Goal: Task Accomplishment & Management: Manage account settings

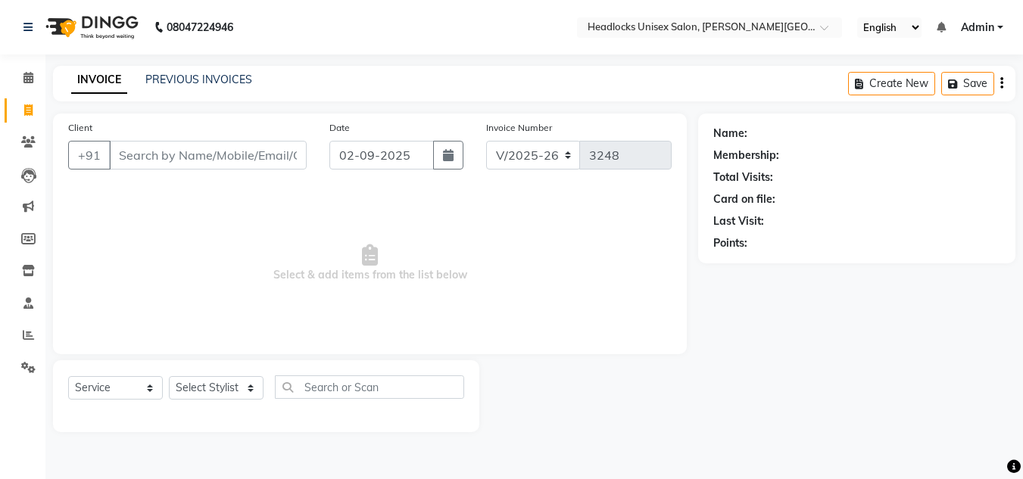
select select "6850"
select select "service"
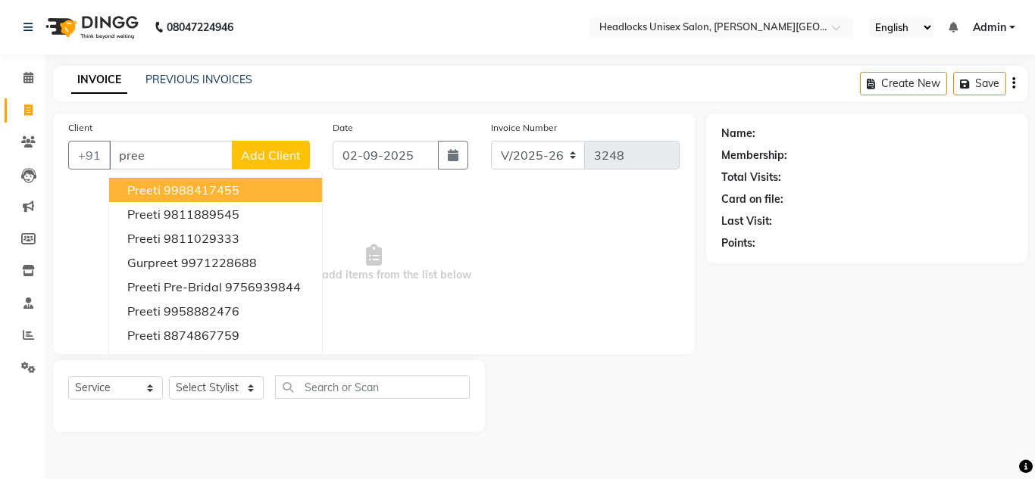
click at [157, 187] on span "Preeti" at bounding box center [143, 190] width 33 height 15
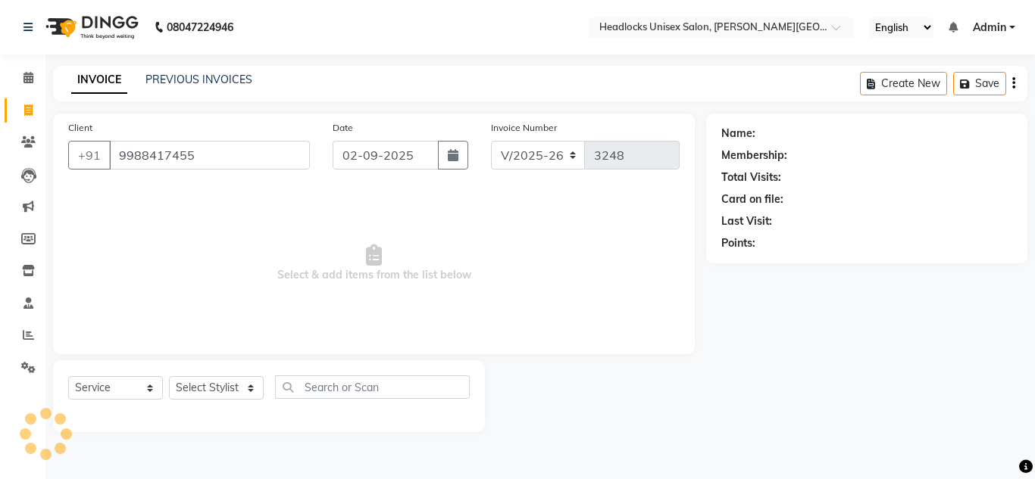
type input "9988417455"
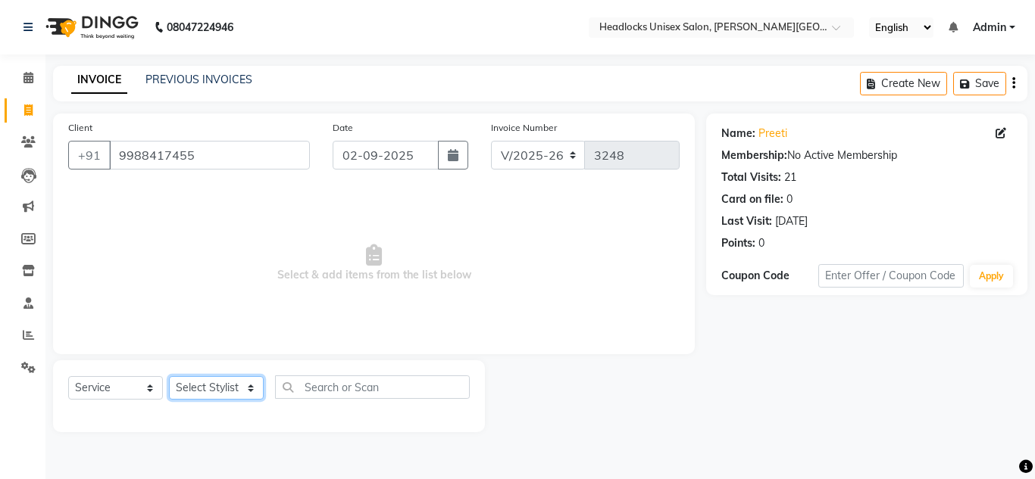
click at [203, 389] on select "Select Stylist [PERSON_NAME] Jannat Kaif [DATE] [PERSON_NAME] [PERSON_NAME] [PE…" at bounding box center [216, 387] width 95 height 23
click at [169, 376] on select "Select Stylist [PERSON_NAME] Jannat Kaif [DATE] [PERSON_NAME] [PERSON_NAME] [PE…" at bounding box center [216, 387] width 95 height 23
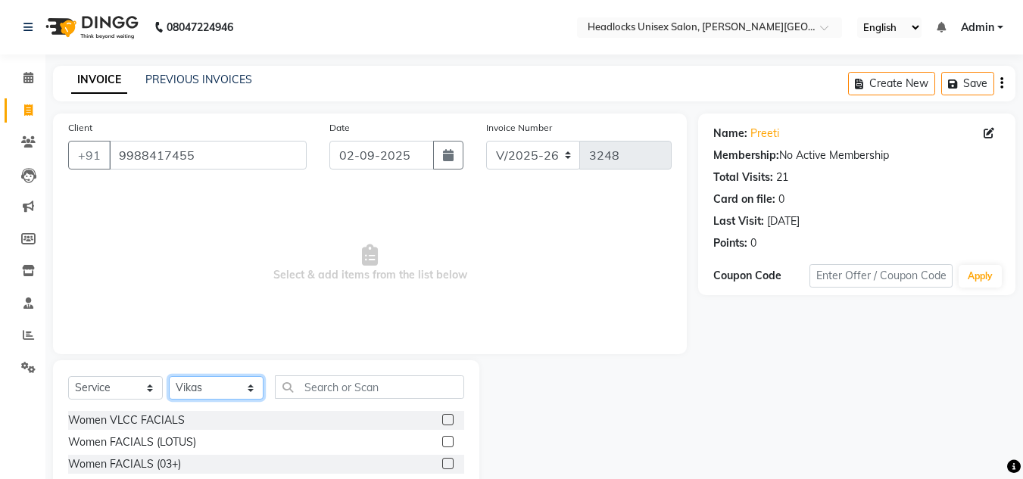
select select "84322"
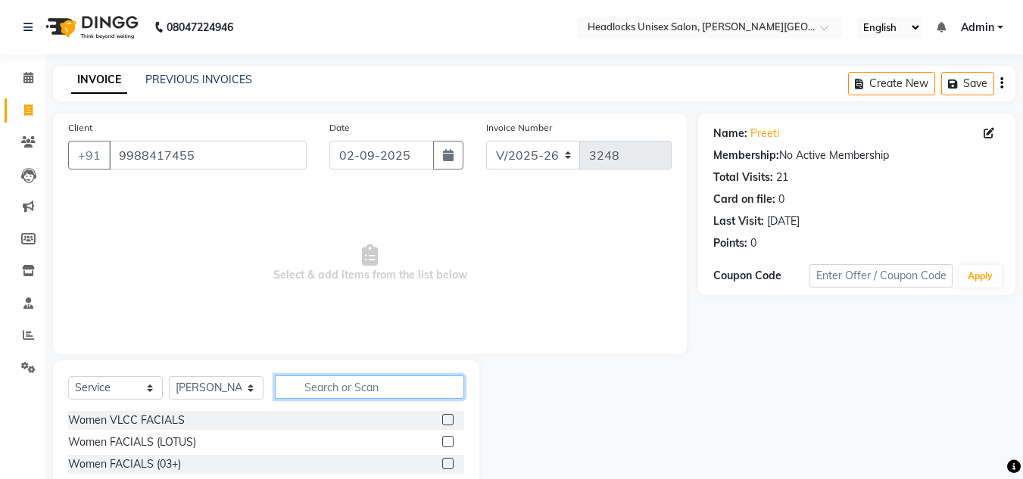
click at [353, 384] on input "text" at bounding box center [369, 387] width 189 height 23
type input "head"
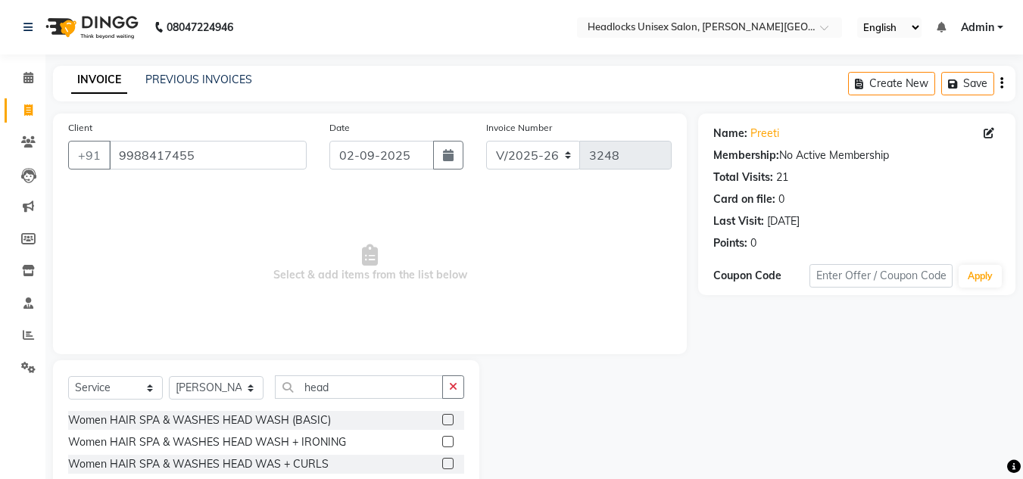
click at [552, 413] on div at bounding box center [588, 472] width 219 height 223
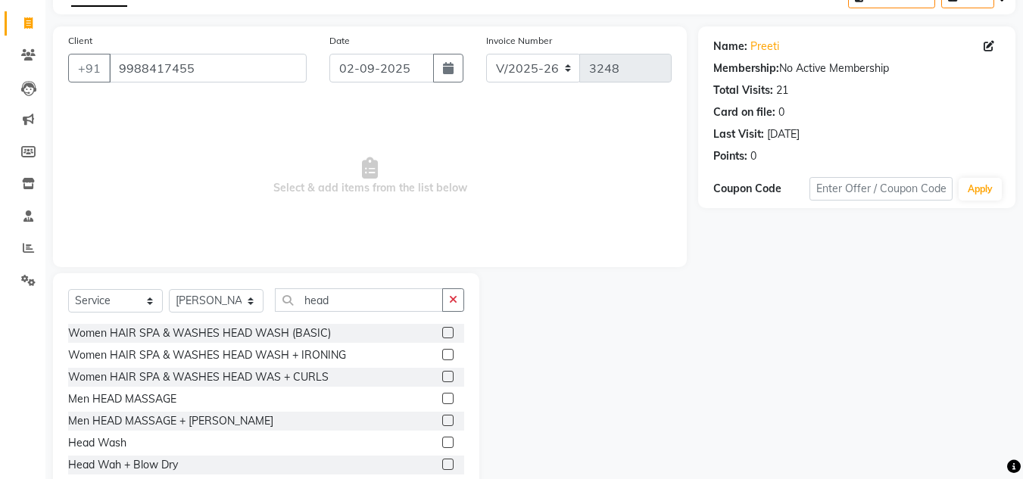
scroll to position [127, 0]
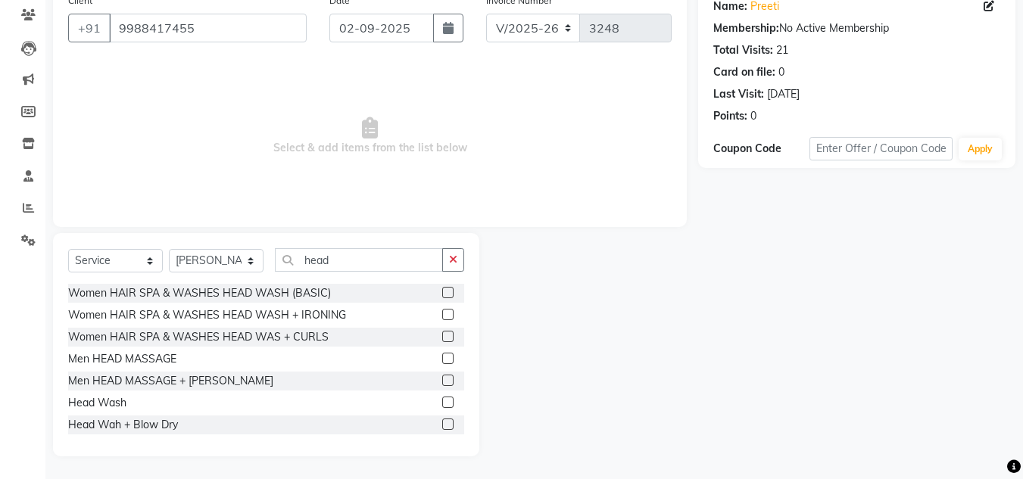
click at [442, 401] on label at bounding box center [447, 402] width 11 height 11
click at [442, 401] on input "checkbox" at bounding box center [447, 403] width 10 height 10
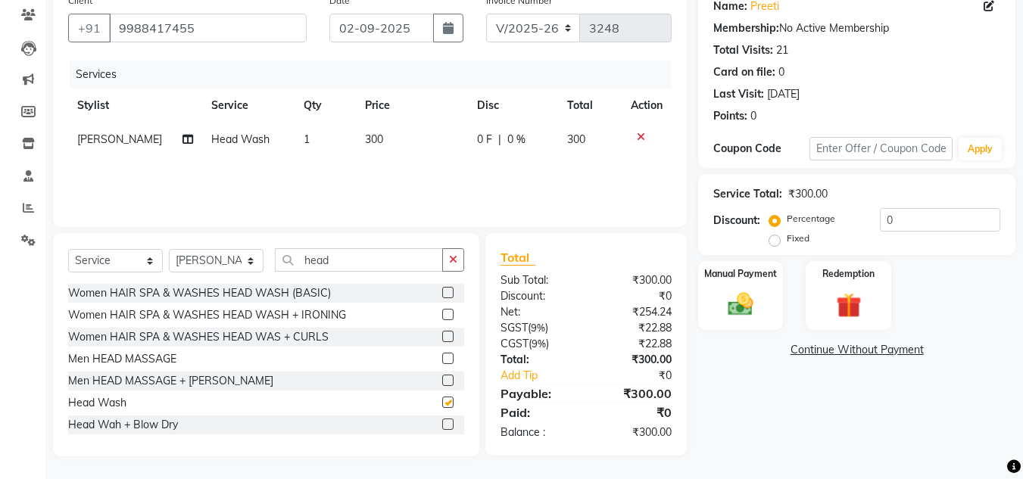
checkbox input "false"
click at [753, 302] on img at bounding box center [740, 304] width 42 height 30
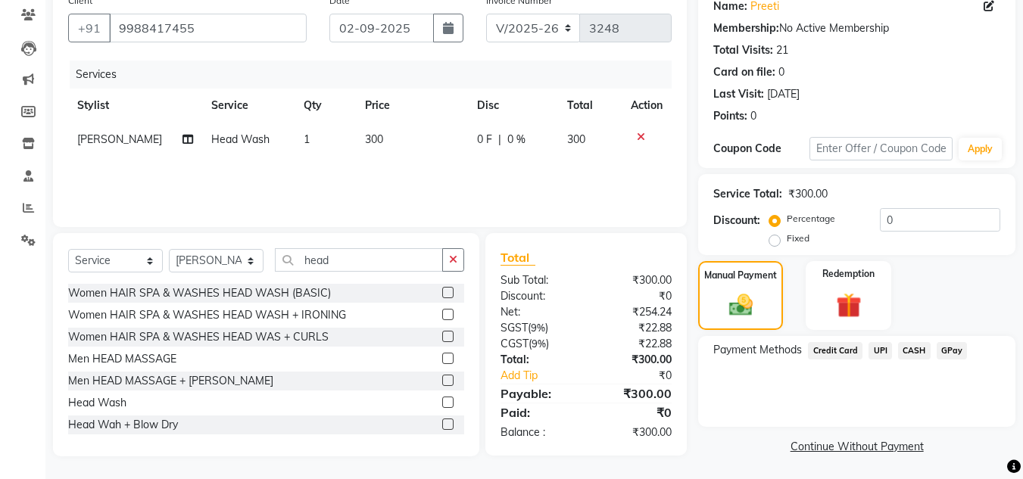
click at [879, 348] on span "UPI" at bounding box center [880, 350] width 23 height 17
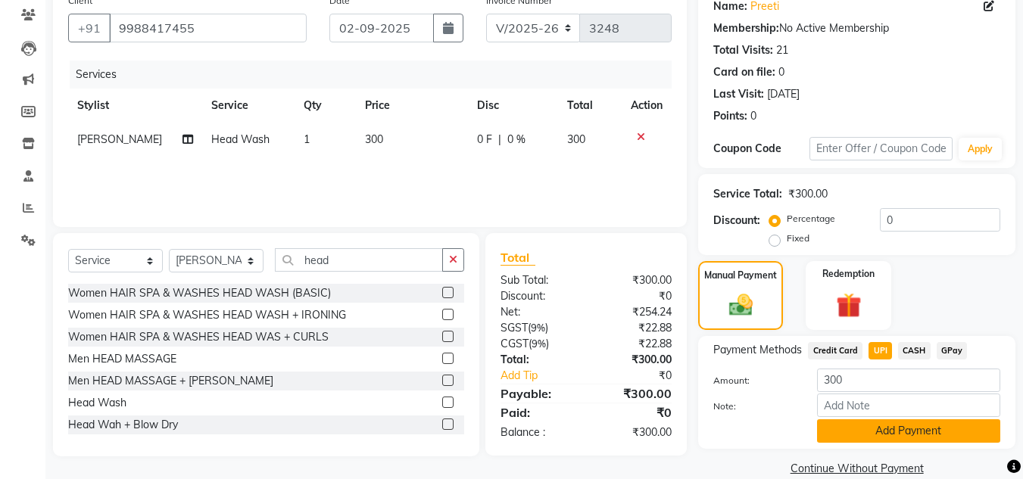
click at [880, 424] on button "Add Payment" at bounding box center [908, 431] width 183 height 23
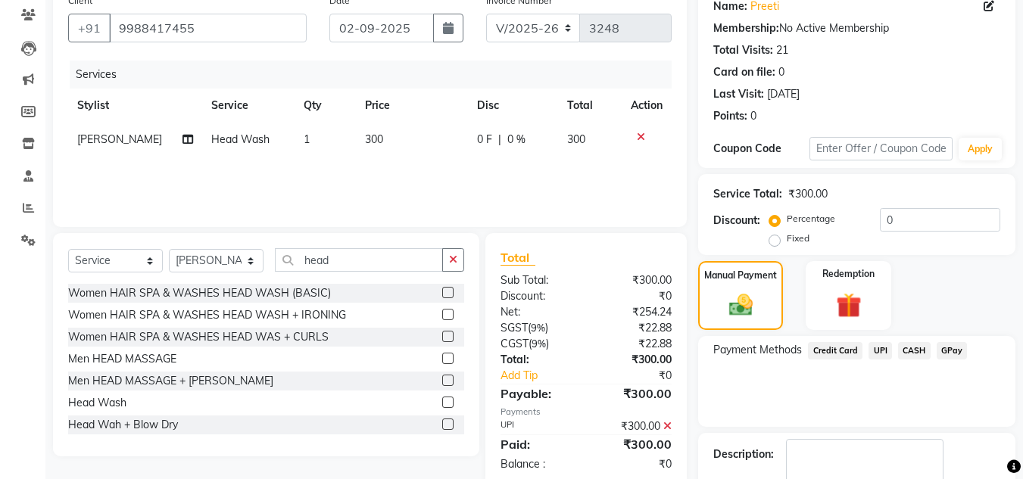
click at [874, 403] on div "Payment Methods Credit Card UPI CASH GPay" at bounding box center [856, 381] width 317 height 91
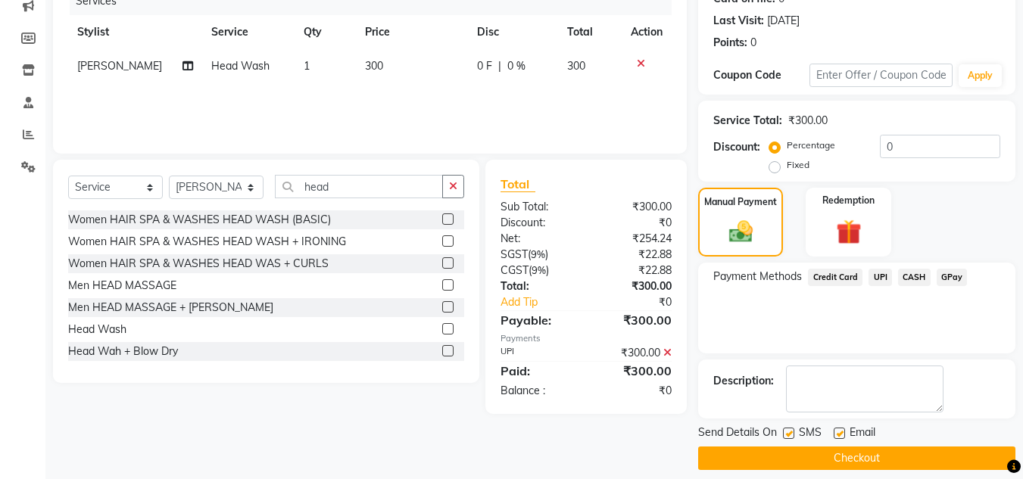
scroll to position [214, 0]
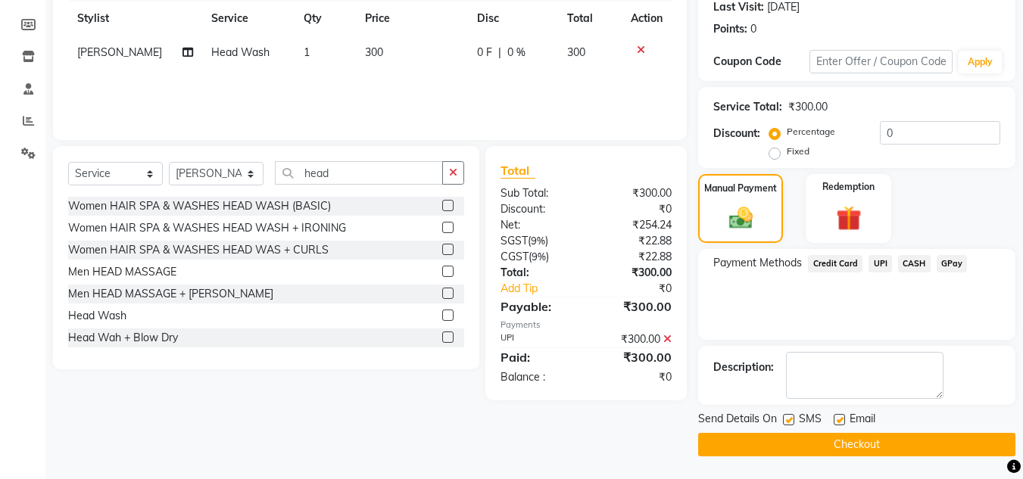
click at [866, 442] on button "Checkout" at bounding box center [856, 444] width 317 height 23
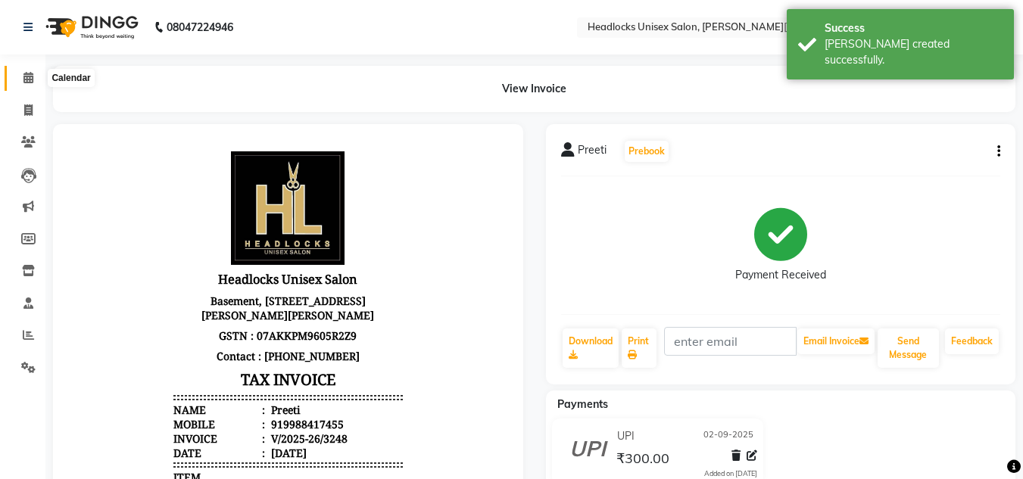
click at [30, 80] on icon at bounding box center [28, 77] width 10 height 11
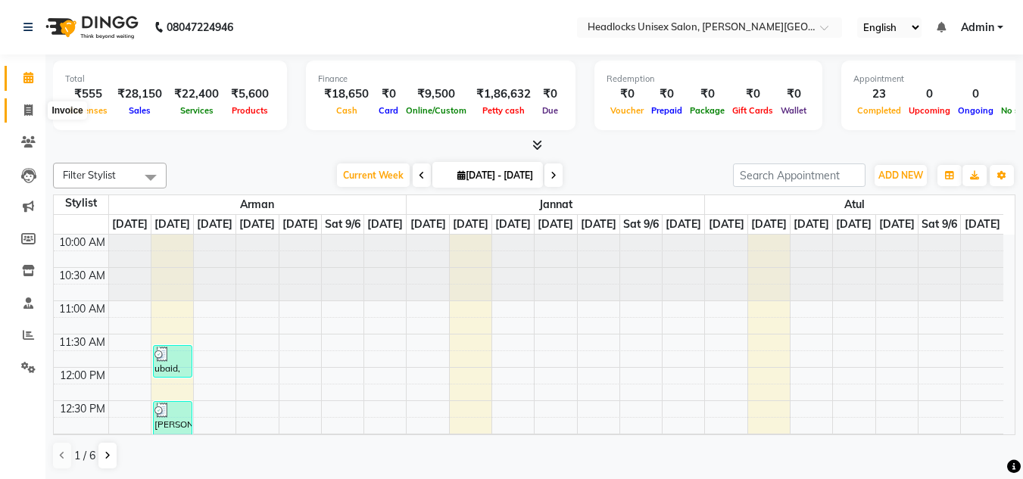
click at [26, 106] on icon at bounding box center [28, 110] width 8 height 11
select select "service"
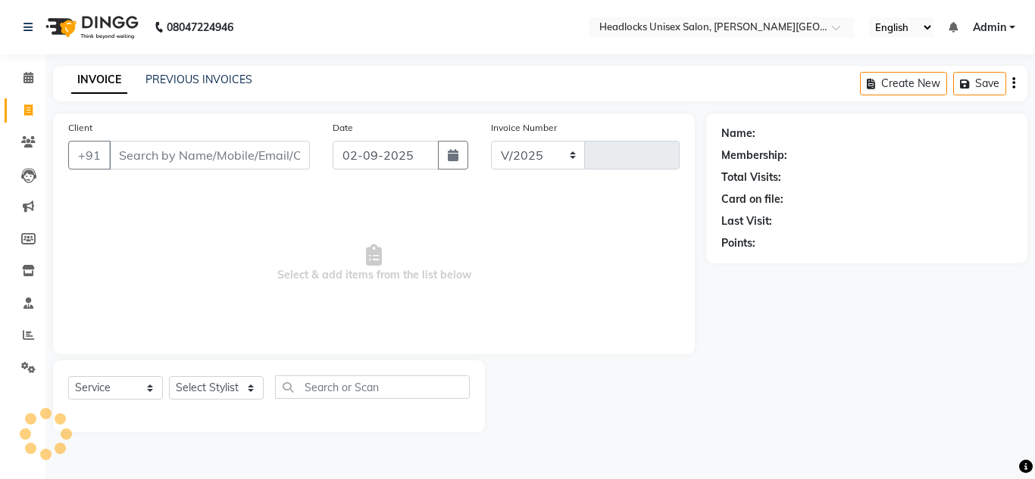
select select "6850"
type input "3249"
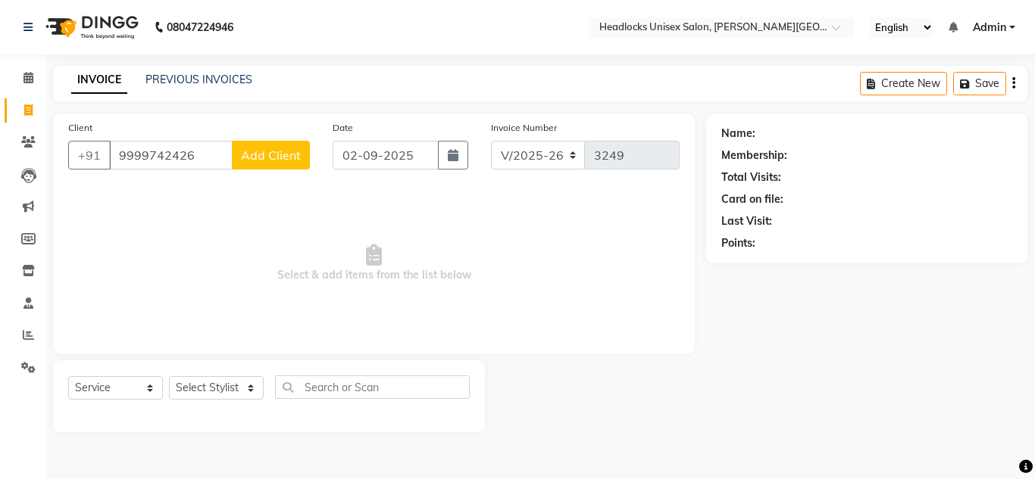
type input "9999742426"
click at [286, 155] on span "Add Client" at bounding box center [271, 155] width 60 height 15
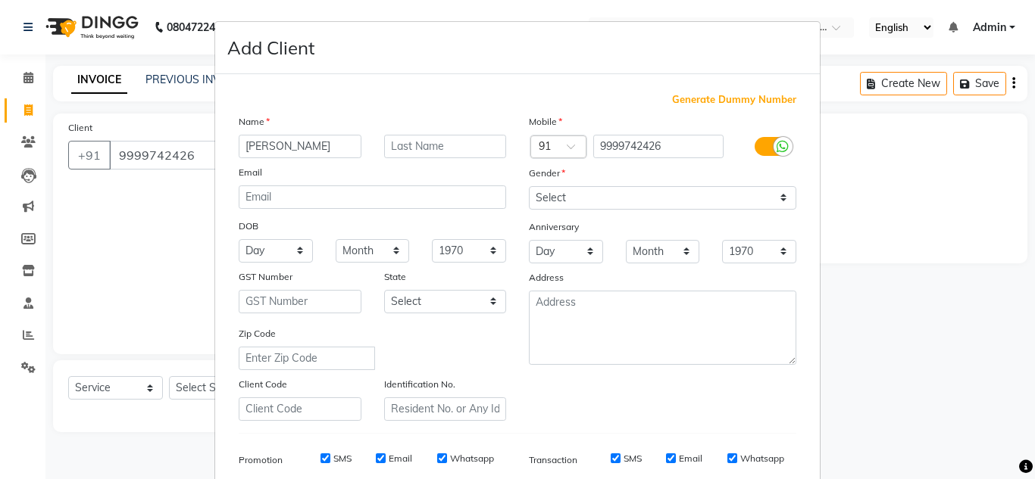
type input "Ali"
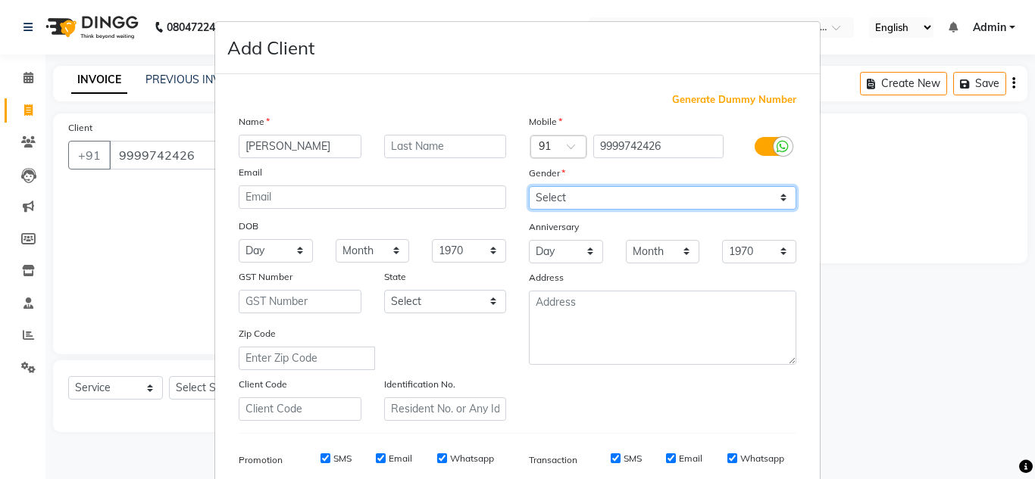
click at [604, 197] on select "Select [DEMOGRAPHIC_DATA] [DEMOGRAPHIC_DATA] Other Prefer Not To Say" at bounding box center [662, 197] width 267 height 23
select select "male"
click at [529, 186] on select "Select [DEMOGRAPHIC_DATA] [DEMOGRAPHIC_DATA] Other Prefer Not To Say" at bounding box center [662, 197] width 267 height 23
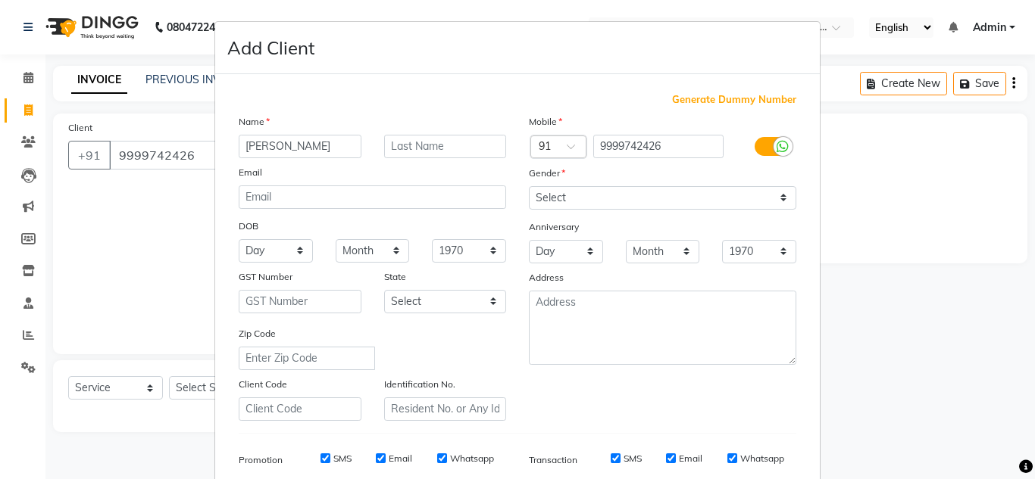
click at [888, 214] on ngb-modal-window "Add Client Generate Dummy Number Name Ali Email DOB Day 01 02 03 04 05 06 07 08…" at bounding box center [517, 239] width 1035 height 479
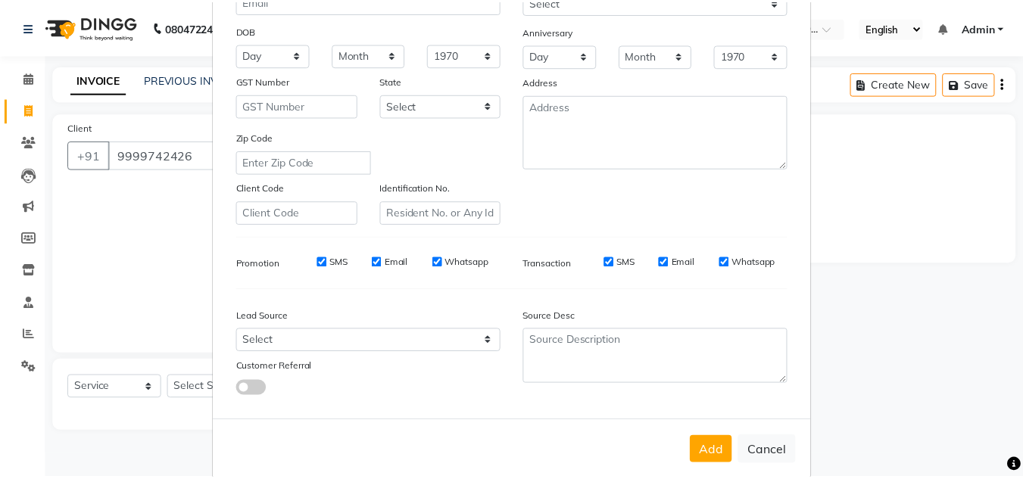
scroll to position [220, 0]
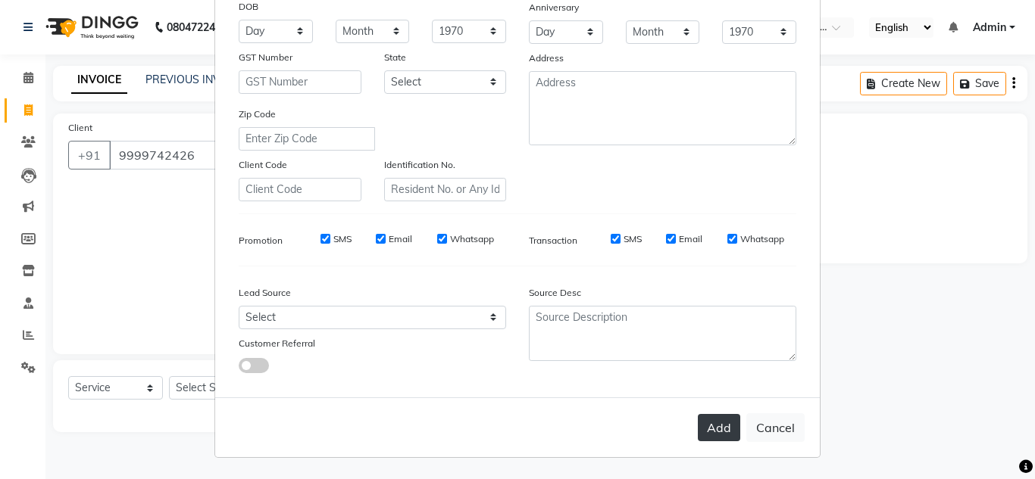
click at [710, 429] on button "Add" at bounding box center [719, 427] width 42 height 27
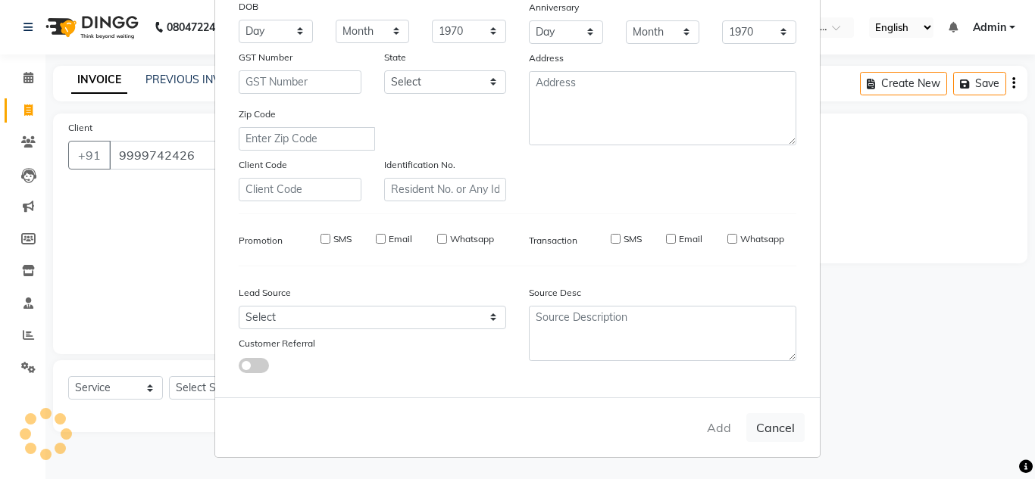
select select
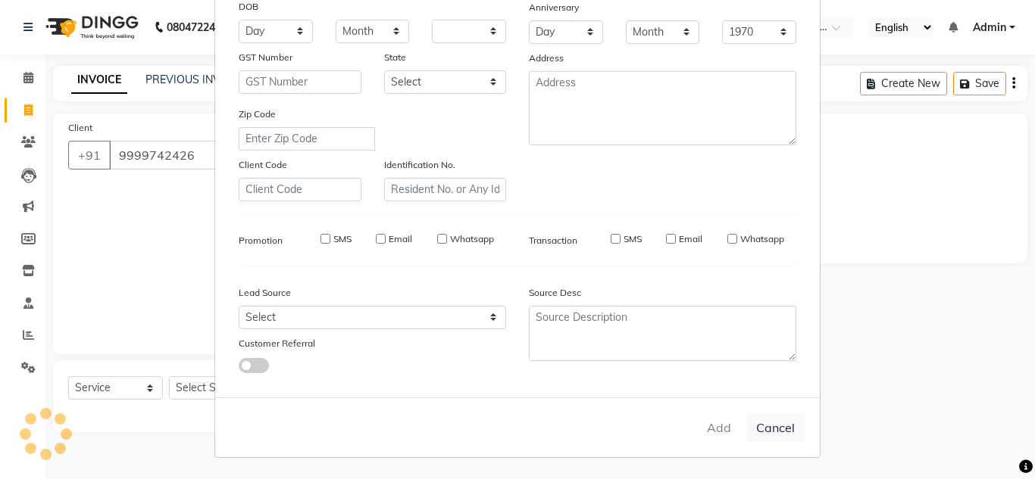
select select
checkbox input "false"
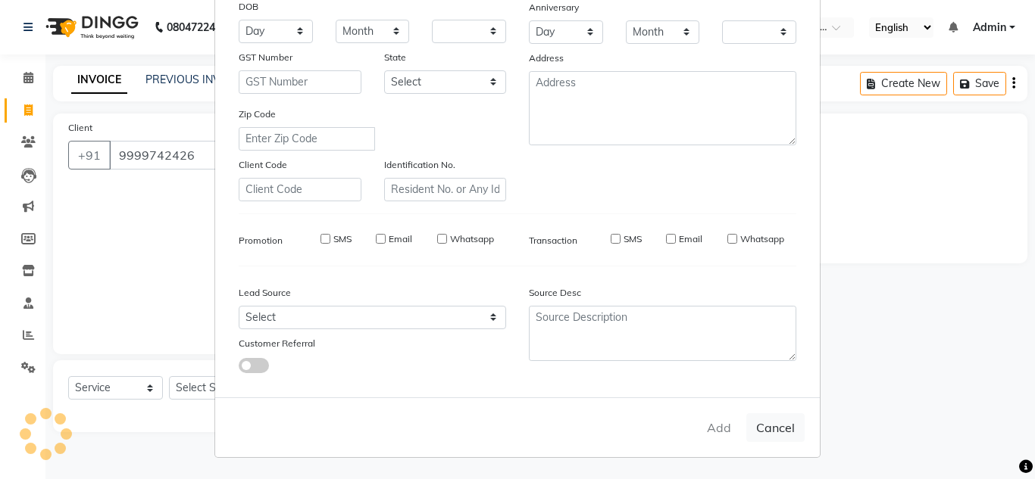
checkbox input "false"
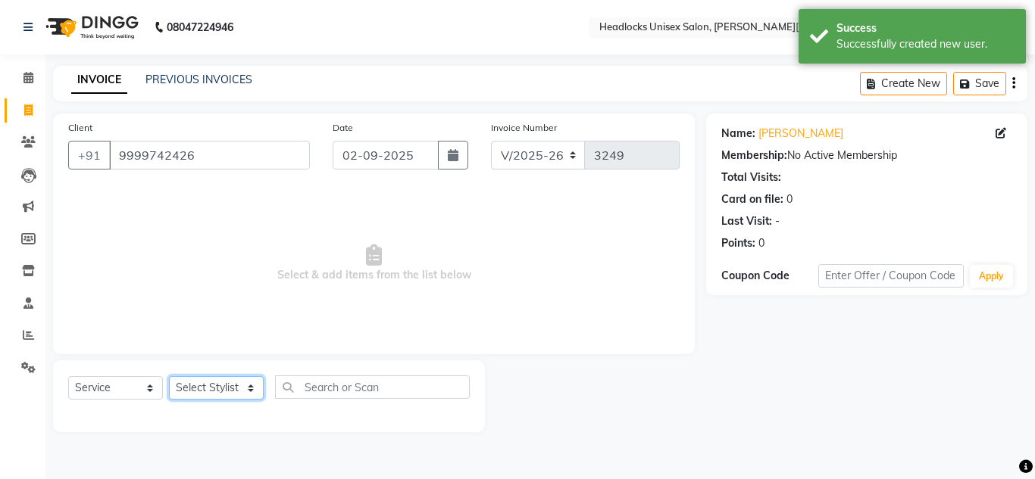
click at [208, 383] on select "Select Stylist [PERSON_NAME] Jannat Kaif [DATE] [PERSON_NAME] [PERSON_NAME] [PE…" at bounding box center [216, 387] width 95 height 23
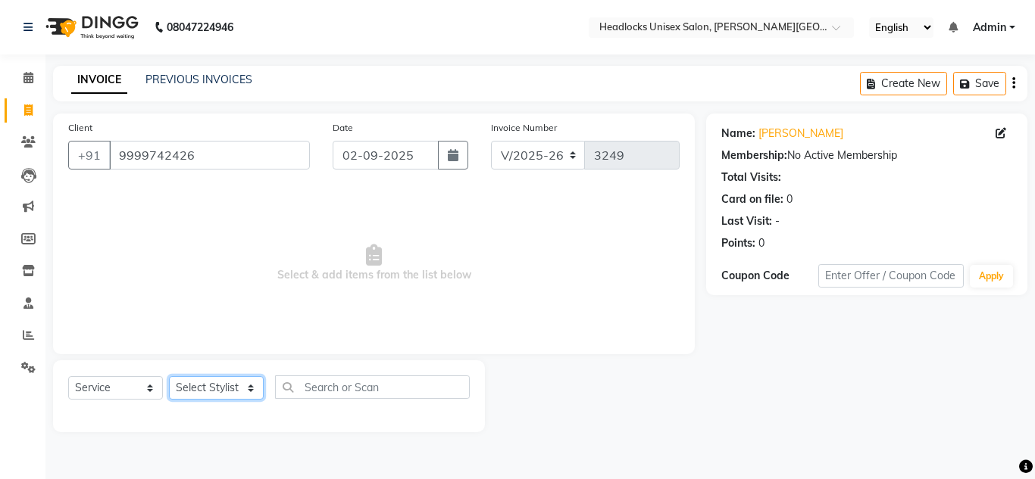
select select "53617"
click at [169, 376] on select "Select Stylist [PERSON_NAME] Jannat Kaif [DATE] [PERSON_NAME] [PERSON_NAME] [PE…" at bounding box center [216, 387] width 95 height 23
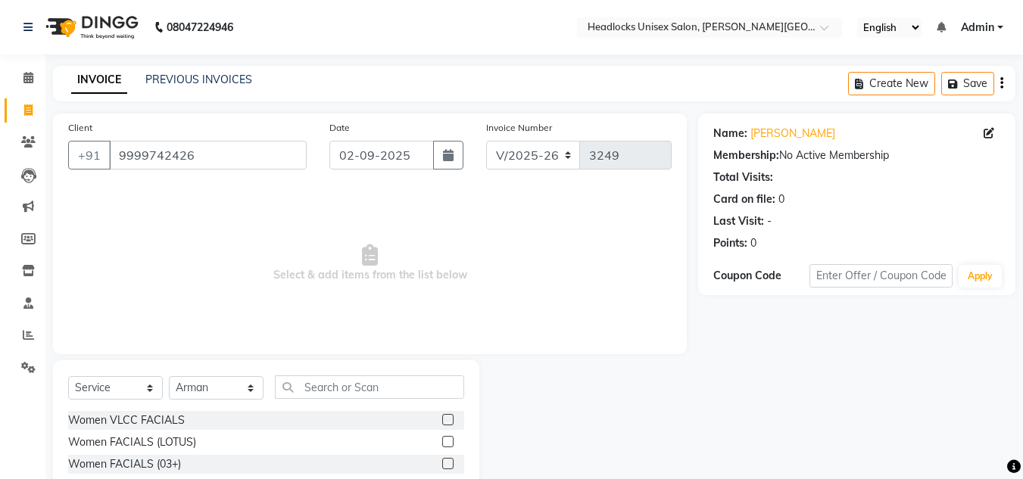
click at [594, 274] on span "Select & add items from the list below" at bounding box center [370, 263] width 604 height 151
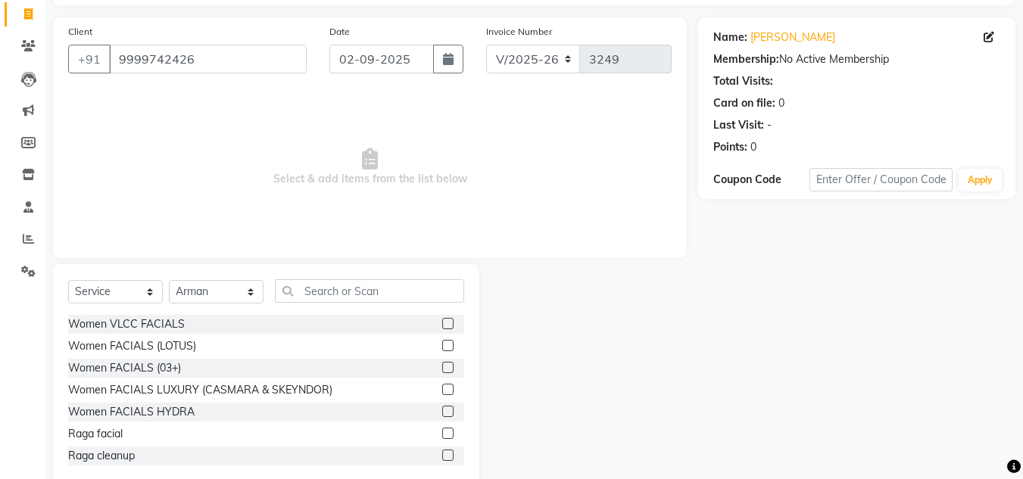
scroll to position [121, 0]
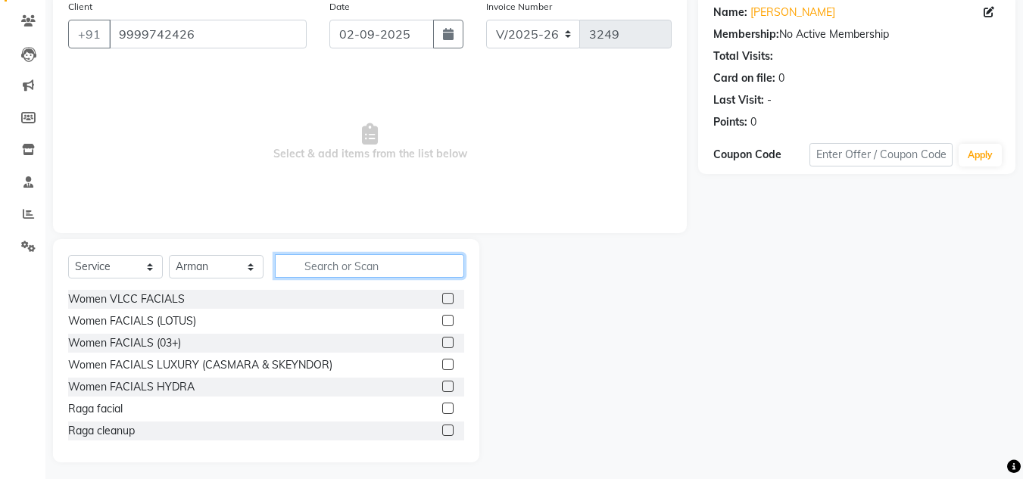
click at [353, 267] on input "text" at bounding box center [369, 265] width 189 height 23
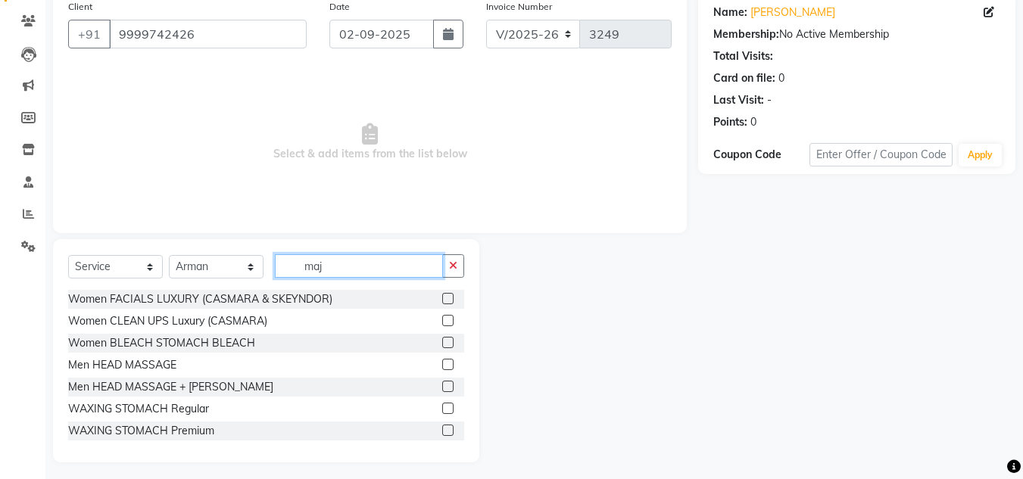
scroll to position [20, 0]
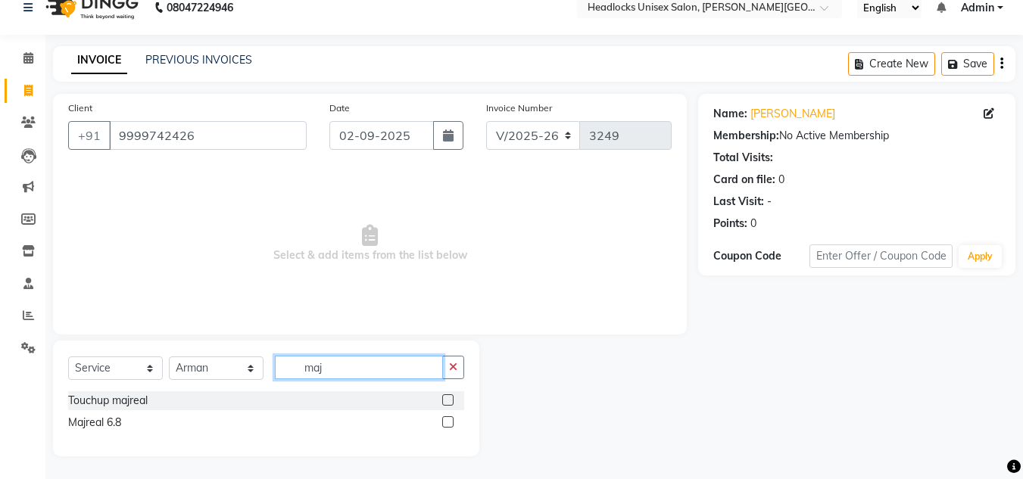
type input "maj"
click at [448, 401] on label at bounding box center [447, 400] width 11 height 11
click at [448, 401] on input "checkbox" at bounding box center [447, 401] width 10 height 10
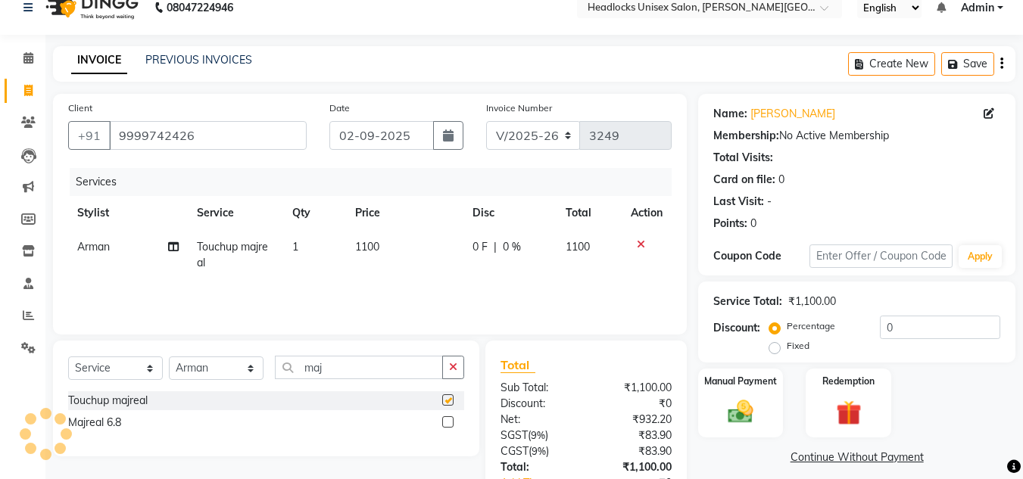
checkbox input "false"
click at [392, 247] on td "1100" at bounding box center [404, 255] width 117 height 50
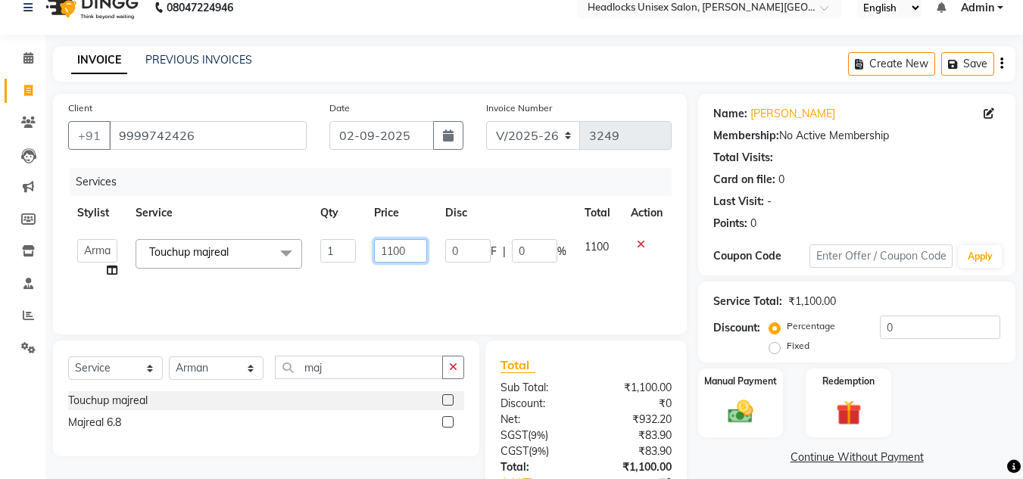
click at [412, 253] on input "1100" at bounding box center [400, 250] width 52 height 23
type input "1400"
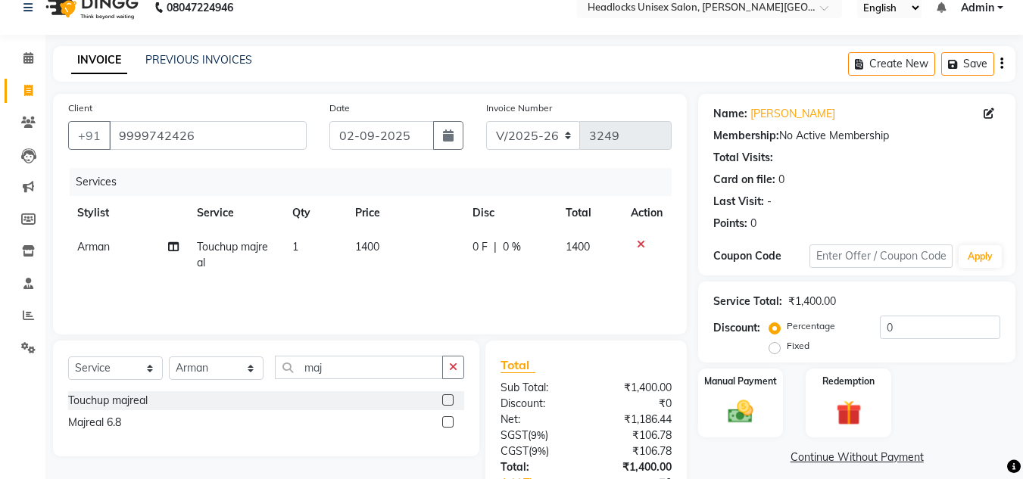
click at [414, 280] on div "Services Stylist Service Qty Price Disc Total Action Arman Touchup majreal 1 14…" at bounding box center [370, 243] width 604 height 151
click at [346, 367] on input "maj" at bounding box center [359, 367] width 168 height 23
type input "m"
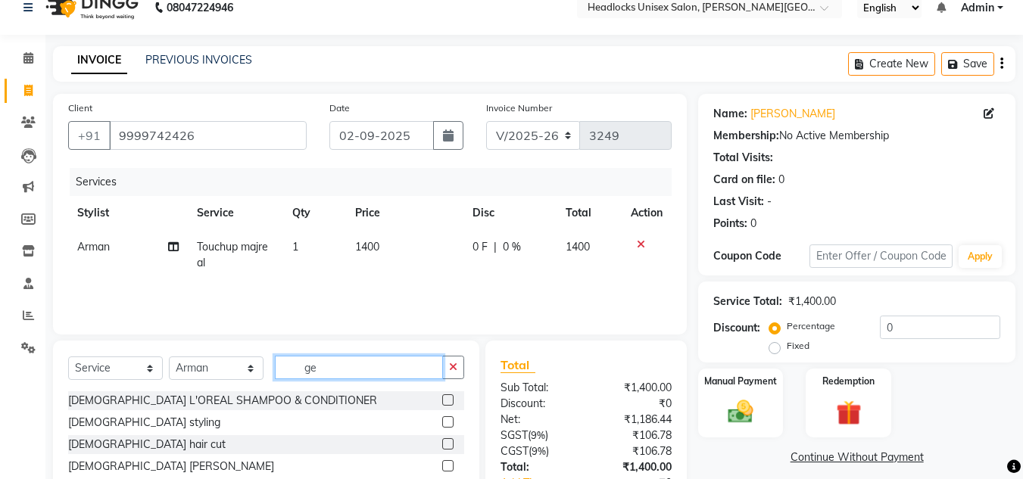
type input "ge"
click at [442, 440] on label at bounding box center [447, 444] width 11 height 11
click at [442, 440] on input "checkbox" at bounding box center [447, 445] width 10 height 10
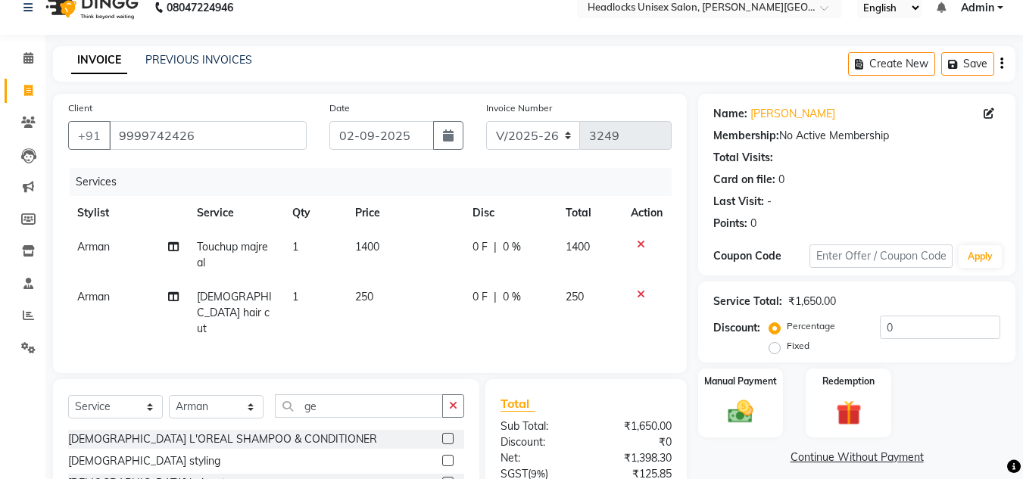
checkbox input "false"
click at [588, 435] on div "₹0" at bounding box center [634, 443] width 97 height 16
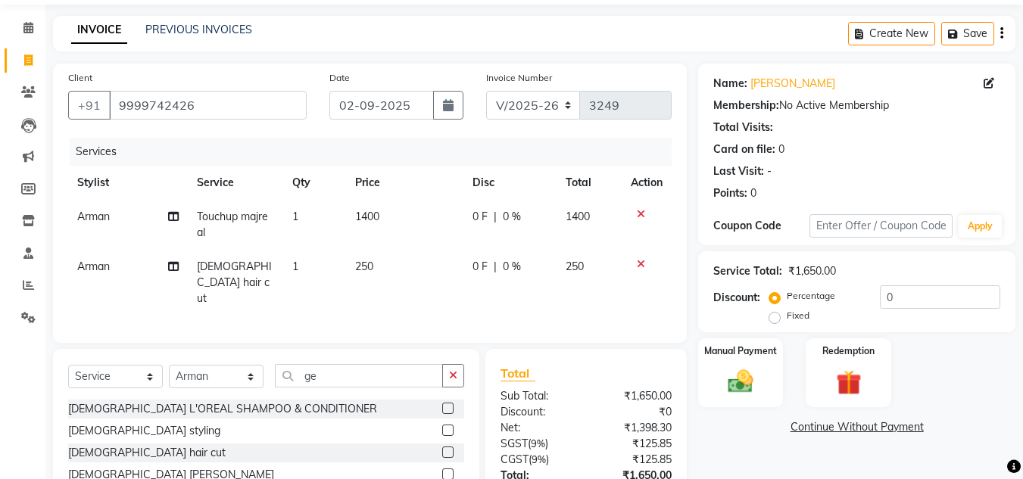
scroll to position [145, 0]
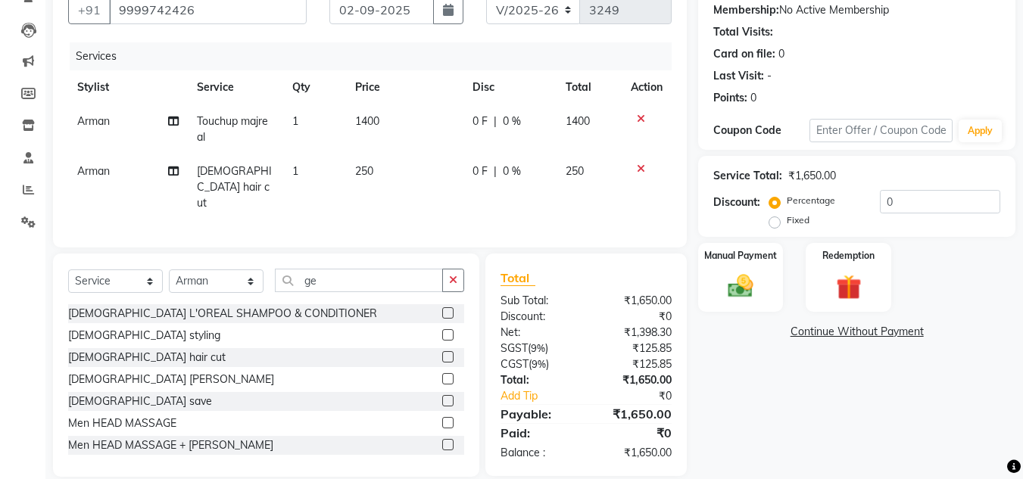
click at [442, 373] on label at bounding box center [447, 378] width 11 height 11
click at [442, 375] on input "checkbox" at bounding box center [447, 380] width 10 height 10
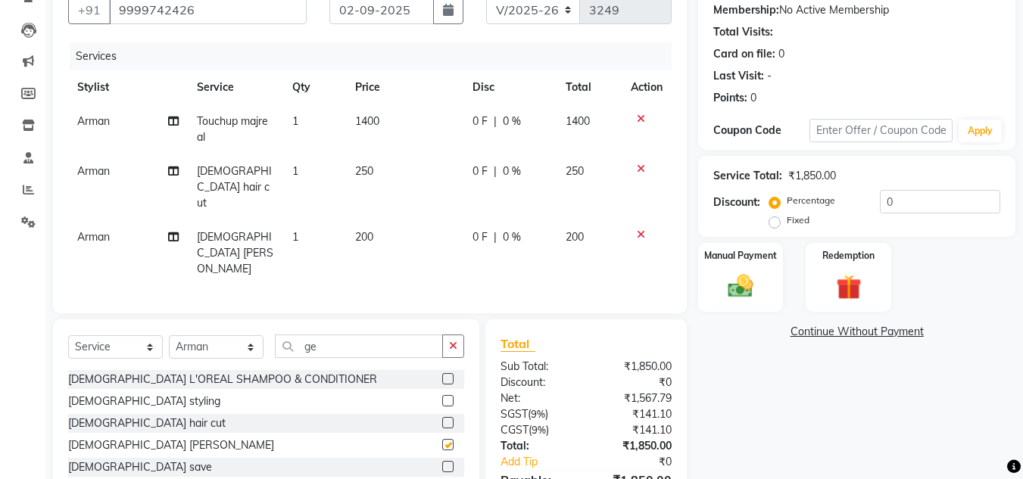
checkbox input "false"
click at [379, 163] on td "250" at bounding box center [404, 188] width 117 height 66
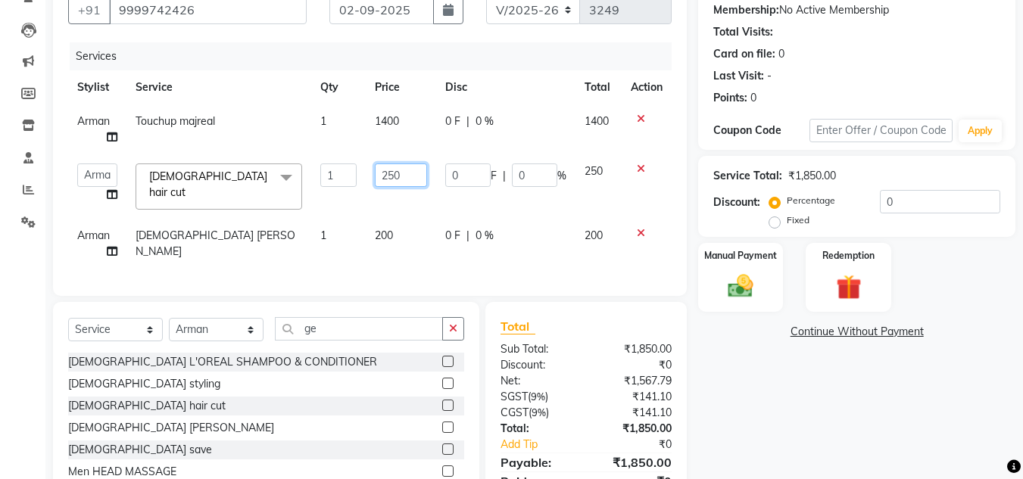
click at [410, 181] on input "250" at bounding box center [401, 175] width 52 height 23
type input "200"
click at [413, 219] on td "200" at bounding box center [401, 244] width 70 height 50
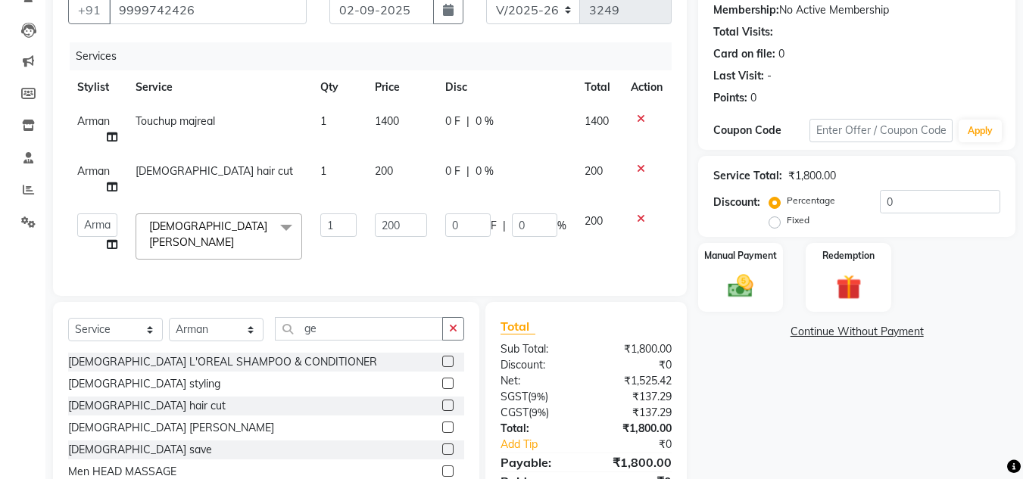
click at [595, 324] on div "Total" at bounding box center [586, 326] width 171 height 18
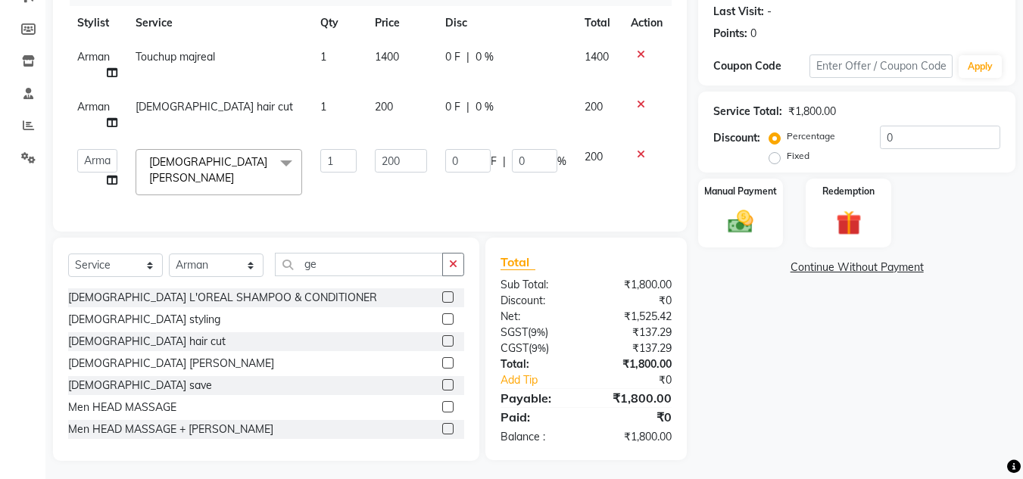
scroll to position [219, 0]
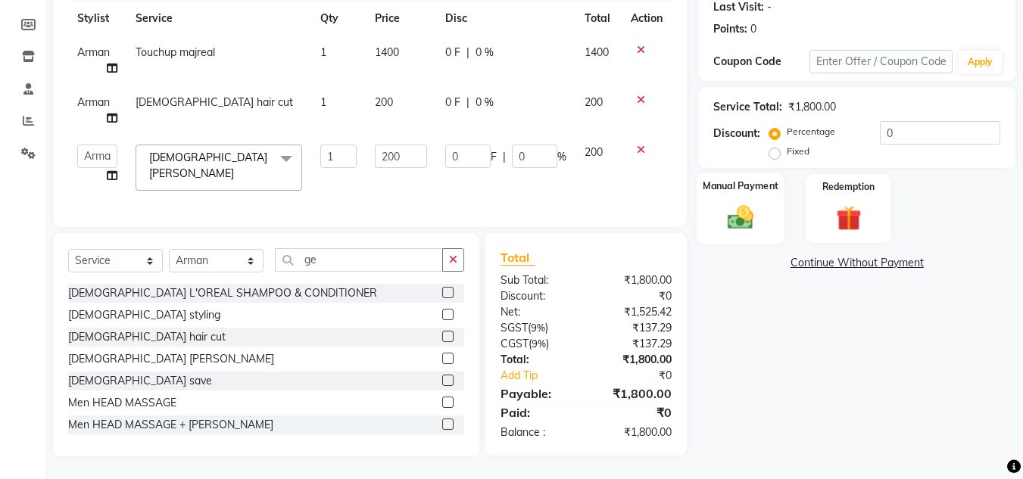
click at [729, 210] on img at bounding box center [740, 217] width 42 height 30
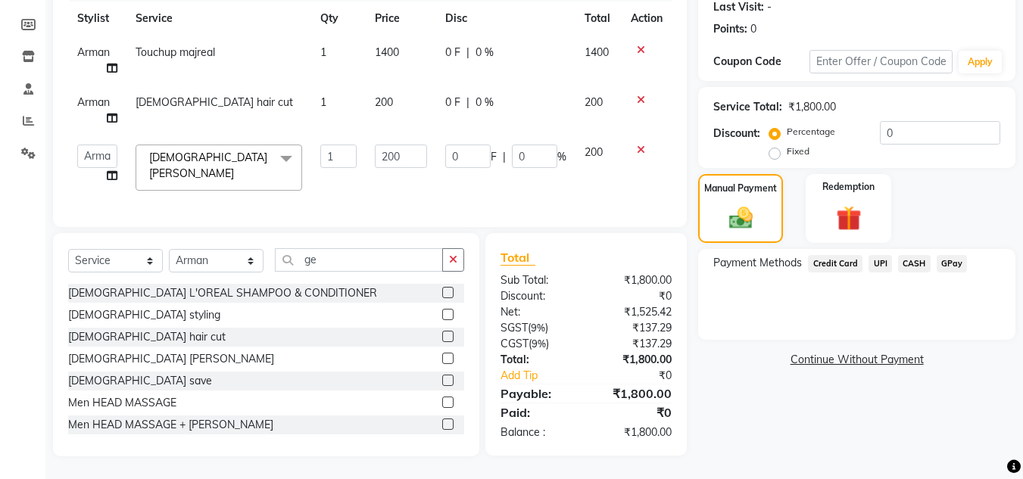
click at [883, 255] on span "UPI" at bounding box center [880, 263] width 23 height 17
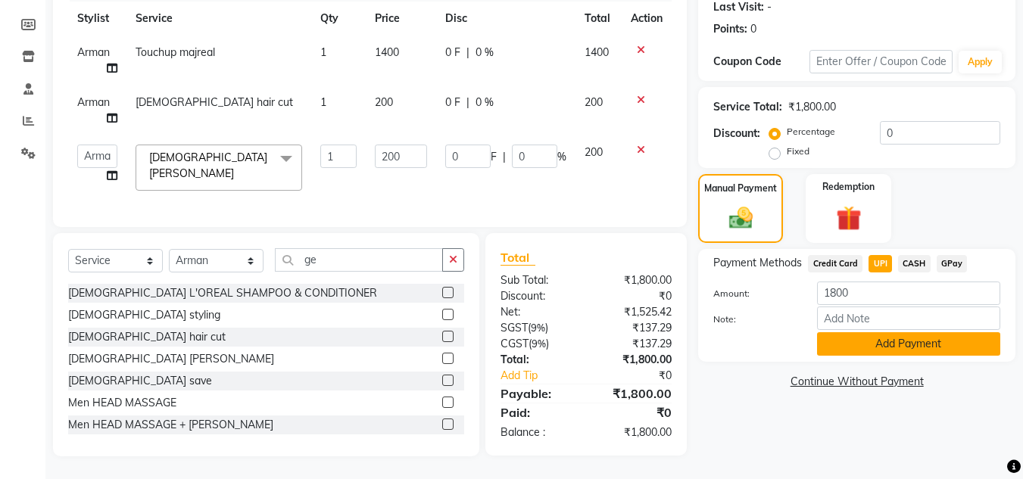
click at [886, 336] on button "Add Payment" at bounding box center [908, 343] width 183 height 23
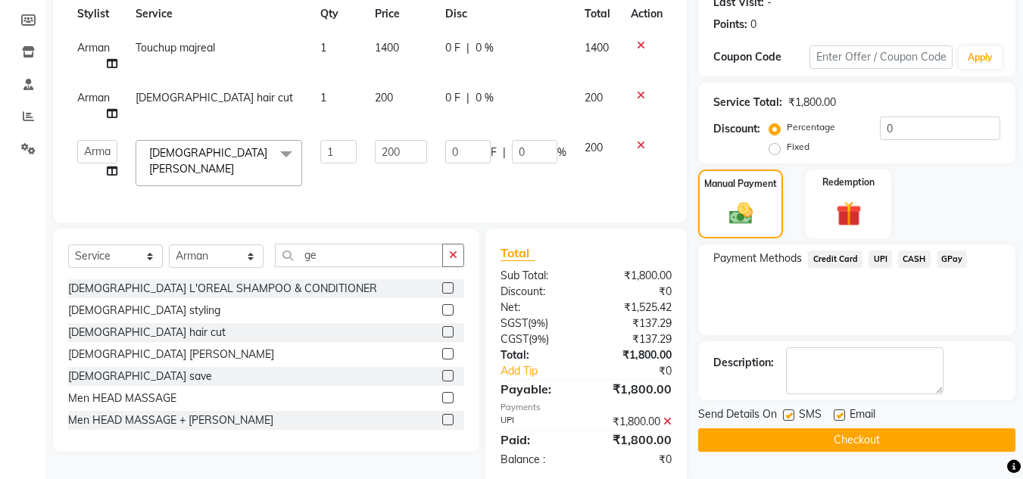
click at [878, 311] on div "Payment Methods Credit Card UPI CASH GPay" at bounding box center [856, 290] width 317 height 91
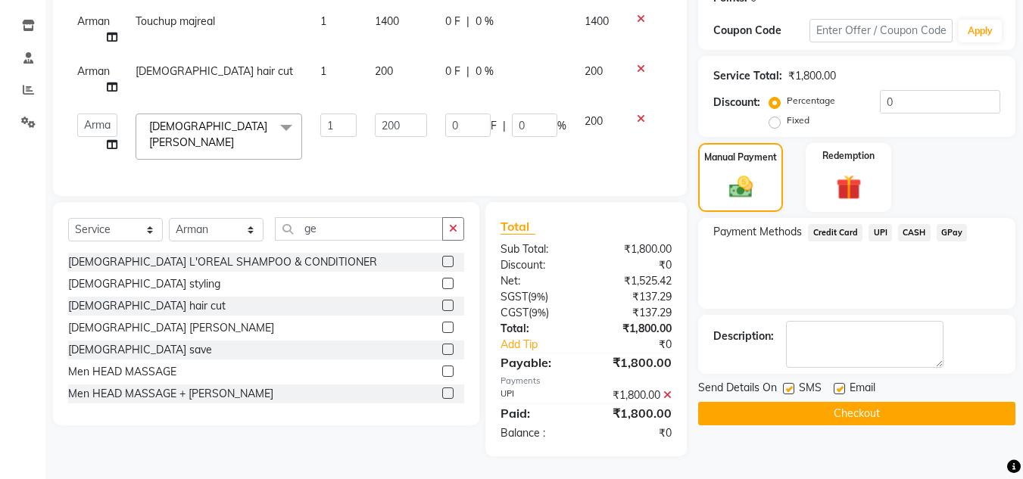
scroll to position [250, 0]
click at [872, 402] on button "Checkout" at bounding box center [856, 413] width 317 height 23
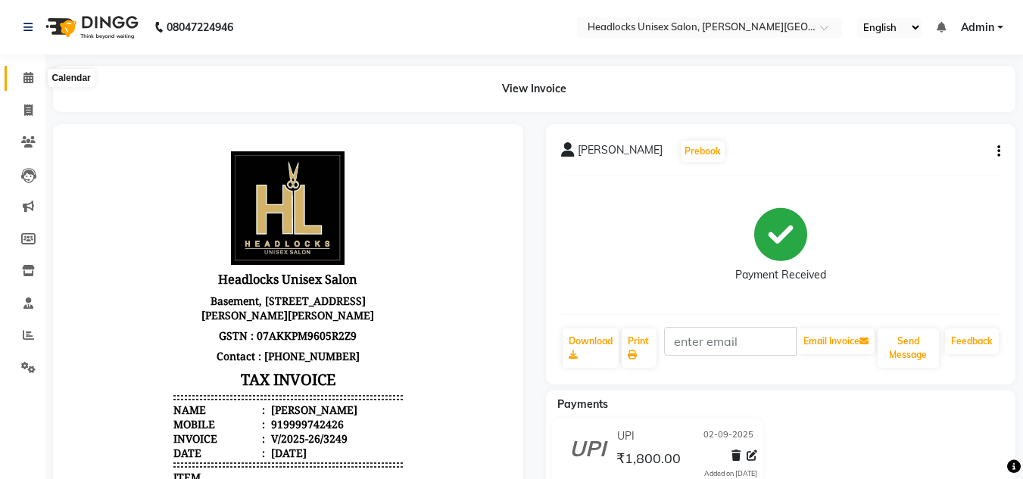
click at [27, 79] on icon at bounding box center [28, 77] width 10 height 11
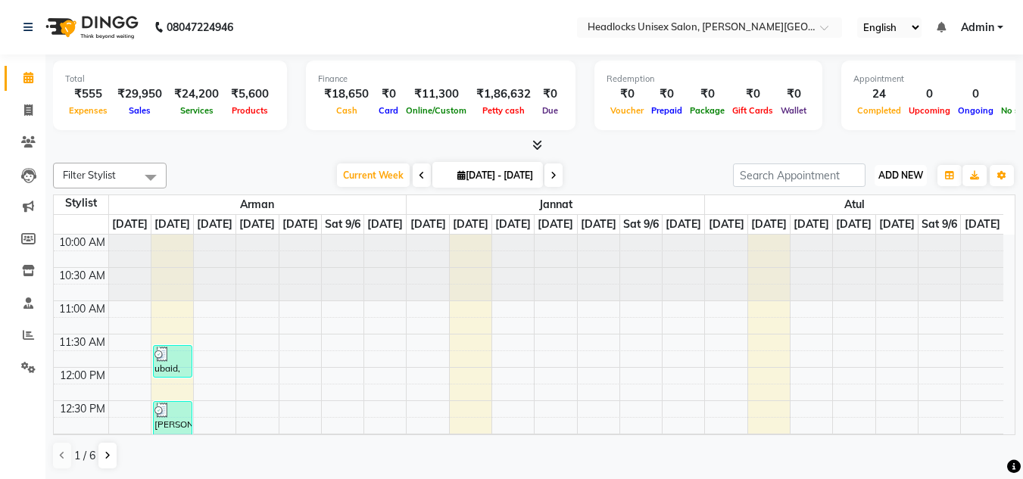
click at [888, 171] on span "ADD NEW" at bounding box center [901, 175] width 45 height 11
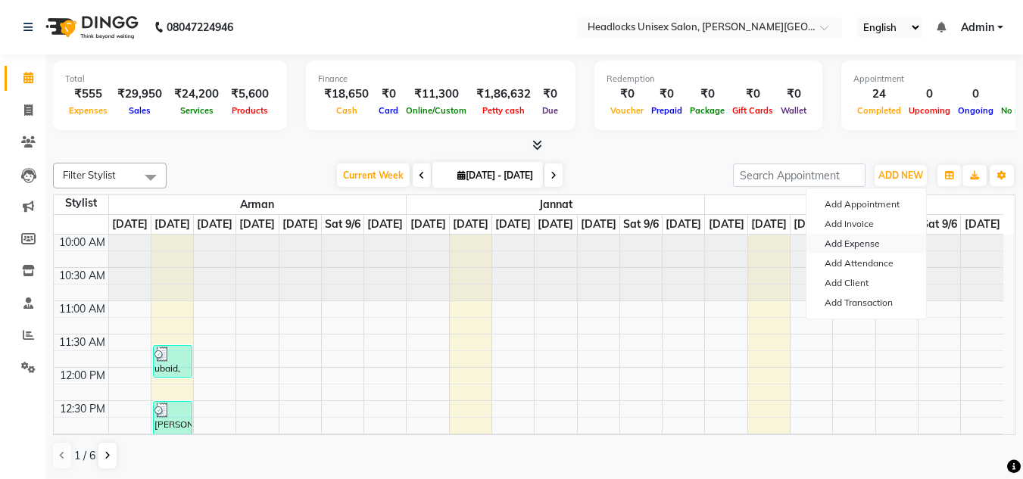
click at [856, 242] on link "Add Expense" at bounding box center [867, 244] width 120 height 20
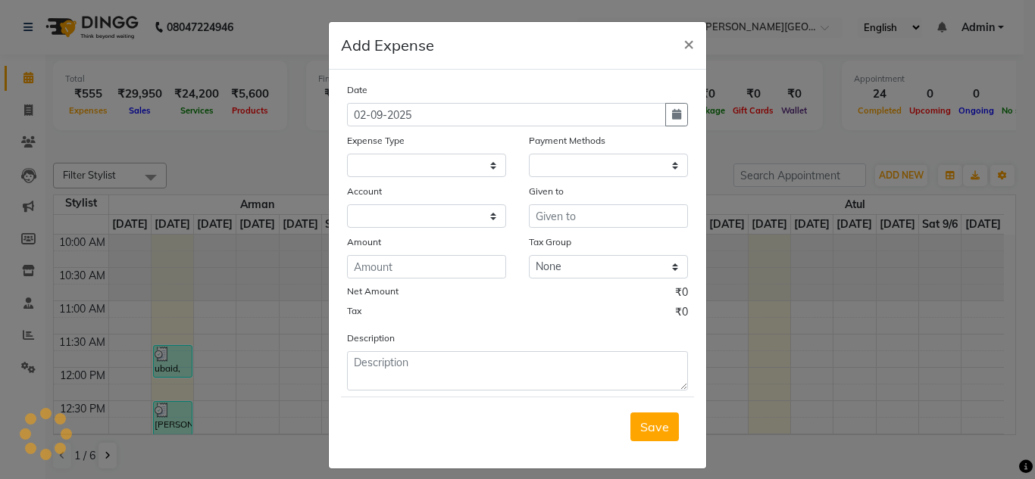
select select
select select "1"
select select "5907"
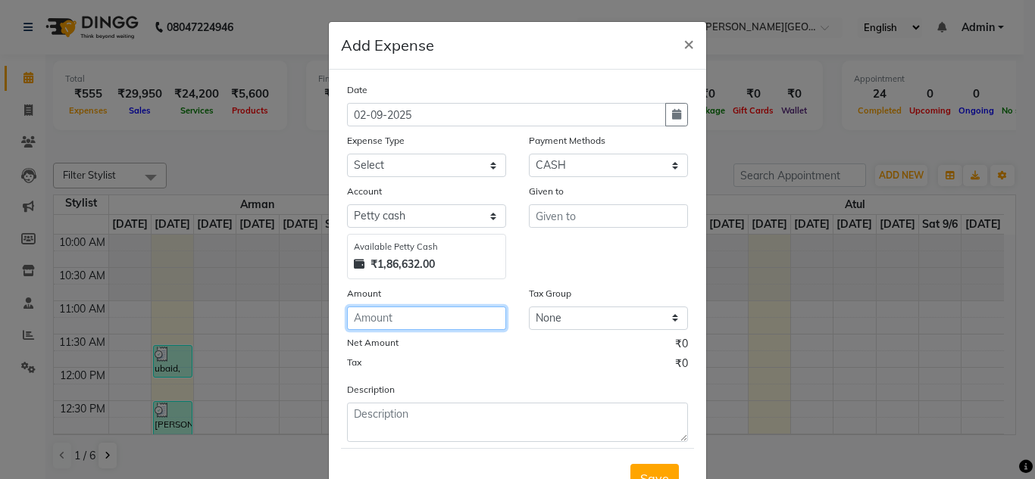
click at [385, 320] on input "number" at bounding box center [426, 318] width 159 height 23
type input "200"
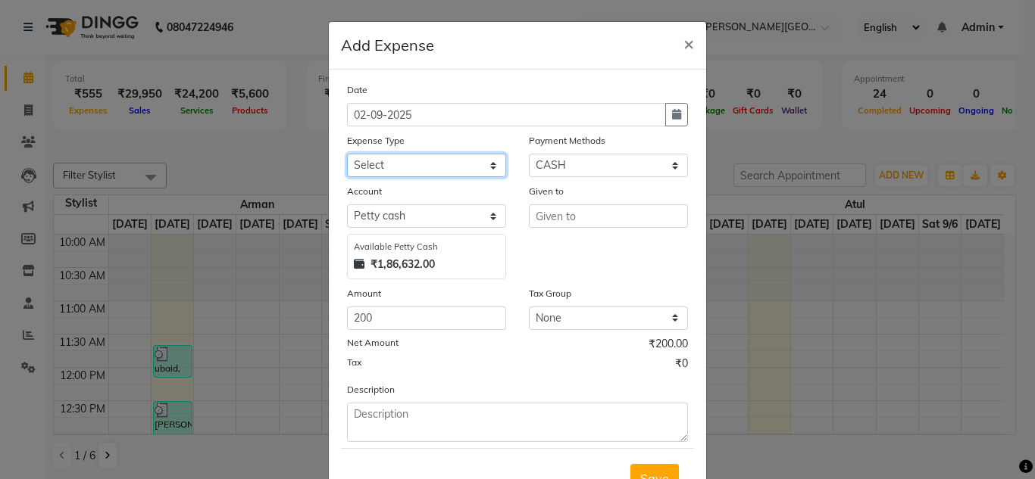
click at [387, 168] on select "Select Advance Salary Bank charges Car maintenance Cash transfer to bank Cash t…" at bounding box center [426, 165] width 159 height 23
select select "16795"
click at [388, 168] on select "Select Advance Salary Bank charges Car maintenance Cash transfer to bank Cash t…" at bounding box center [426, 165] width 159 height 23
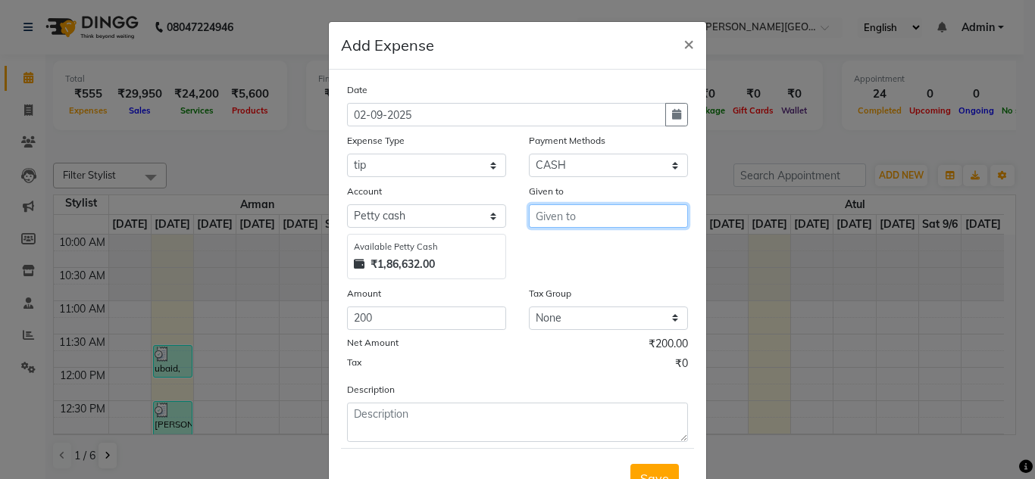
click at [567, 216] on input "text" at bounding box center [608, 215] width 159 height 23
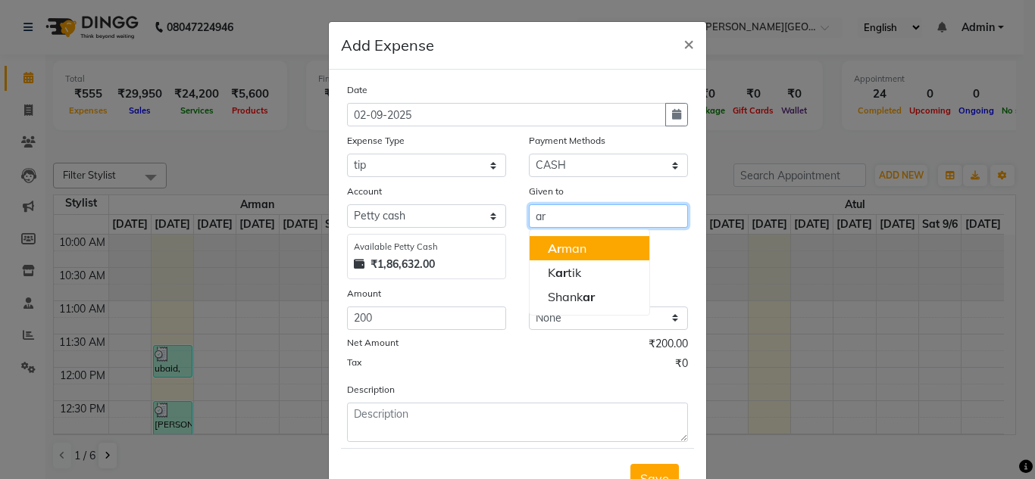
click at [568, 248] on ngb-highlight "Ar man" at bounding box center [567, 248] width 39 height 15
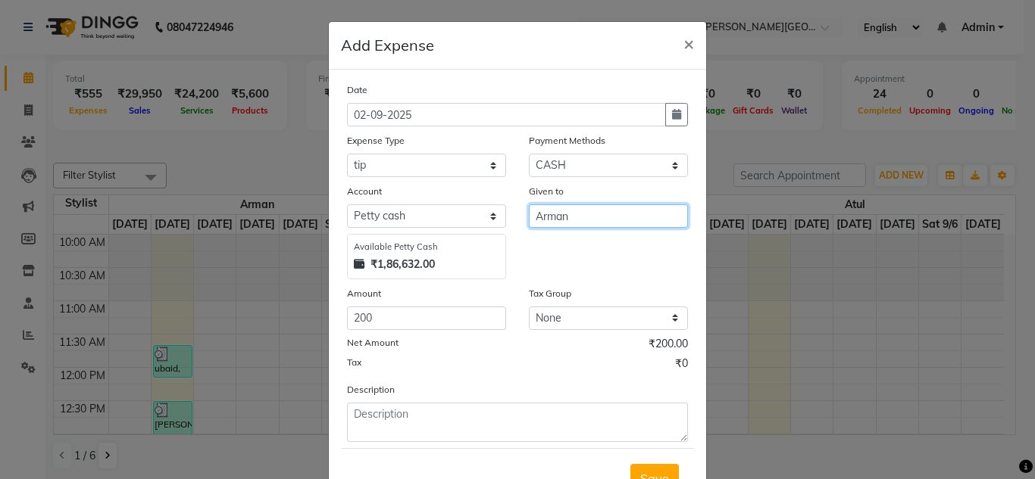
type input "Arman"
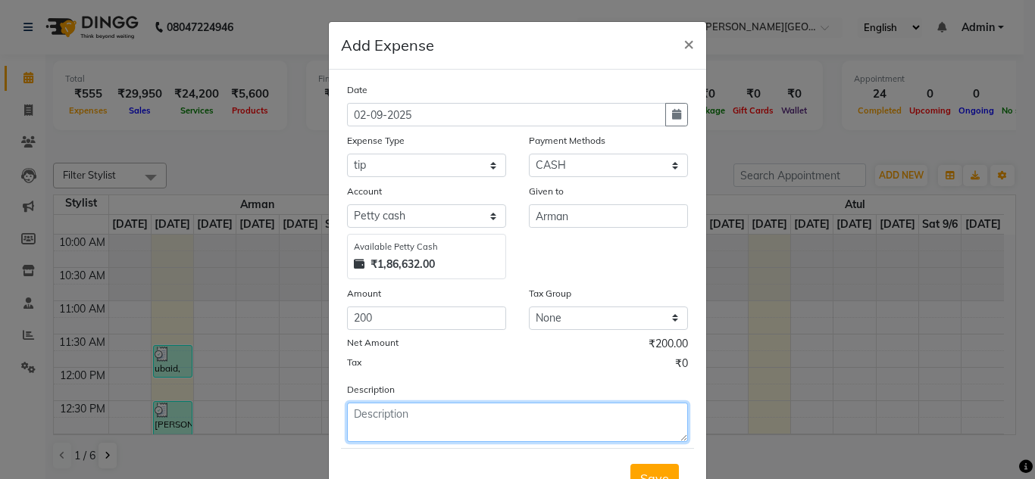
click at [391, 416] on textarea at bounding box center [517, 422] width 341 height 39
type textarea "upi tip + incentive"
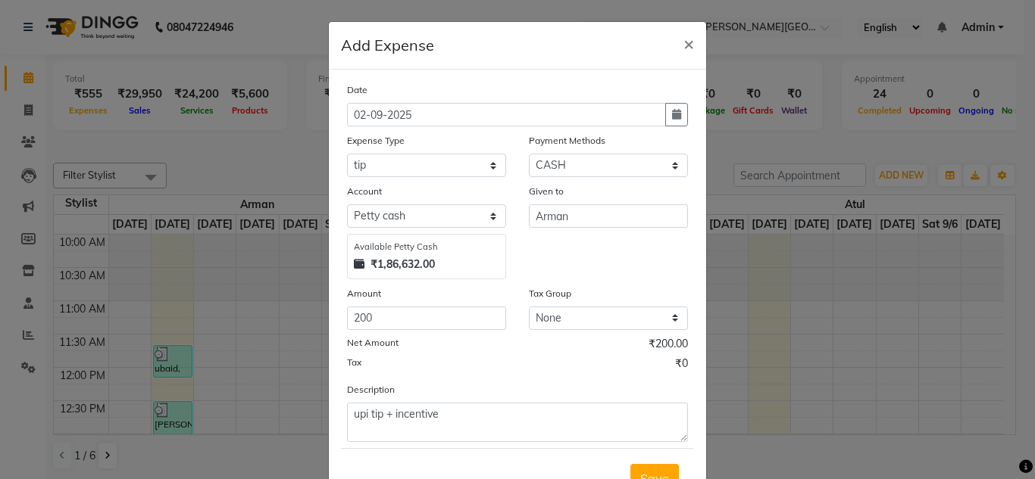
click at [492, 359] on div "Tax ₹0" at bounding box center [517, 366] width 341 height 20
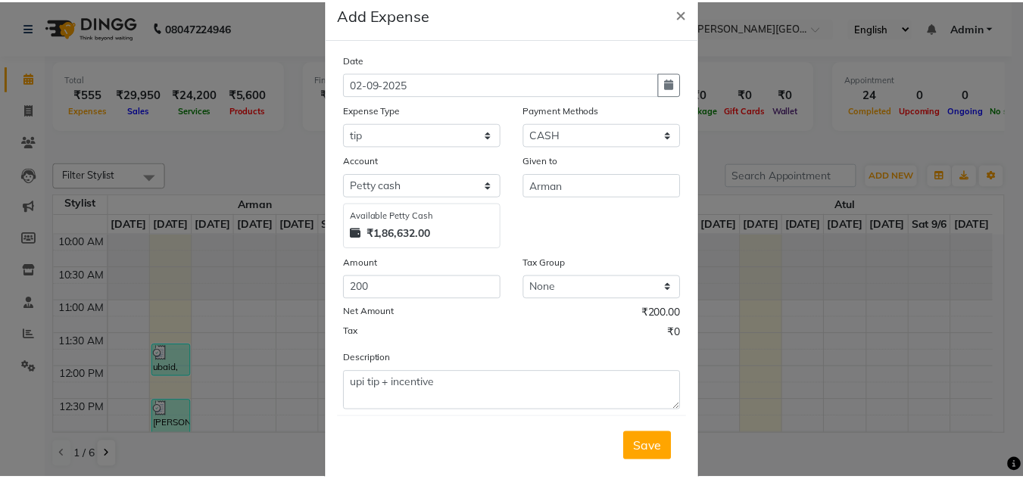
scroll to position [63, 0]
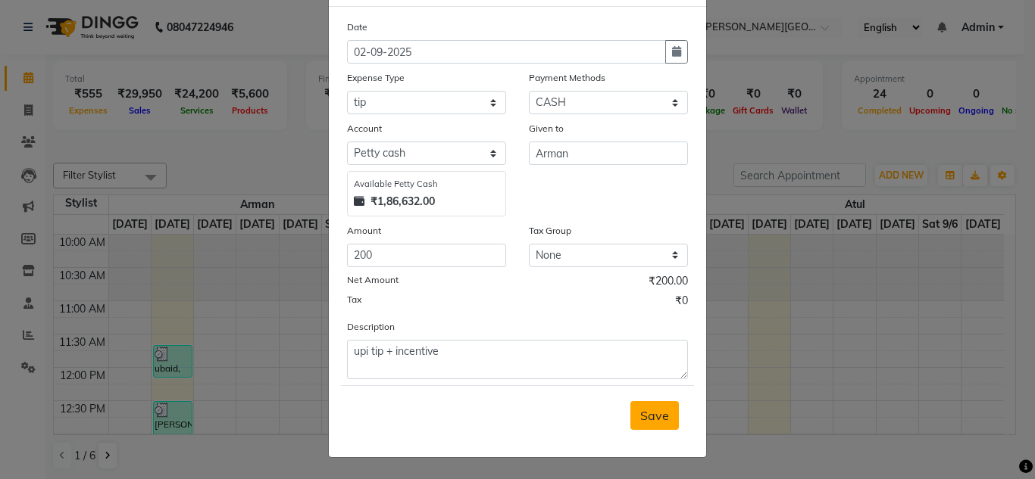
click at [658, 415] on span "Save" at bounding box center [654, 415] width 29 height 15
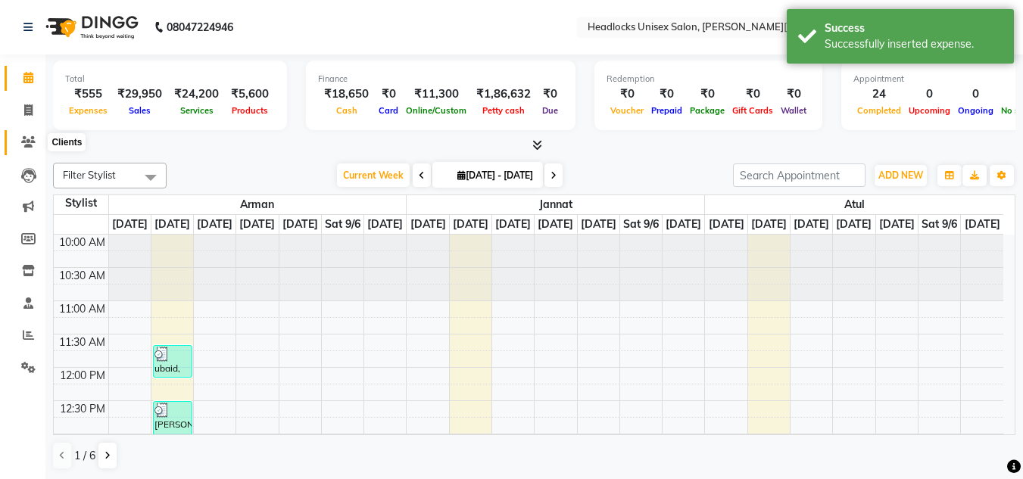
click at [27, 139] on icon at bounding box center [28, 141] width 14 height 11
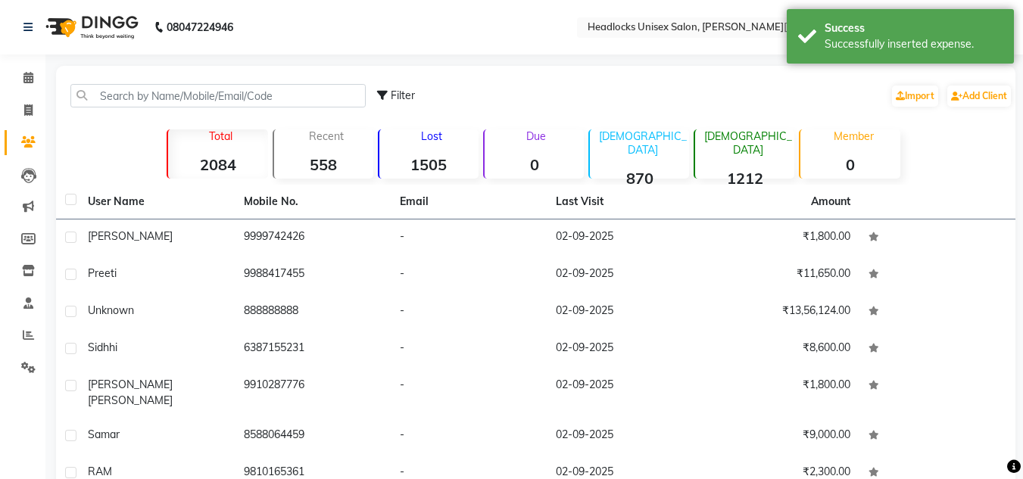
click at [114, 148] on div "Total 2084 Recent 558 Lost 1505 Due 0 Male 870 Female 1212 Member 0" at bounding box center [536, 152] width 863 height 53
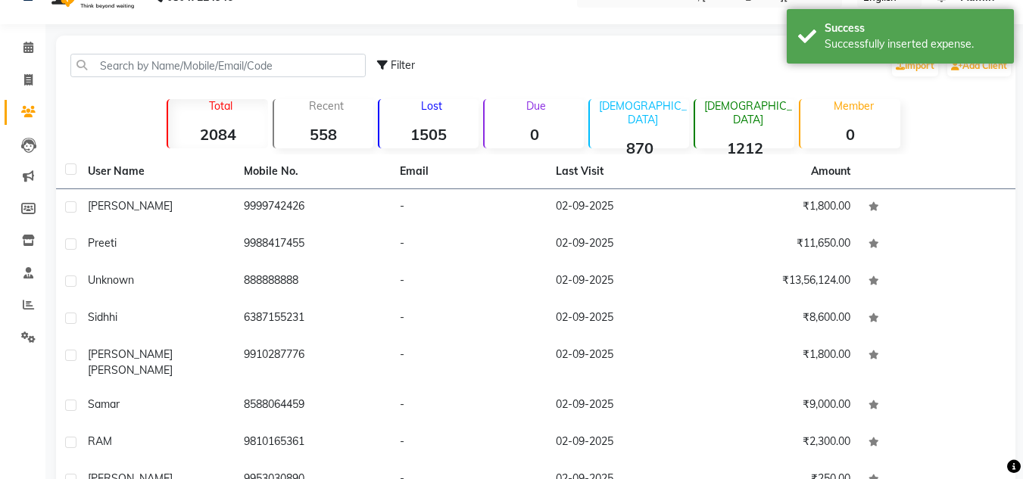
scroll to position [176, 0]
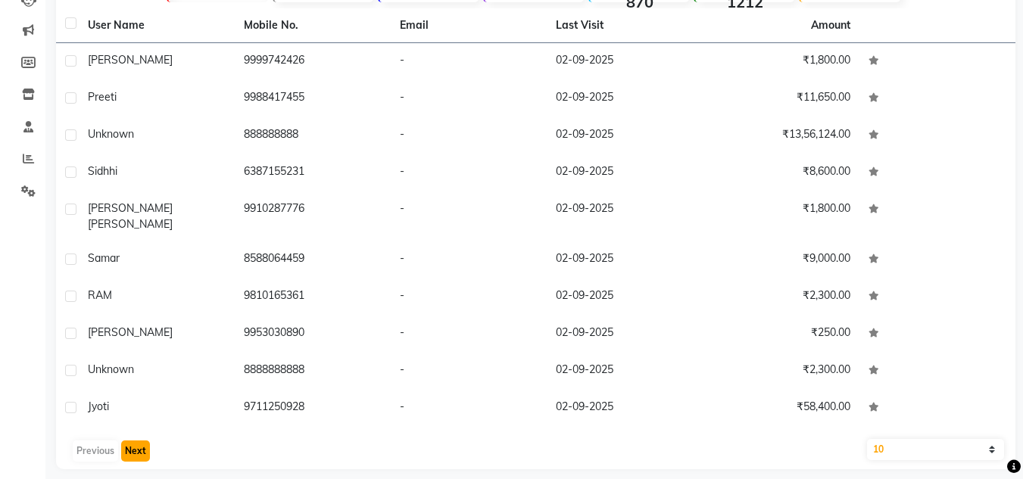
click at [135, 441] on button "Next" at bounding box center [135, 451] width 29 height 21
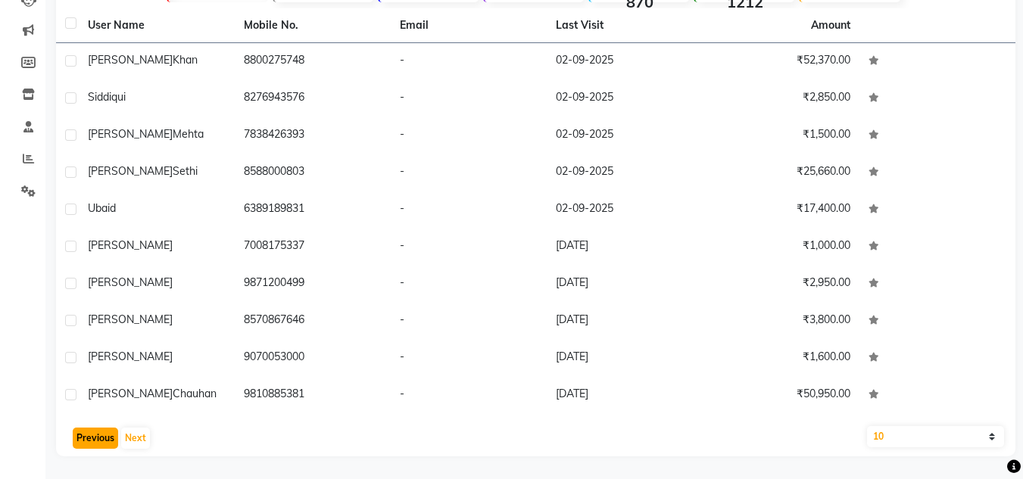
click at [88, 435] on button "Previous" at bounding box center [95, 438] width 45 height 21
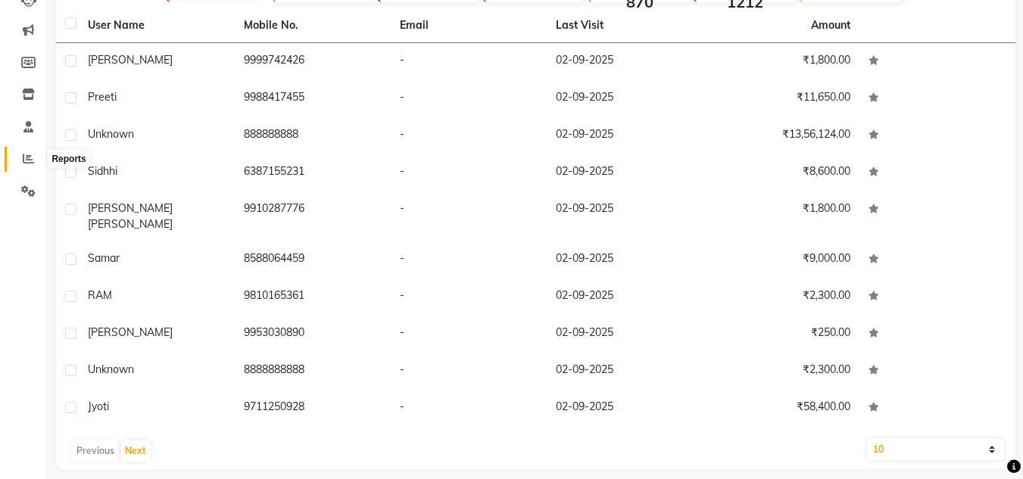
click at [24, 158] on icon at bounding box center [28, 158] width 11 height 11
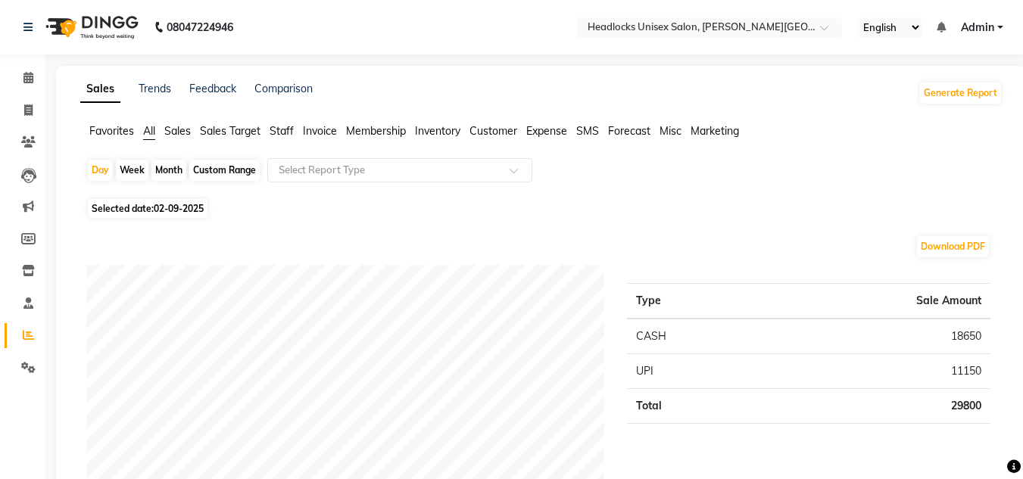
click at [173, 172] on div "Month" at bounding box center [168, 170] width 35 height 21
select select "9"
select select "2025"
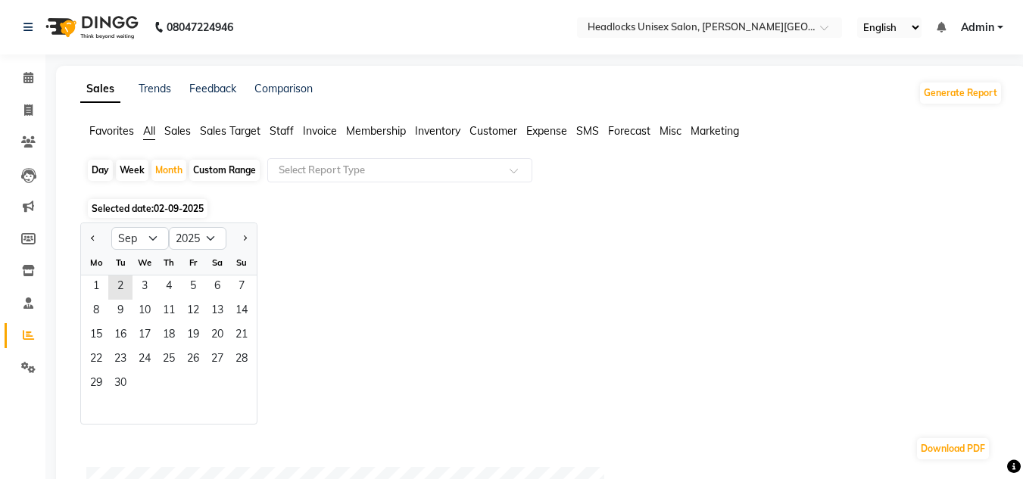
click at [417, 253] on div "Jan Feb Mar Apr May Jun Jul Aug Sep Oct Nov Dec 2015 2016 2017 2018 2019 2020 2…" at bounding box center [541, 324] width 922 height 202
click at [455, 232] on div "Jan Feb Mar Apr May Jun Jul Aug Sep Oct Nov Dec 2015 2016 2017 2018 2019 2020 2…" at bounding box center [541, 324] width 922 height 202
click at [26, 76] on icon at bounding box center [28, 77] width 10 height 11
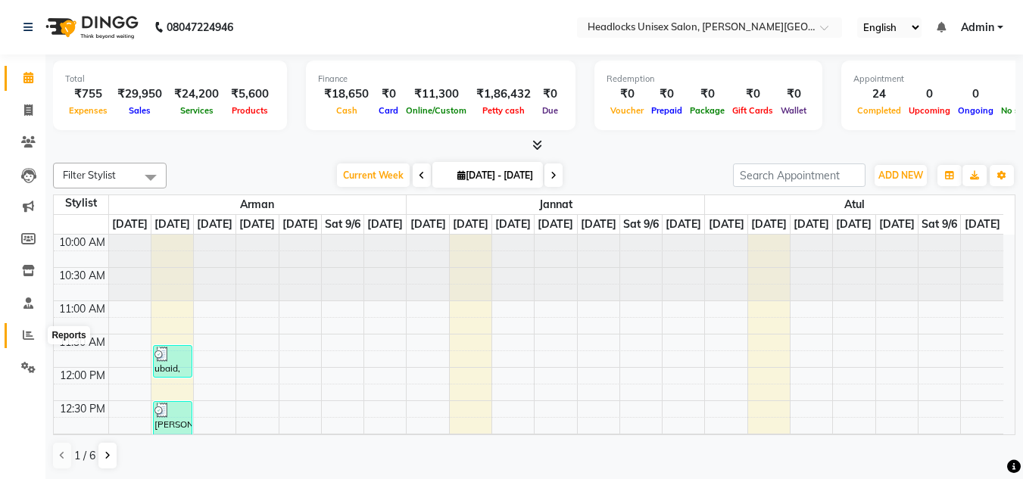
click at [27, 336] on icon at bounding box center [28, 334] width 11 height 11
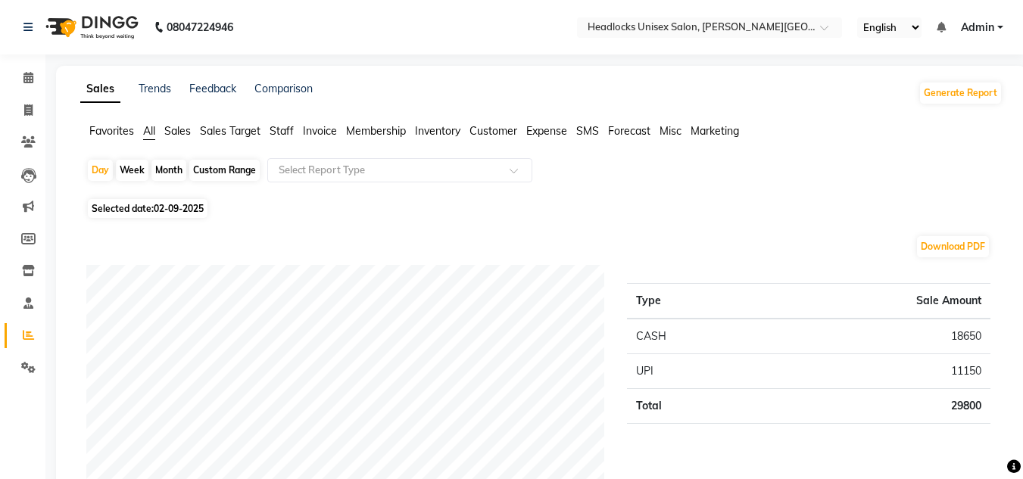
click at [164, 170] on div "Month" at bounding box center [168, 170] width 35 height 21
select select "9"
select select "2025"
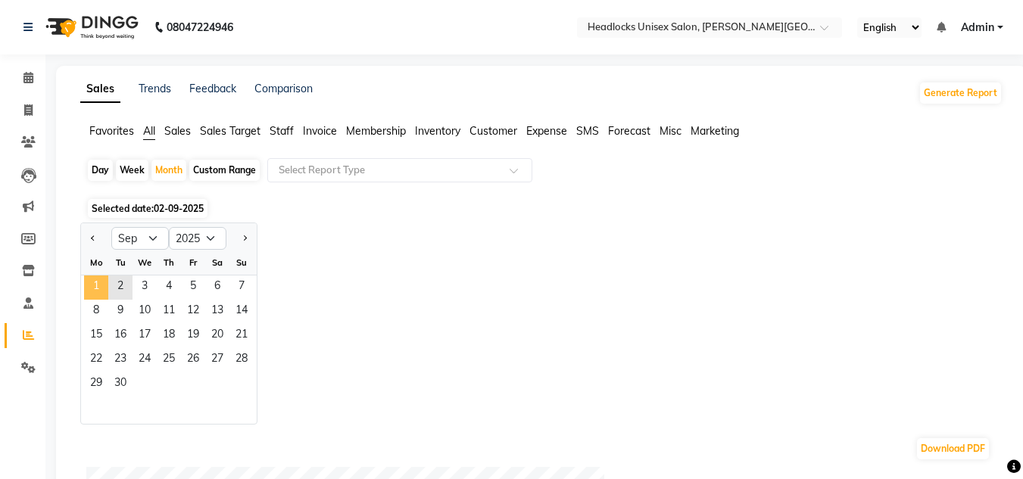
click at [99, 276] on span "1" at bounding box center [96, 288] width 24 height 24
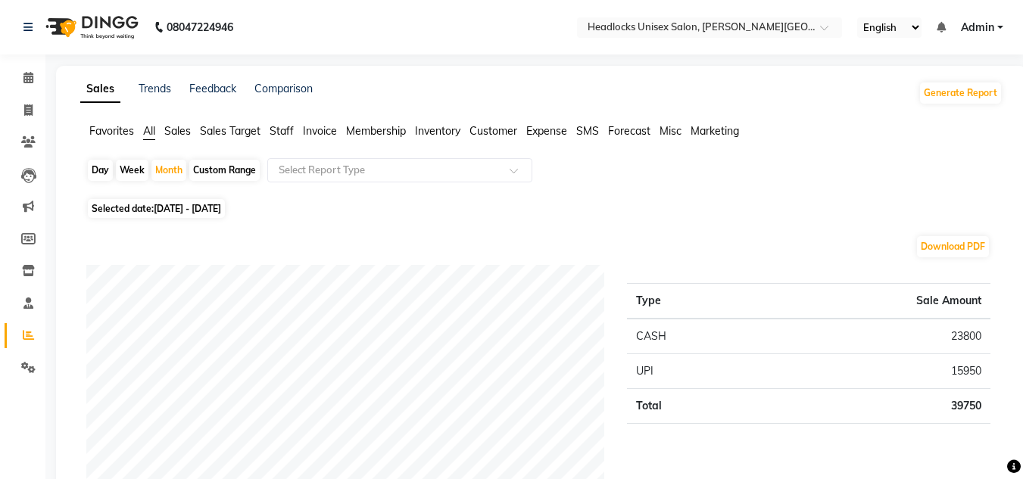
click at [416, 212] on div "Selected date: 01-09-2025 - 30-09-2025" at bounding box center [544, 209] width 916 height 16
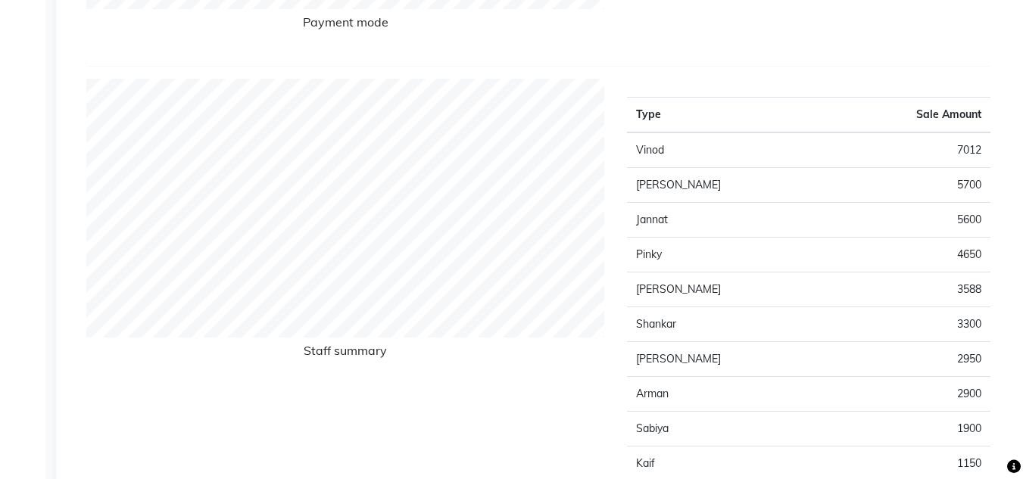
scroll to position [545, 0]
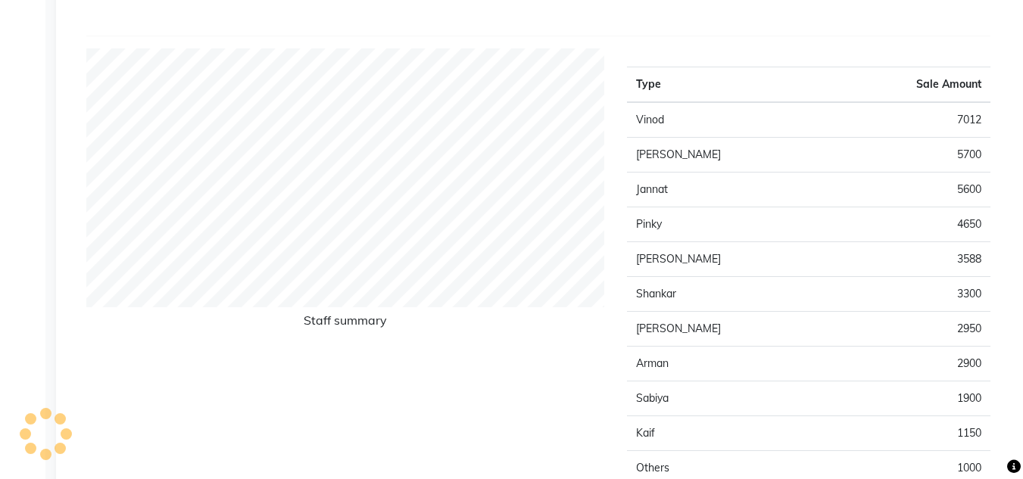
click at [474, 437] on div "Staff summary" at bounding box center [345, 290] width 541 height 485
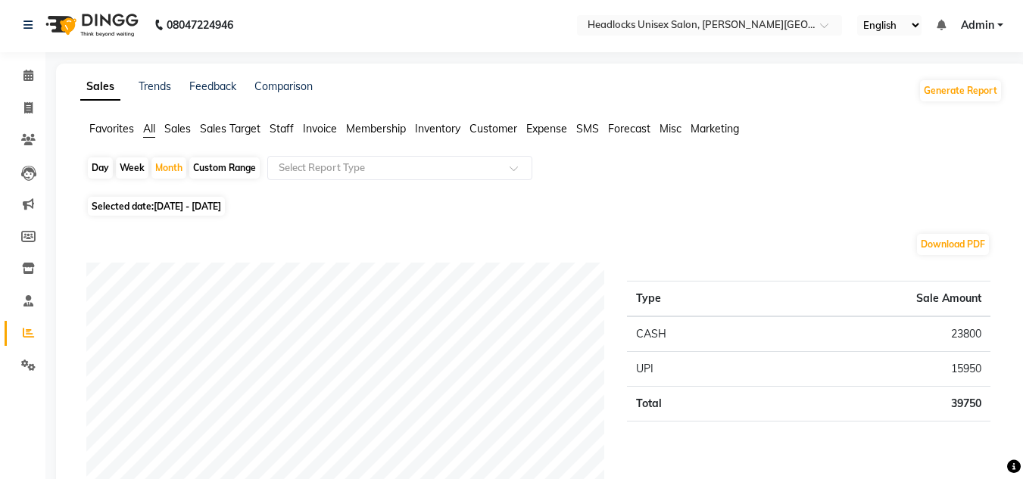
scroll to position [0, 0]
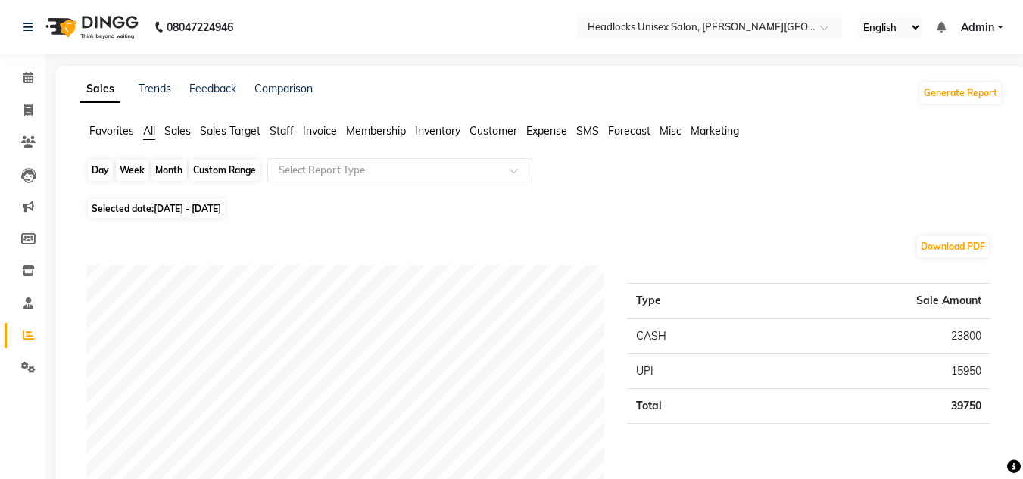
click at [167, 167] on div "Month" at bounding box center [168, 170] width 35 height 21
select select "9"
select select "2025"
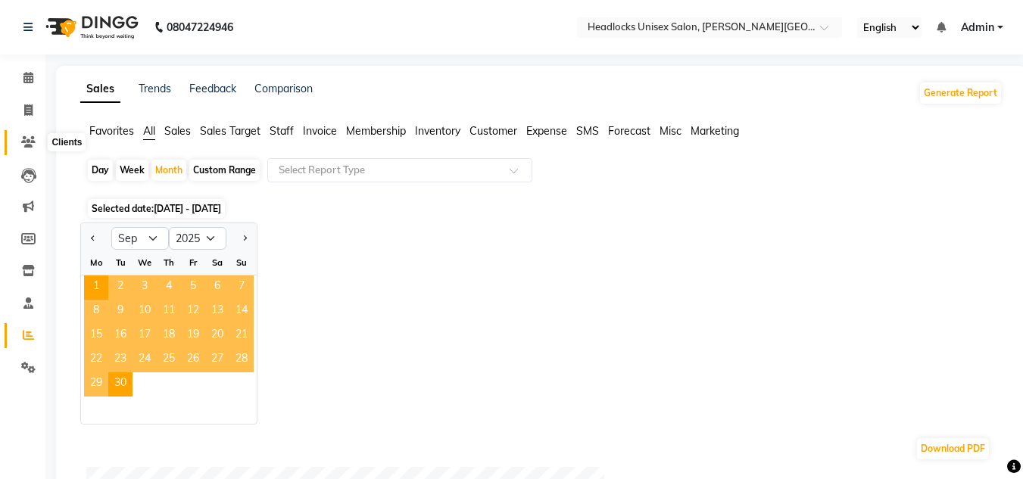
click at [28, 141] on icon at bounding box center [28, 141] width 14 height 11
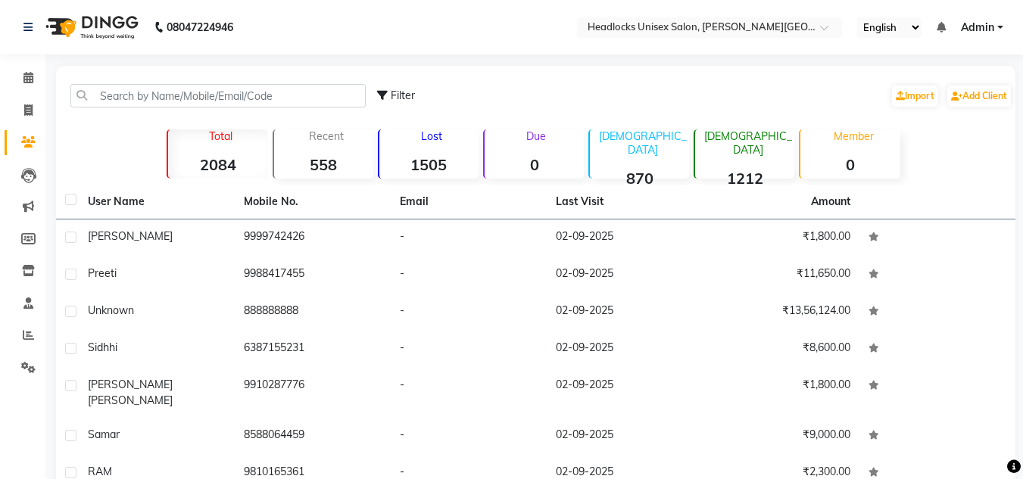
click at [141, 129] on div "Total 2084 Recent 558 Lost 1505 Due 0 Male 870 Female 1212 Member 0" at bounding box center [536, 152] width 841 height 53
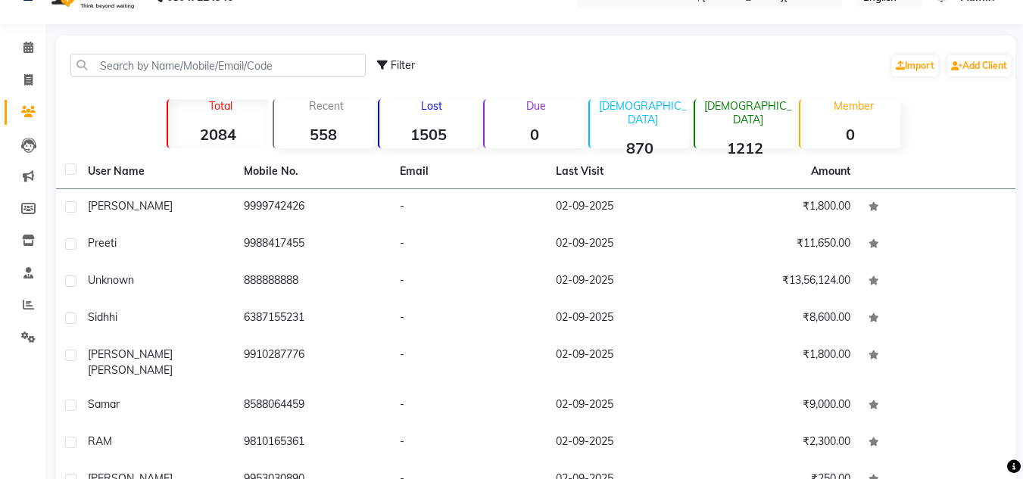
scroll to position [176, 0]
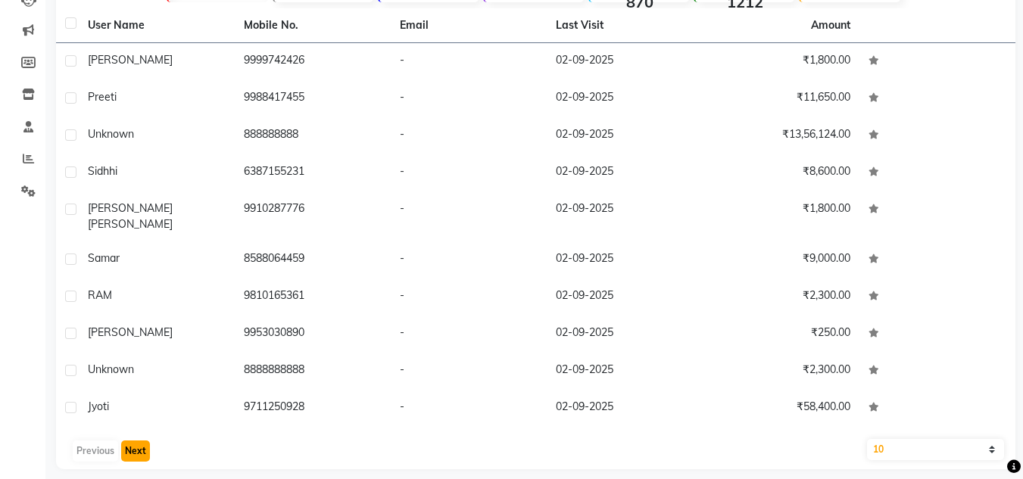
click at [136, 441] on button "Next" at bounding box center [135, 451] width 29 height 21
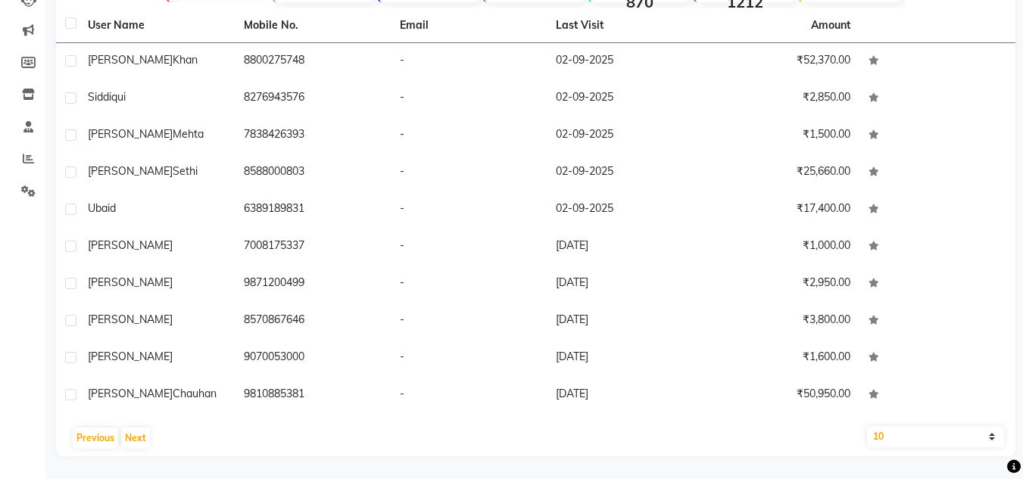
click at [27, 320] on div "Calendar Invoice Clients Leads Marketing Members Inventory Staff Reports Settin…" at bounding box center [102, 162] width 204 height 590
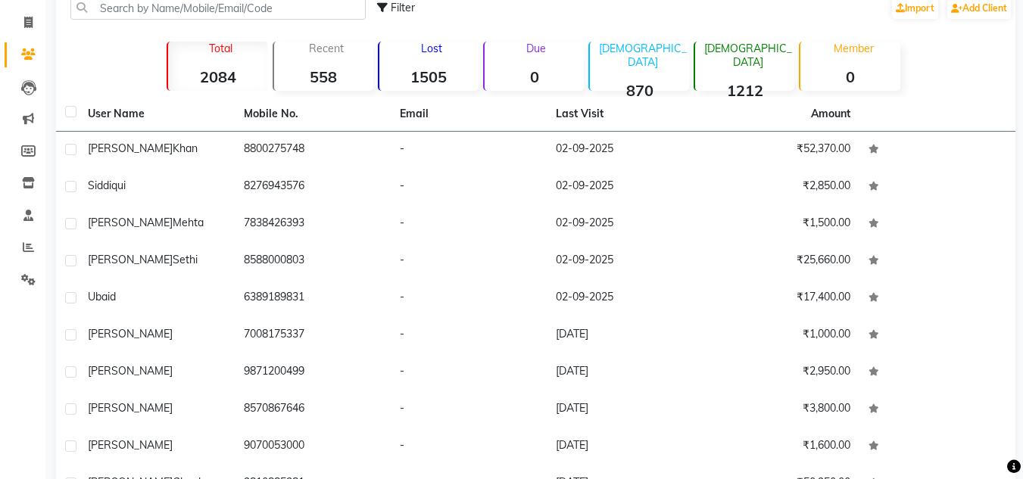
scroll to position [0, 0]
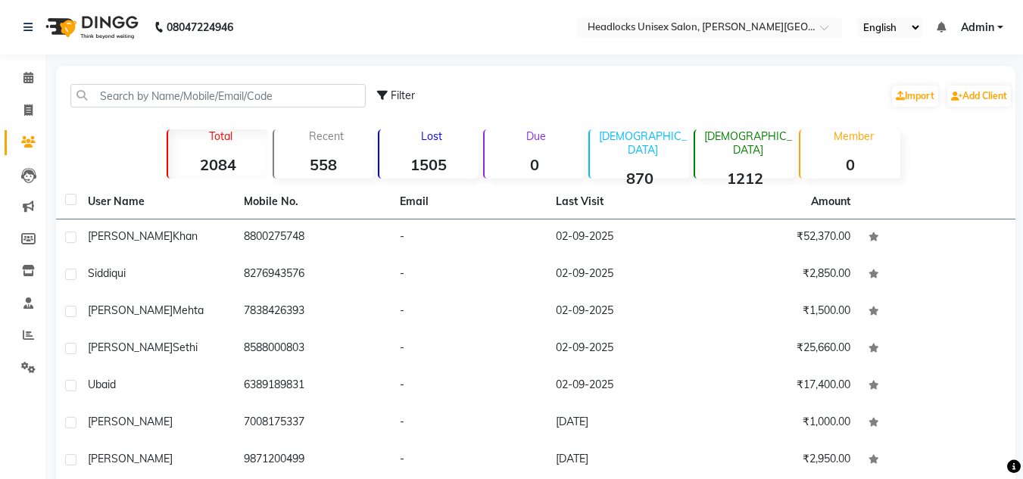
click at [49, 427] on main "Filter Import Add Client Total 2084 Recent 558 Lost 1505 Due 0 Male 870 Female …" at bounding box center [534, 361] width 978 height 590
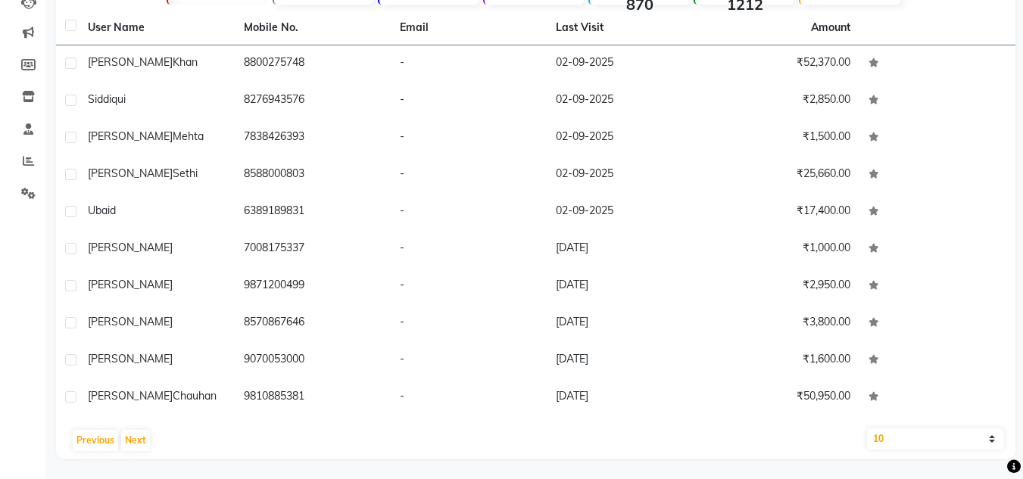
scroll to position [176, 0]
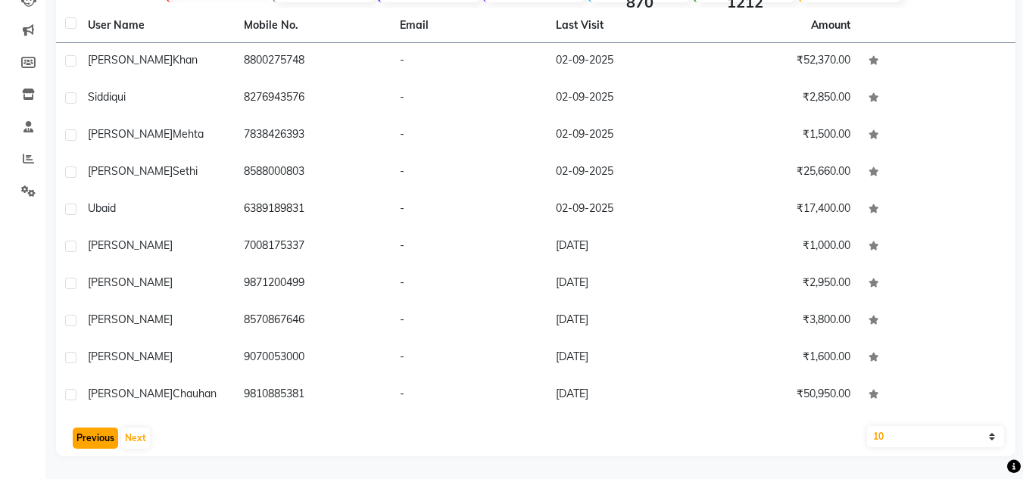
click at [88, 435] on button "Previous" at bounding box center [95, 438] width 45 height 21
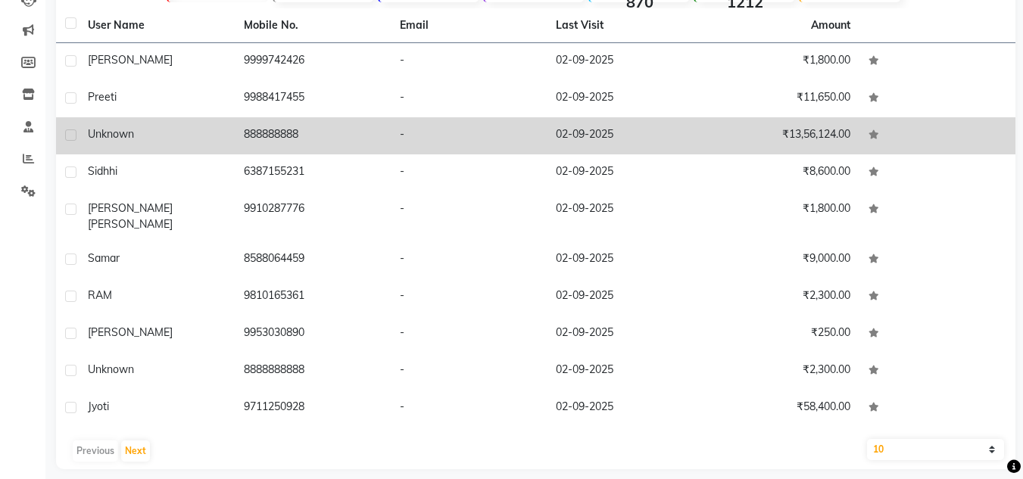
click at [284, 125] on td "888888888" at bounding box center [313, 135] width 156 height 37
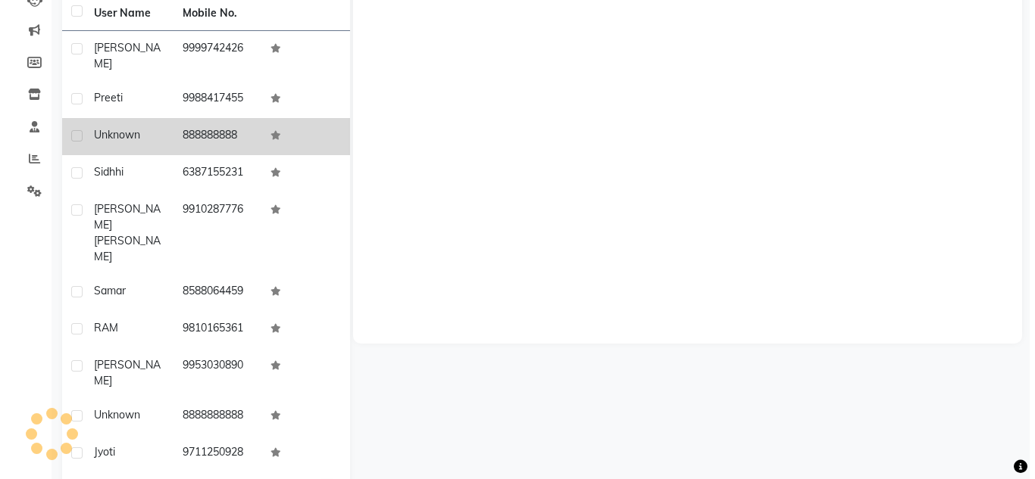
scroll to position [164, 0]
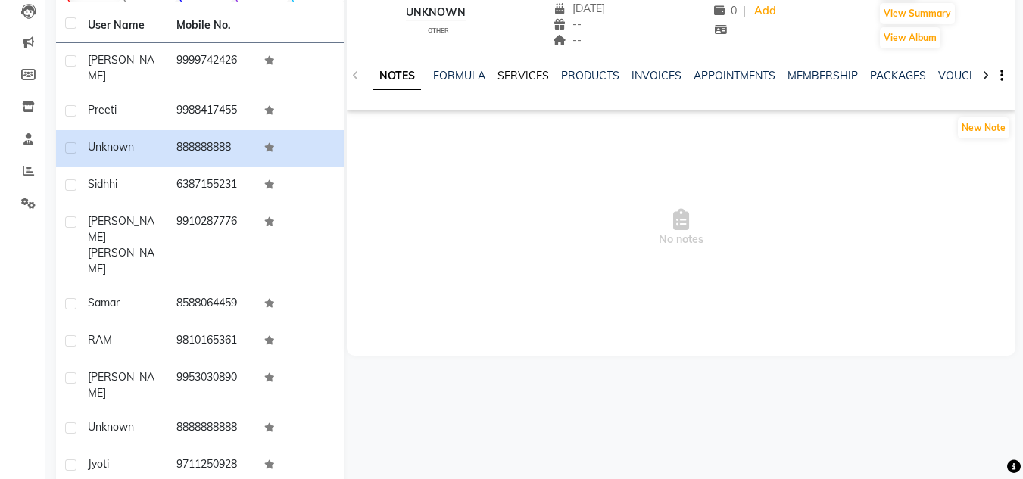
click at [504, 76] on link "SERVICES" at bounding box center [524, 76] width 52 height 14
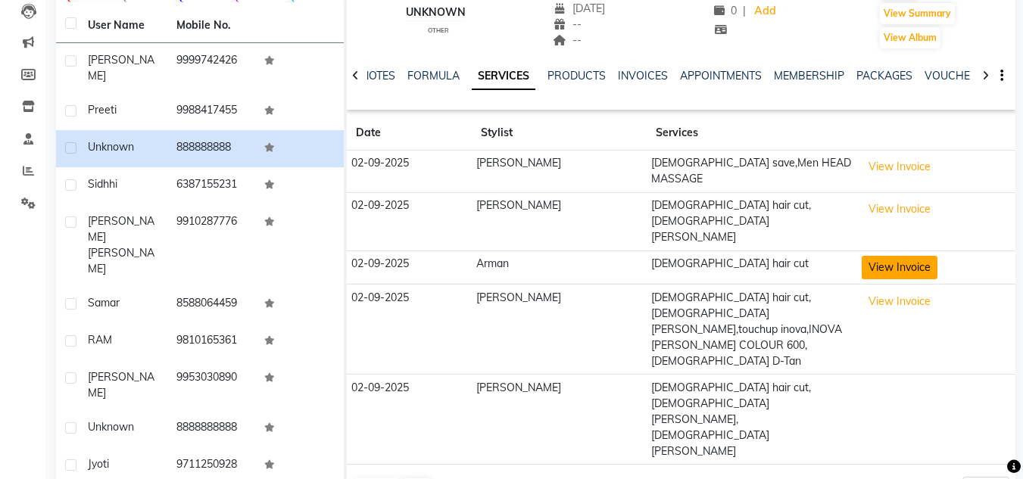
click at [880, 256] on button "View Invoice" at bounding box center [900, 267] width 76 height 23
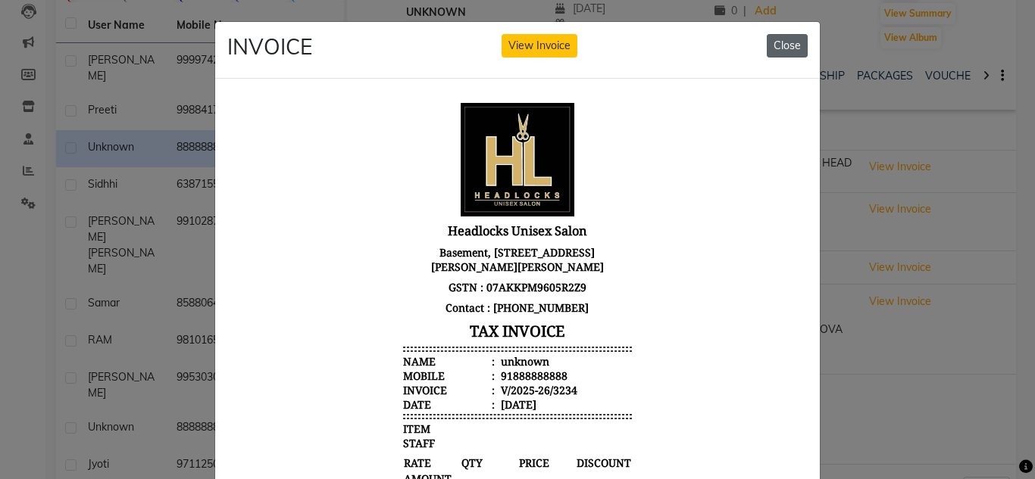
click at [792, 40] on button "Close" at bounding box center [786, 45] width 41 height 23
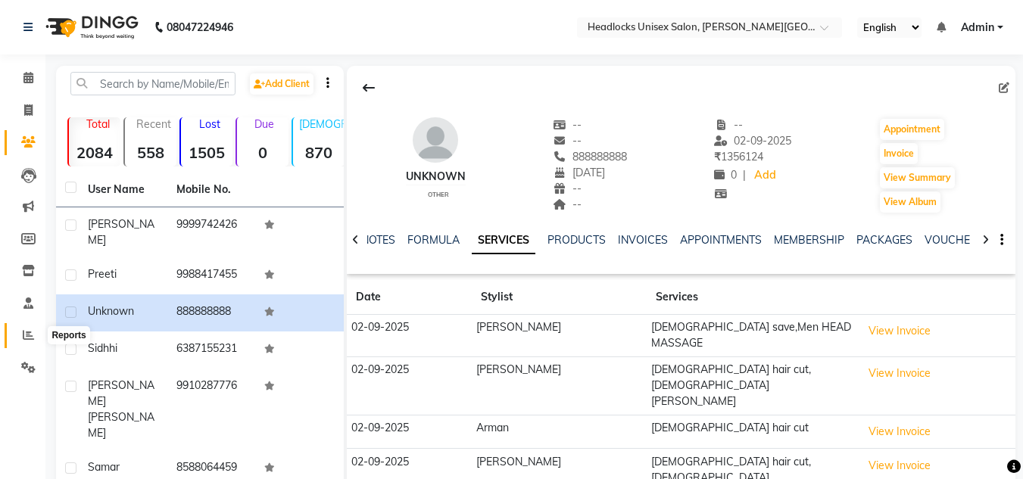
click at [26, 333] on icon at bounding box center [28, 334] width 11 height 11
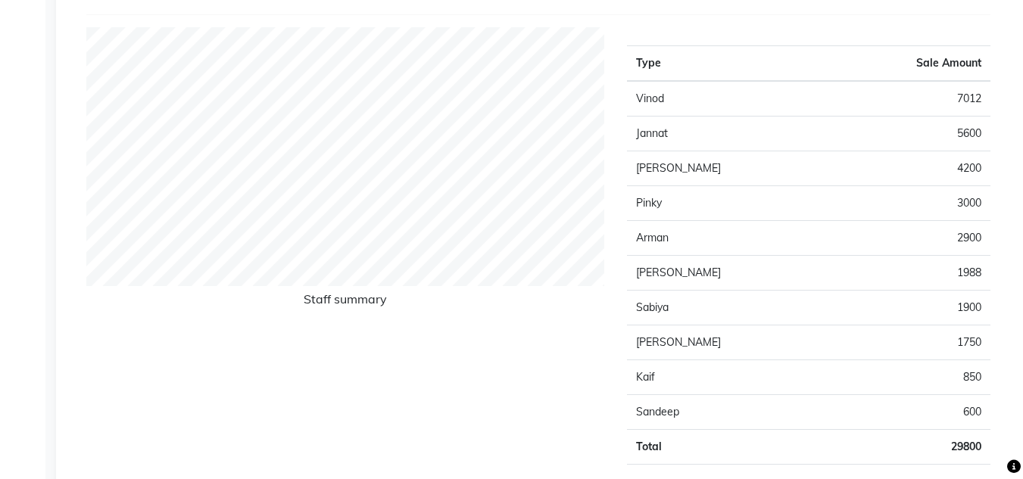
scroll to position [606, 0]
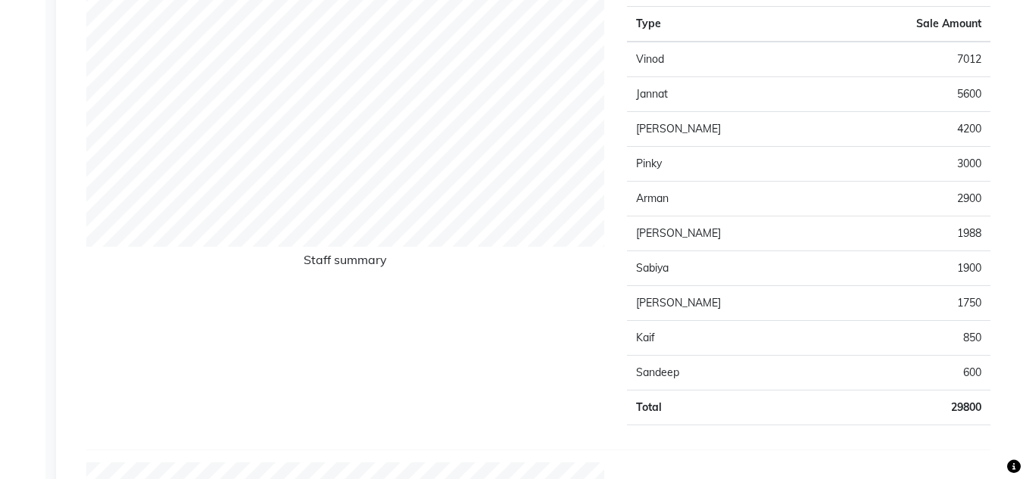
click at [498, 320] on div "Staff summary" at bounding box center [345, 213] width 541 height 450
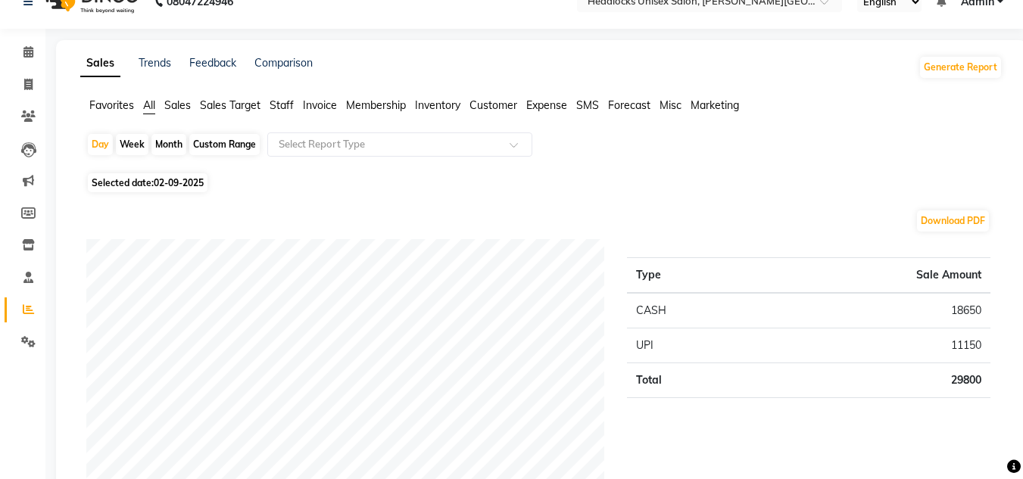
scroll to position [0, 0]
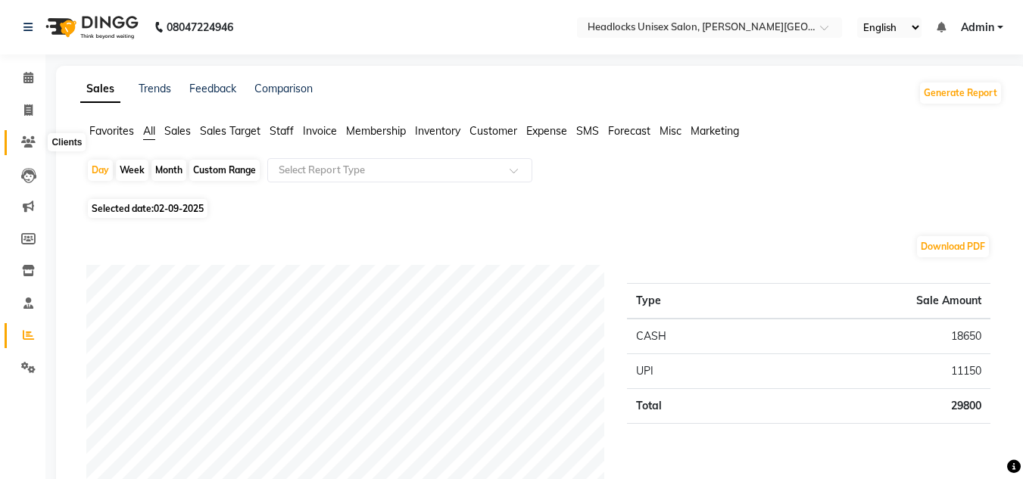
click at [26, 141] on icon at bounding box center [28, 141] width 14 height 11
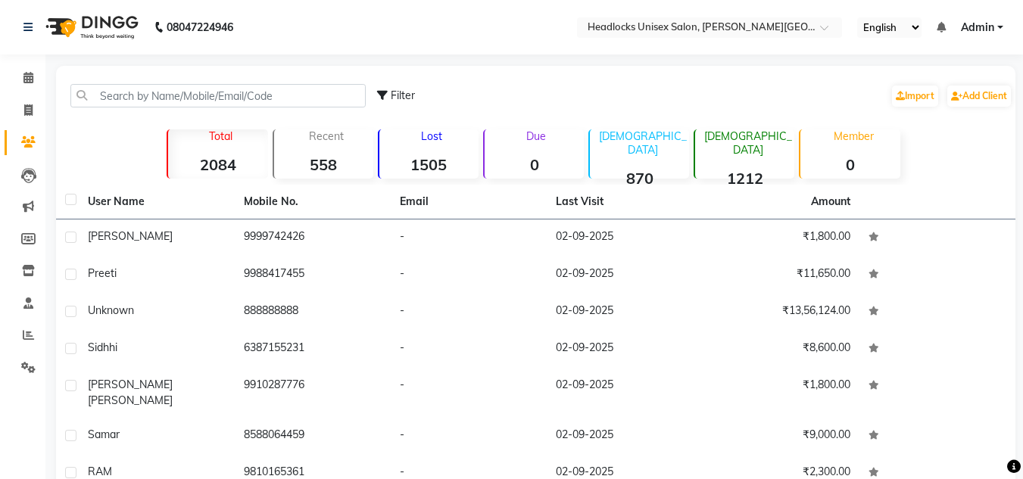
click at [120, 162] on div "Total 2084 Recent 558 Lost 1505 Due 0 Male 870 Female 1212 Member 0" at bounding box center [536, 152] width 841 height 53
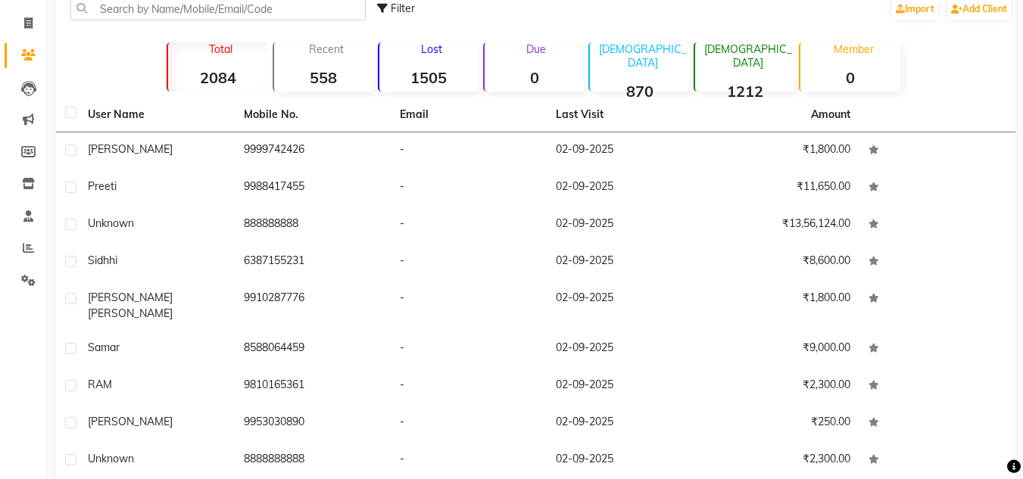
scroll to position [176, 0]
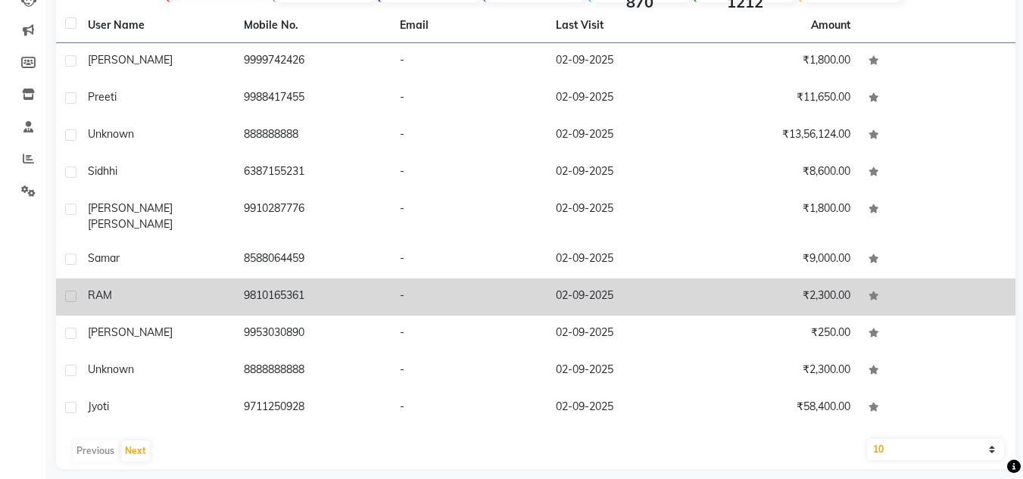
click at [191, 288] on div "RAM" at bounding box center [157, 296] width 138 height 16
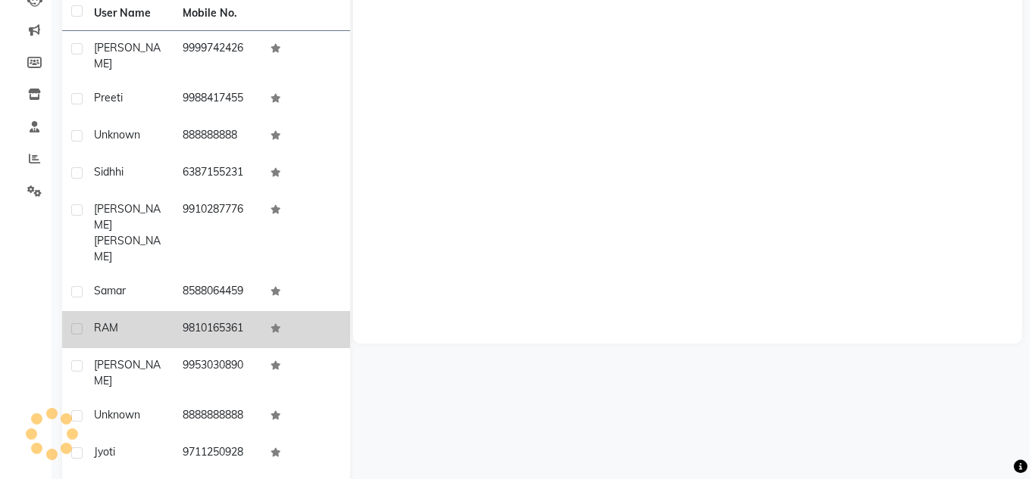
scroll to position [164, 0]
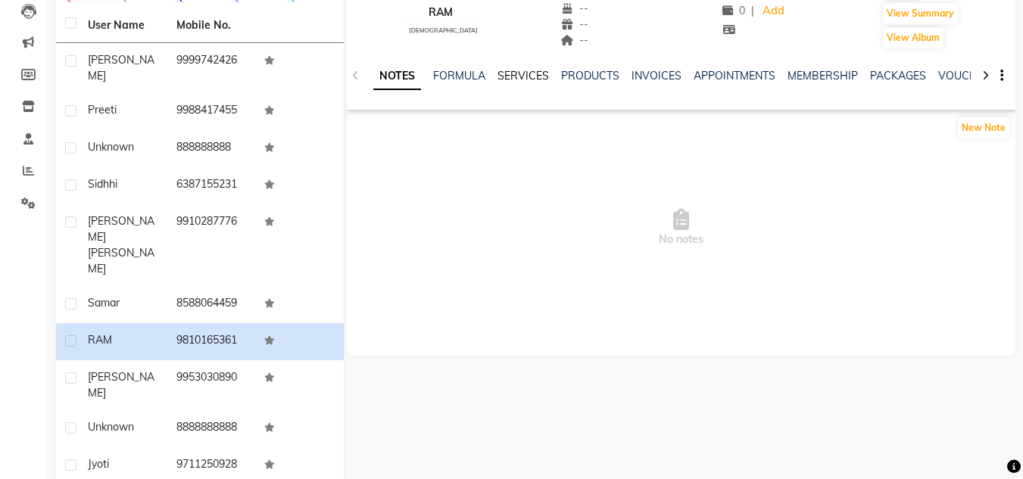
click at [513, 73] on link "SERVICES" at bounding box center [524, 76] width 52 height 14
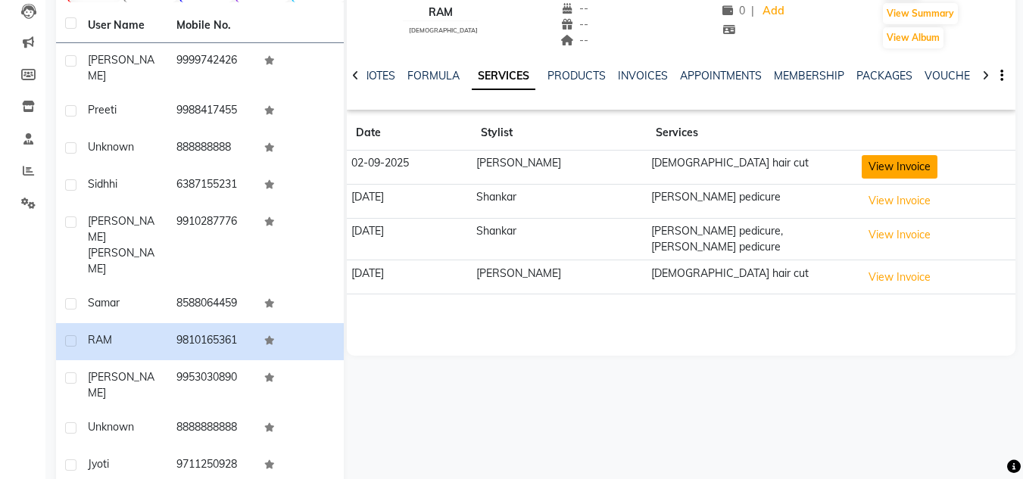
click at [866, 167] on button "View Invoice" at bounding box center [900, 166] width 76 height 23
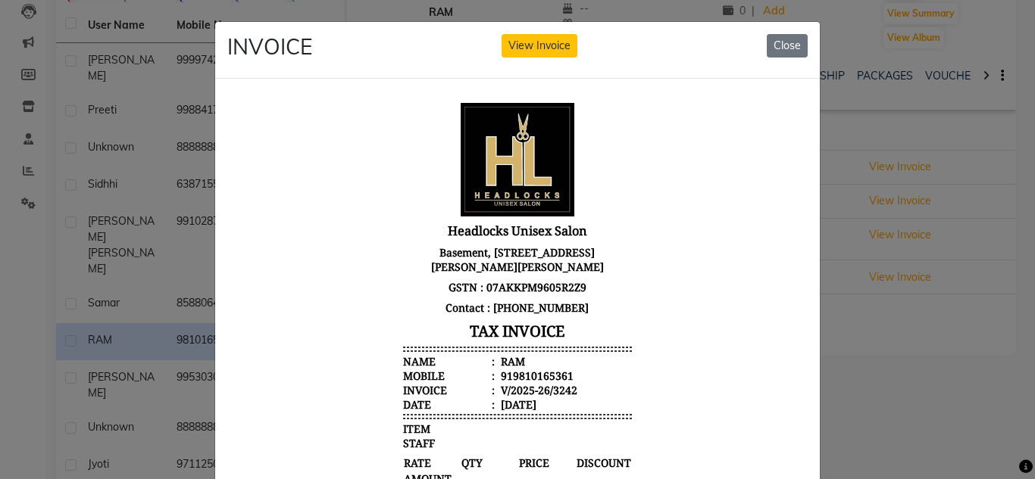
click at [804, 189] on div at bounding box center [517, 419] width 604 height 681
click at [767, 45] on button "Close" at bounding box center [786, 45] width 41 height 23
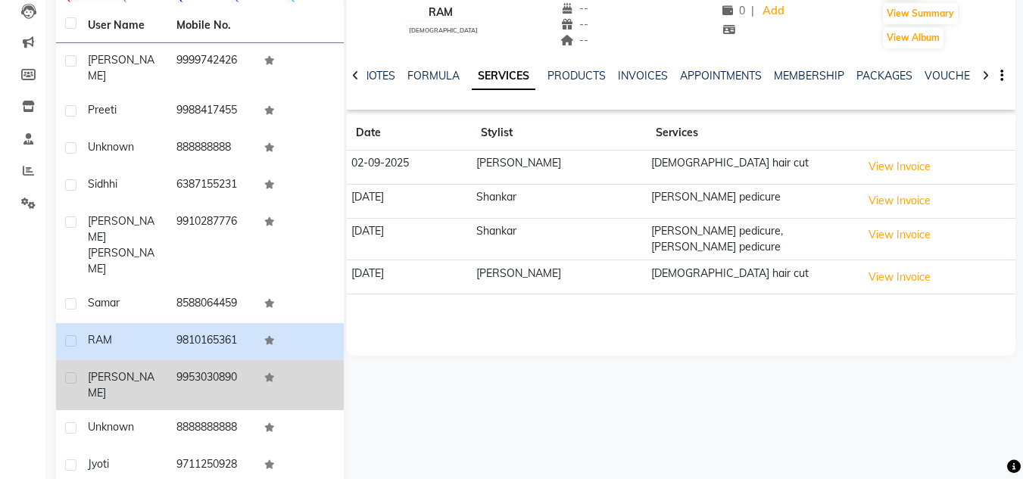
click at [141, 370] on div "Shreyash" at bounding box center [123, 386] width 70 height 32
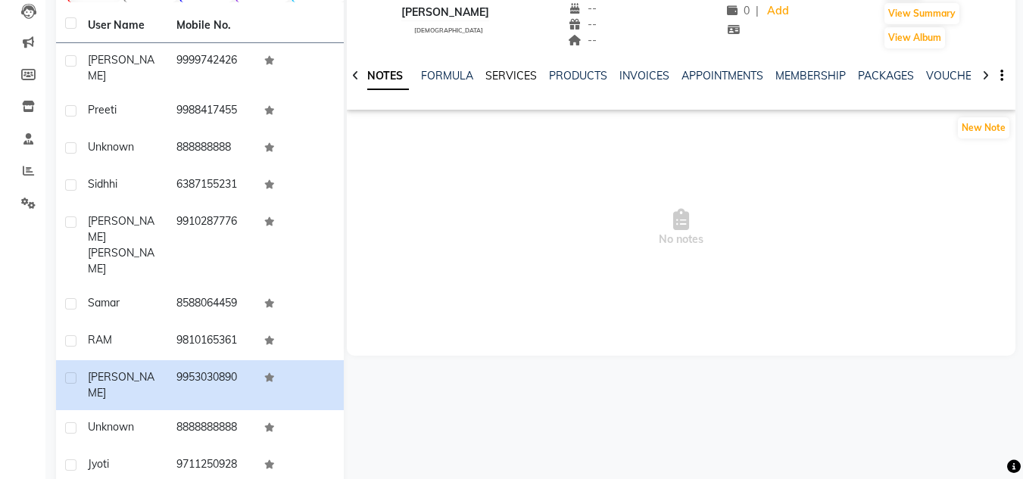
click at [516, 72] on link "SERVICES" at bounding box center [511, 76] width 52 height 14
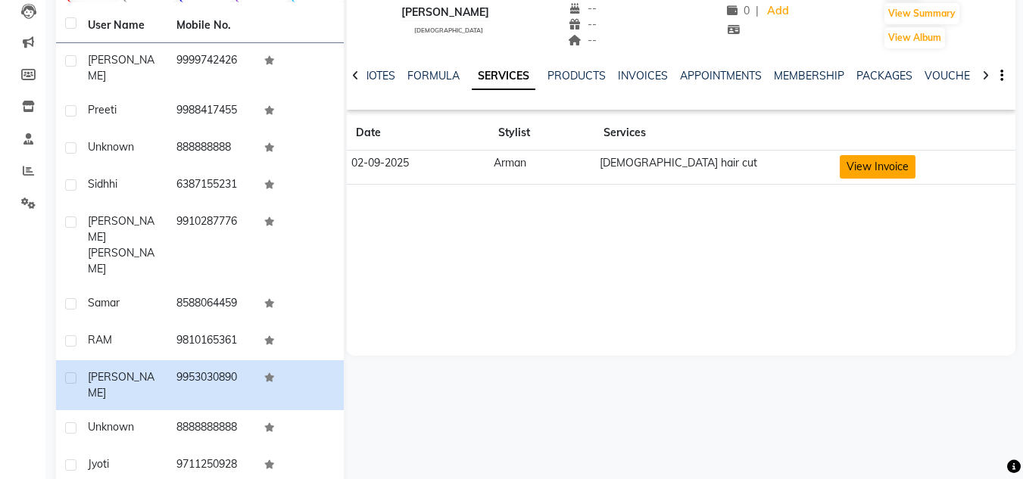
click at [840, 168] on button "View Invoice" at bounding box center [878, 166] width 76 height 23
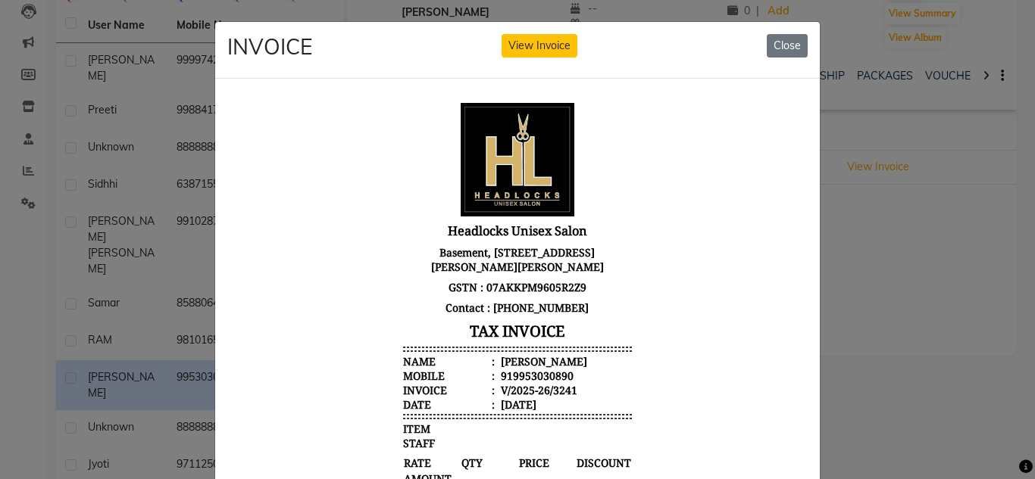
click at [805, 174] on div at bounding box center [517, 419] width 604 height 681
click at [782, 40] on button "Close" at bounding box center [786, 45] width 41 height 23
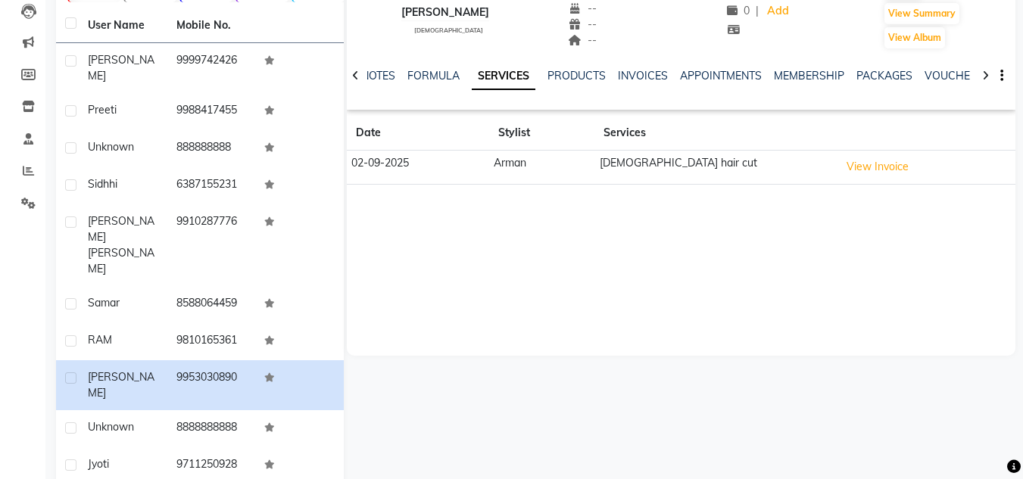
click at [4, 320] on div "Calendar Invoice Clients Leads Marketing Members Inventory Staff Reports Settin…" at bounding box center [102, 203] width 204 height 648
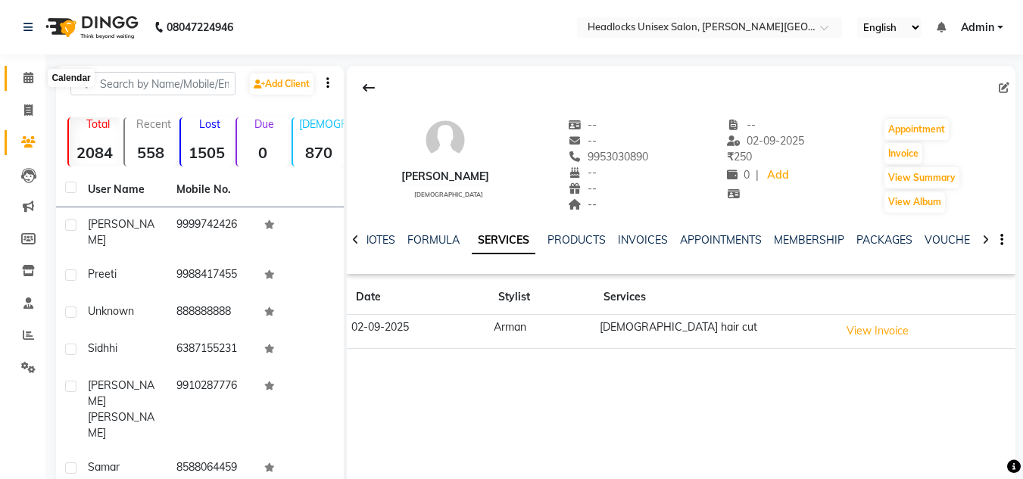
click at [28, 72] on icon at bounding box center [28, 77] width 10 height 11
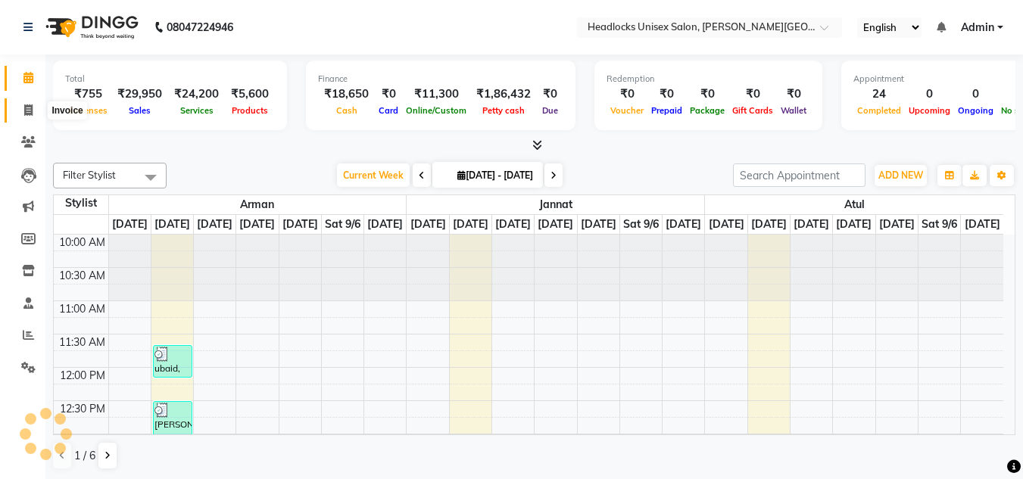
click at [28, 112] on icon at bounding box center [28, 110] width 8 height 11
select select "service"
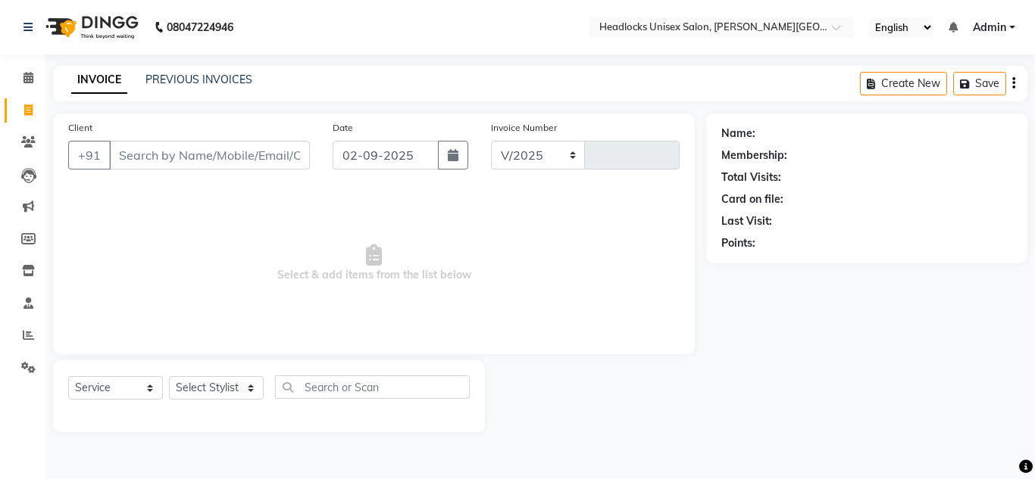
select select "6850"
type input "3250"
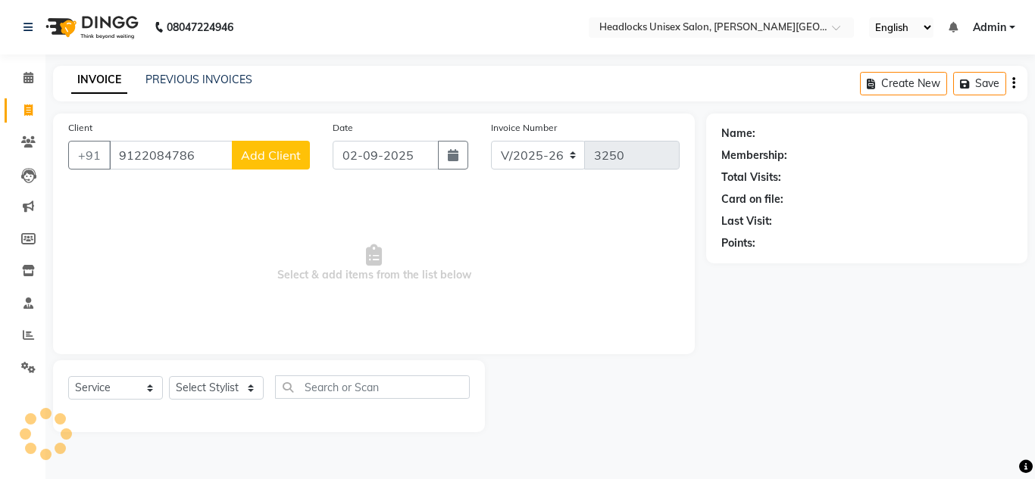
type input "9122084786"
click at [276, 158] on span "Add Client" at bounding box center [271, 155] width 60 height 15
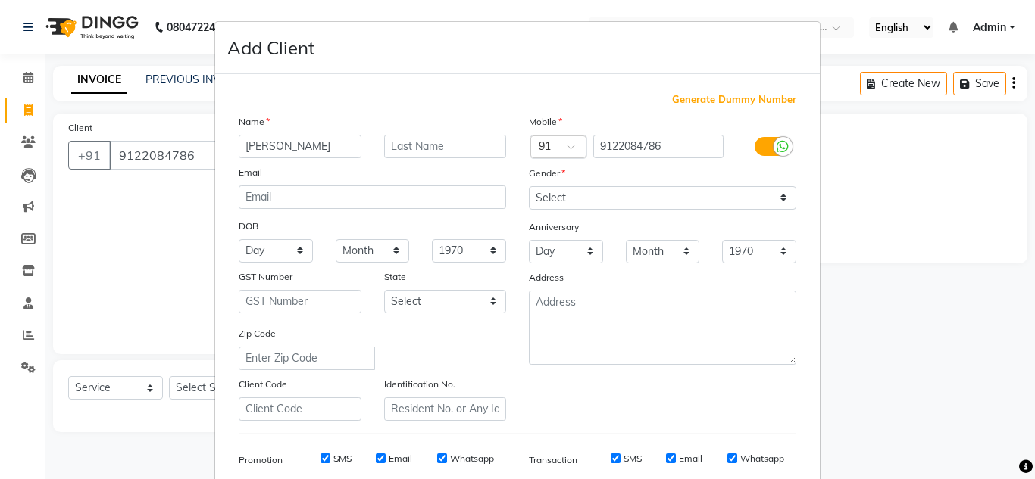
type input "Saumya"
click at [622, 183] on div "Gender" at bounding box center [662, 175] width 290 height 21
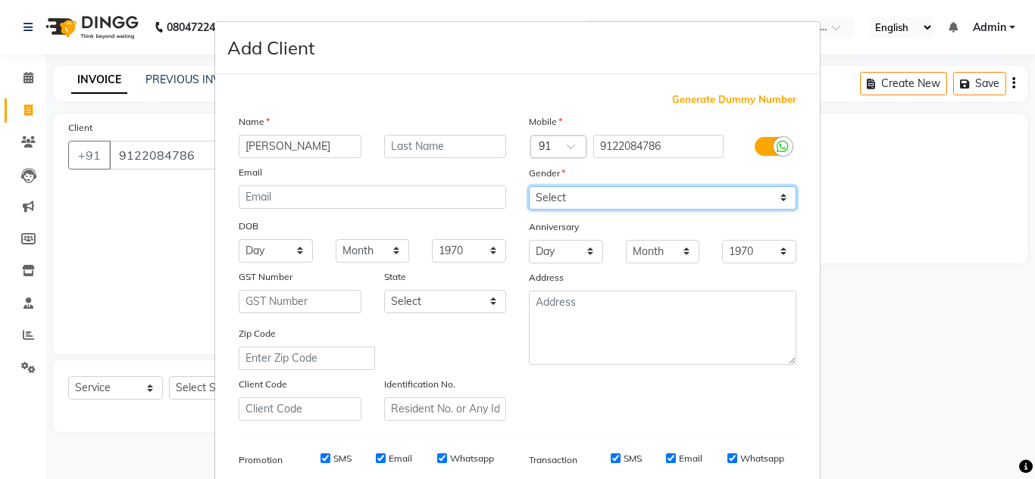
click at [606, 196] on select "Select [DEMOGRAPHIC_DATA] [DEMOGRAPHIC_DATA] Other Prefer Not To Say" at bounding box center [662, 197] width 267 height 23
click at [529, 186] on select "Select [DEMOGRAPHIC_DATA] [DEMOGRAPHIC_DATA] Other Prefer Not To Say" at bounding box center [662, 197] width 267 height 23
click at [638, 202] on select "Select [DEMOGRAPHIC_DATA] [DEMOGRAPHIC_DATA] Other Prefer Not To Say" at bounding box center [662, 197] width 267 height 23
select select "[DEMOGRAPHIC_DATA]"
click at [529, 186] on select "Select [DEMOGRAPHIC_DATA] [DEMOGRAPHIC_DATA] Other Prefer Not To Say" at bounding box center [662, 197] width 267 height 23
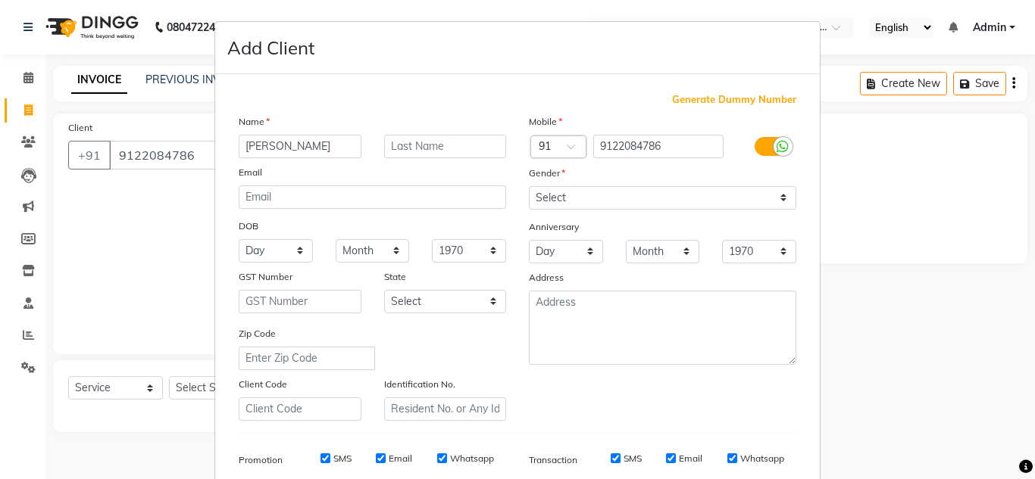
click at [879, 218] on ngb-modal-window "Add Client Generate Dummy Number Name Saumya Email DOB Day 01 02 03 04 05 06 07…" at bounding box center [517, 239] width 1035 height 479
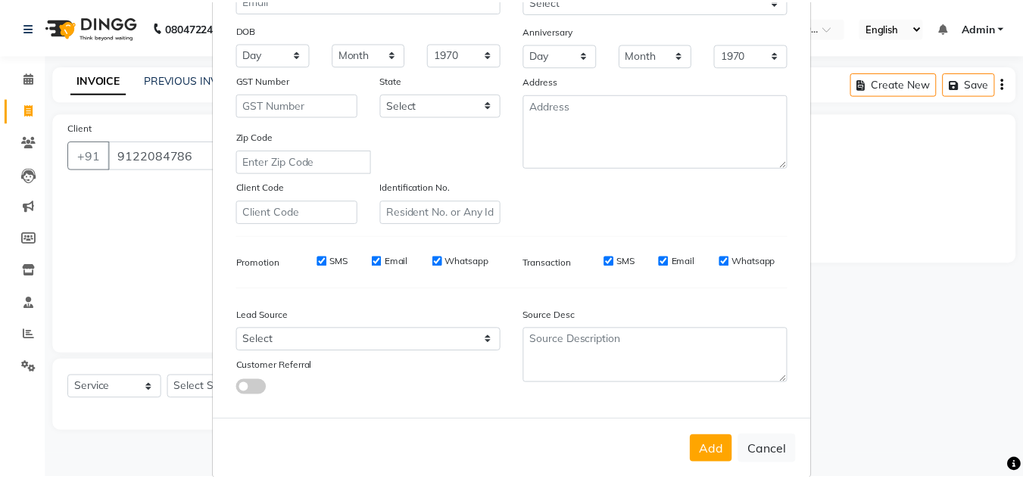
scroll to position [220, 0]
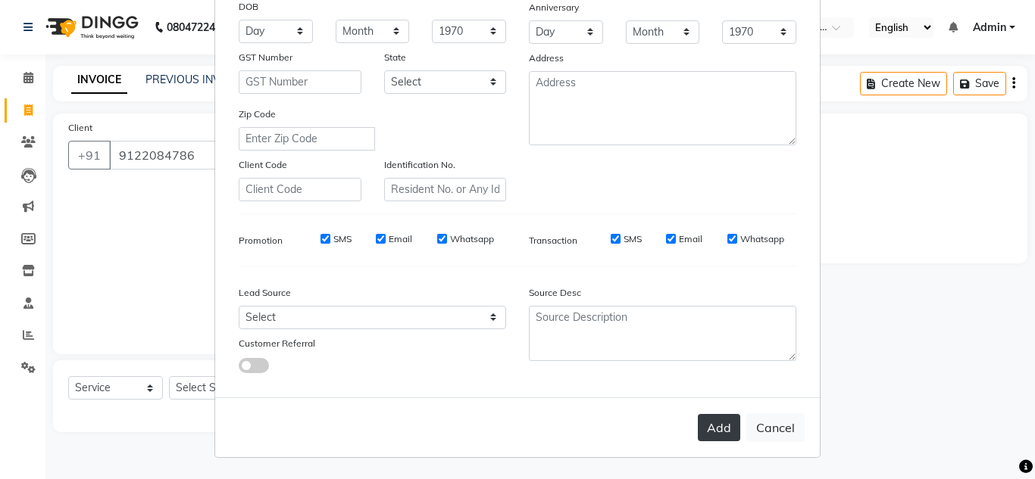
click at [715, 417] on button "Add" at bounding box center [719, 427] width 42 height 27
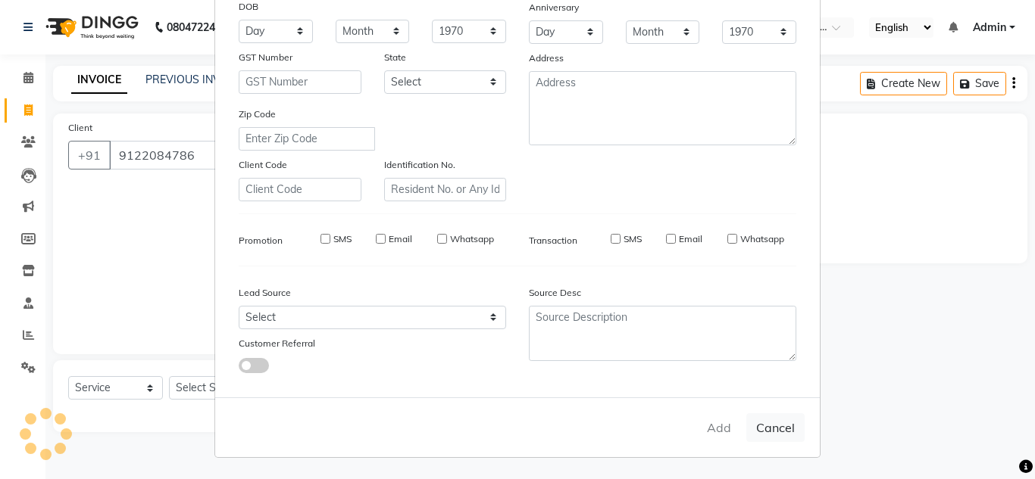
select select
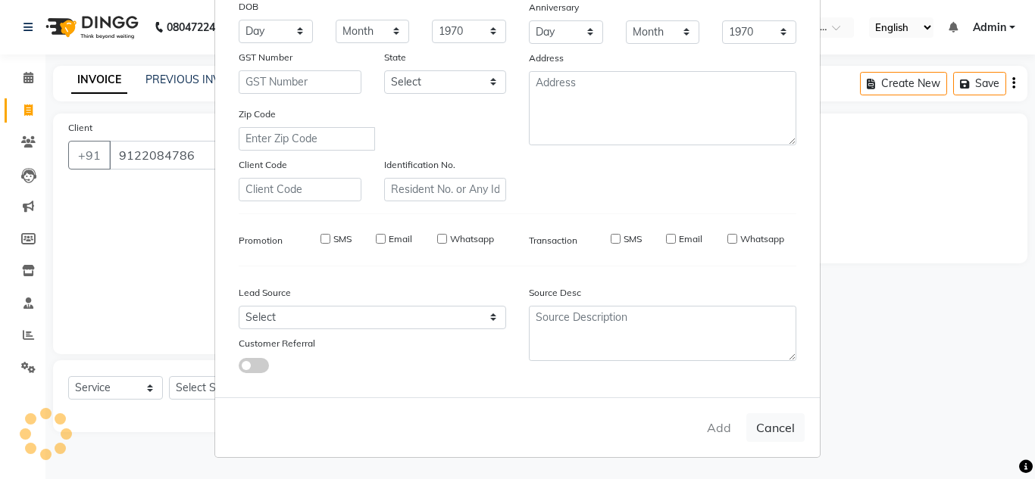
select select
checkbox input "false"
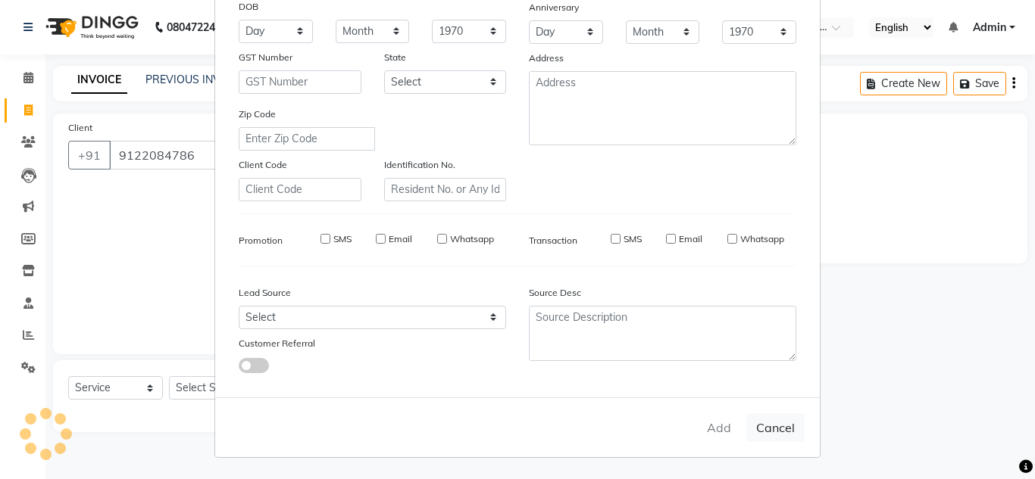
checkbox input "false"
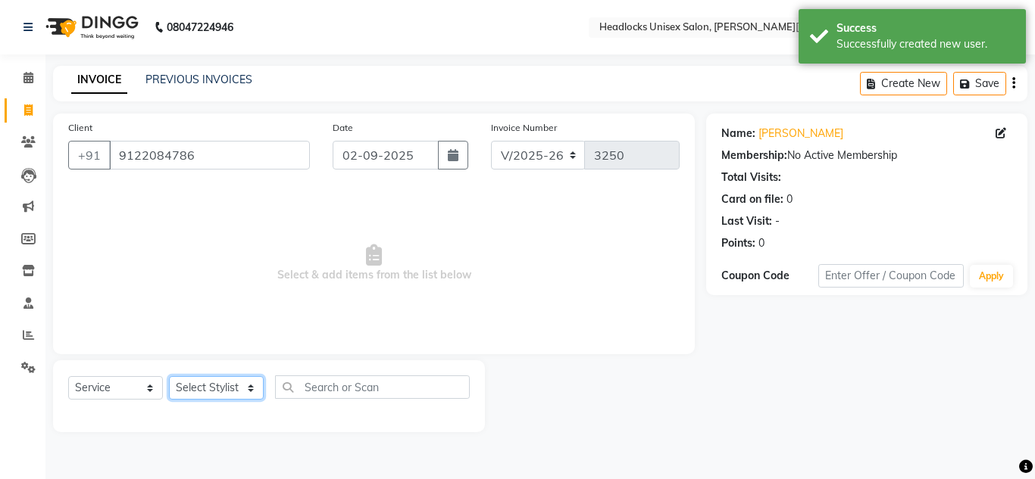
click at [220, 392] on select "Select Stylist [PERSON_NAME] Jannat Kaif [DATE] [PERSON_NAME] [PERSON_NAME] [PE…" at bounding box center [216, 387] width 95 height 23
select select "66496"
click at [169, 376] on select "Select Stylist [PERSON_NAME] Jannat Kaif [DATE] [PERSON_NAME] [PERSON_NAME] [PE…" at bounding box center [216, 387] width 95 height 23
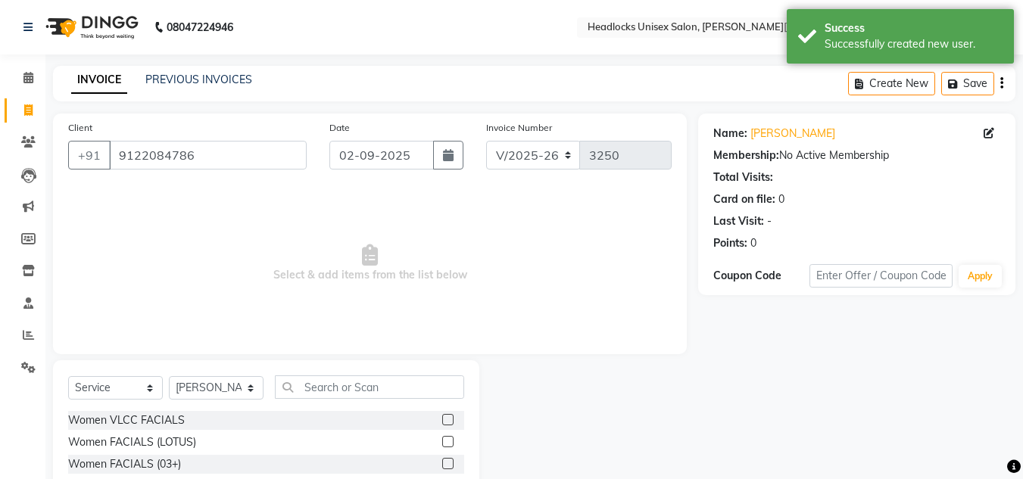
click at [551, 290] on span "Select & add items from the list below" at bounding box center [370, 263] width 604 height 151
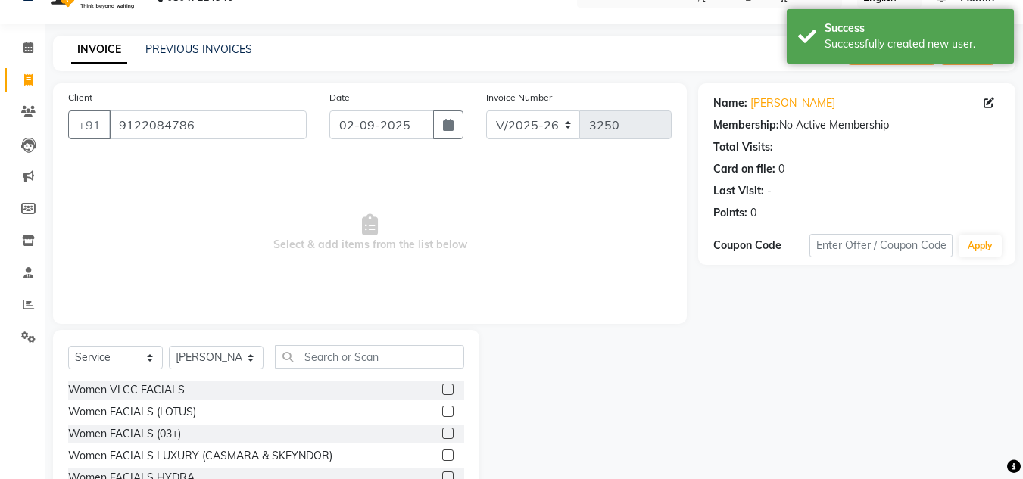
scroll to position [127, 0]
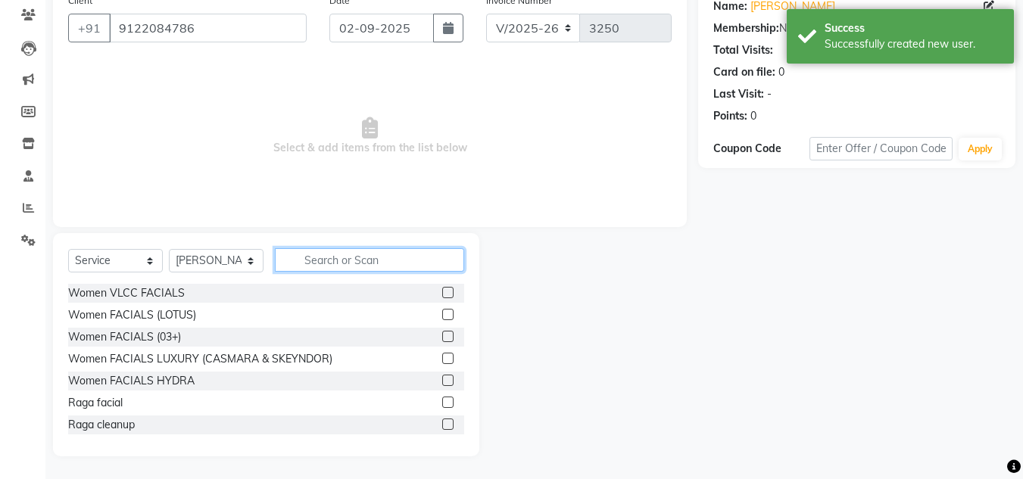
click at [366, 262] on input "text" at bounding box center [369, 259] width 189 height 23
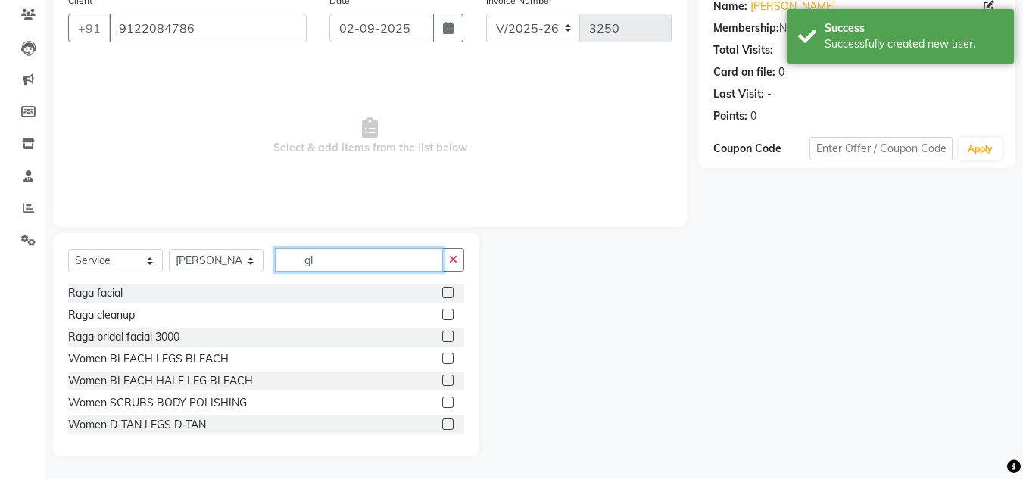
scroll to position [0, 0]
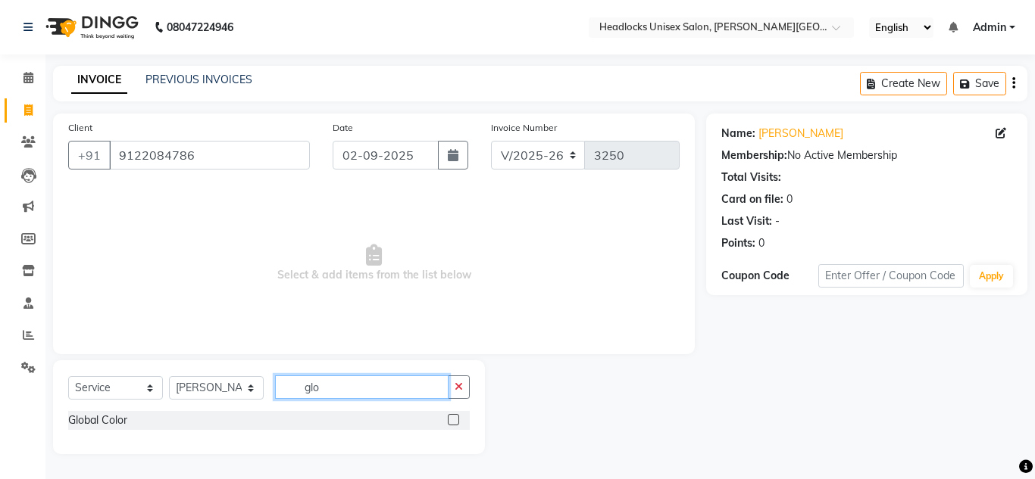
type input "glo"
click at [457, 416] on label at bounding box center [453, 419] width 11 height 11
click at [457, 416] on input "checkbox" at bounding box center [453, 421] width 10 height 10
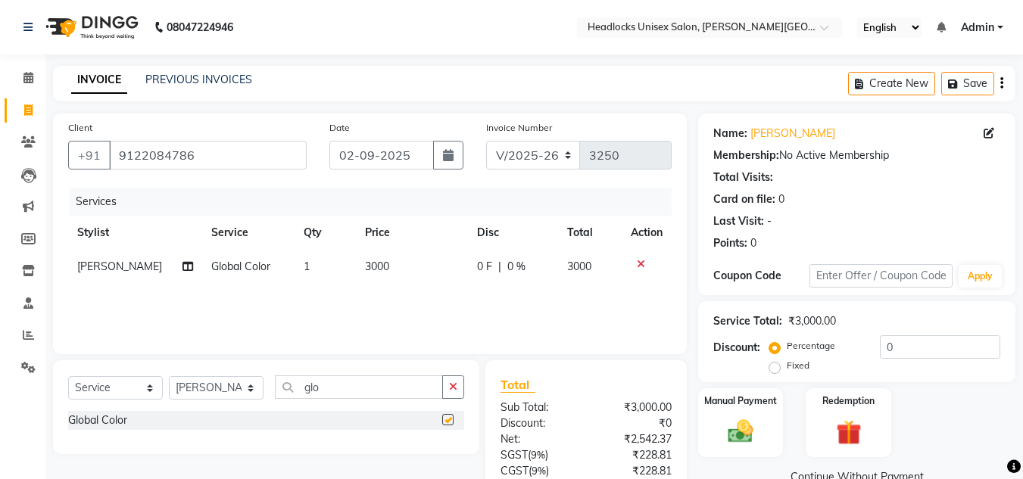
checkbox input "false"
click at [389, 264] on td "3000" at bounding box center [412, 267] width 112 height 34
select select "66496"
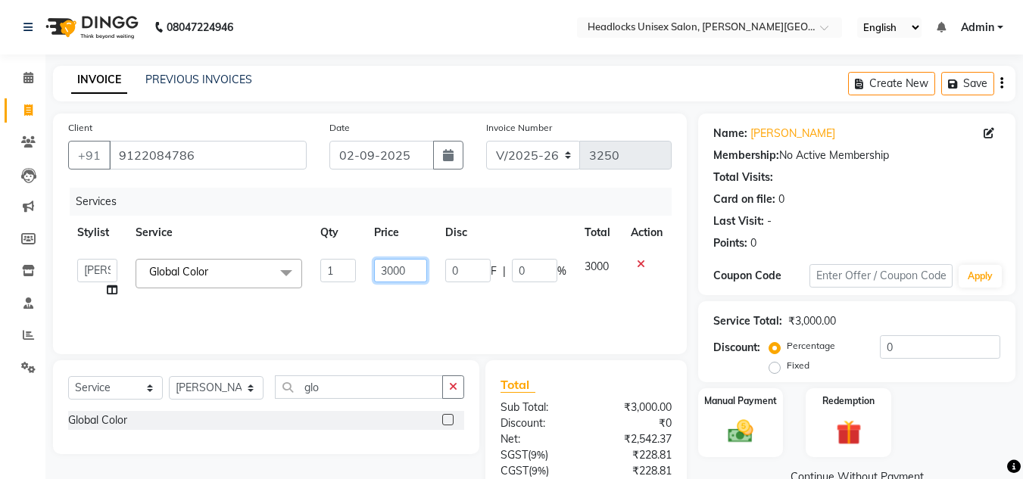
click at [419, 270] on input "3000" at bounding box center [400, 270] width 52 height 23
type input "3500"
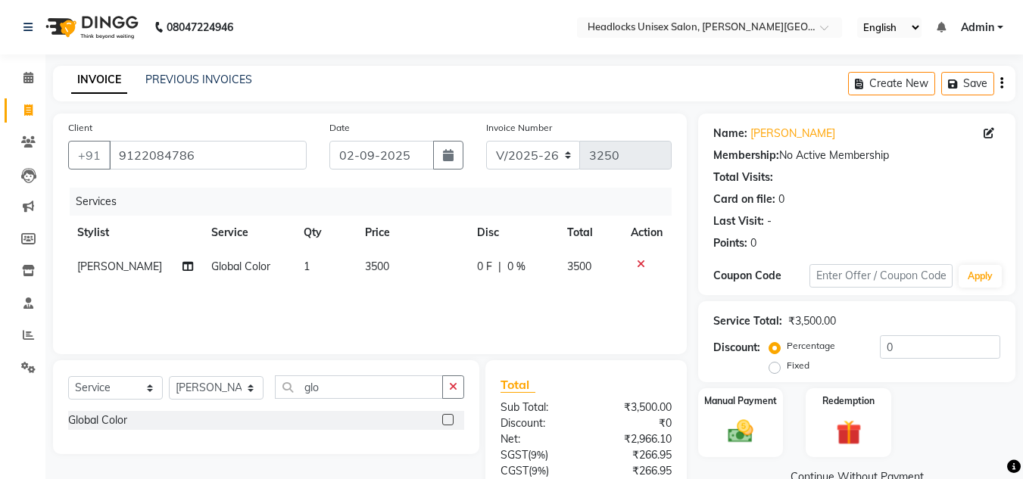
click at [402, 303] on div "Services Stylist Service Qty Price Disc Total Action Shavaz Malik Global Color …" at bounding box center [370, 263] width 604 height 151
click at [183, 267] on icon at bounding box center [188, 266] width 11 height 11
select select "66496"
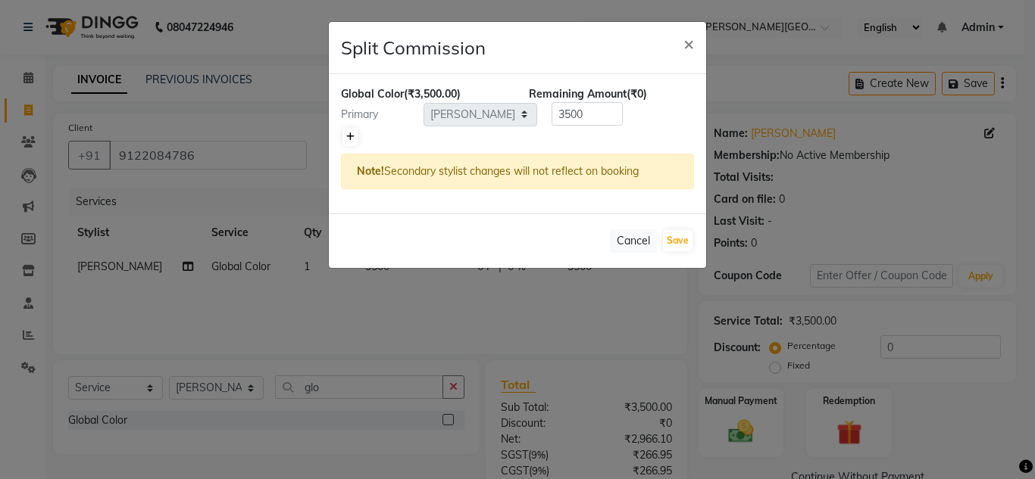
click at [352, 139] on icon at bounding box center [350, 137] width 8 height 9
type input "1750"
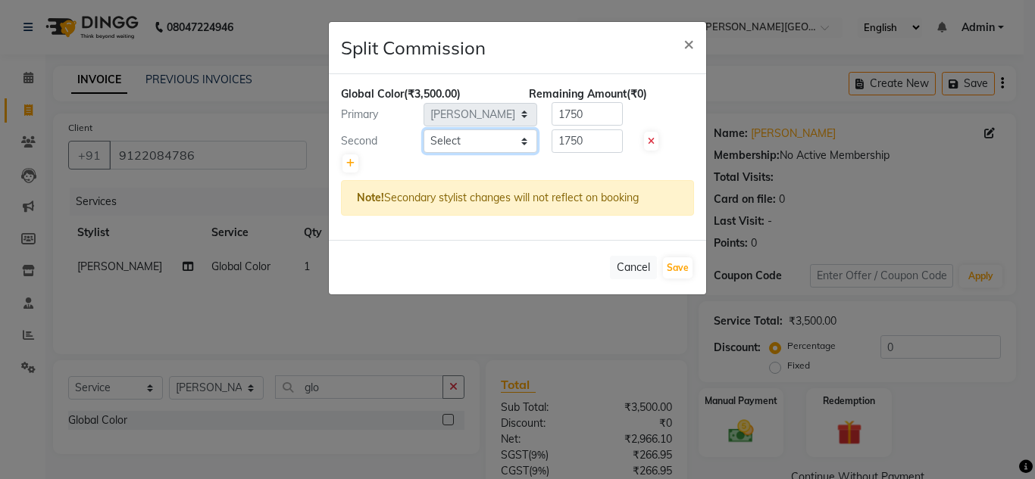
click at [487, 139] on select "Select Arman Atul Jannat Kaif Kartik Nazia Pinky Rashid Sabiya Sandeep Shankar …" at bounding box center [480, 141] width 114 height 23
select select "53614"
click at [423, 130] on select "Select Arman Atul Jannat Kaif Kartik Nazia Pinky Rashid Sabiya Sandeep Shankar …" at bounding box center [480, 141] width 114 height 23
click at [601, 136] on input "1750" at bounding box center [586, 141] width 71 height 23
type input "1000"
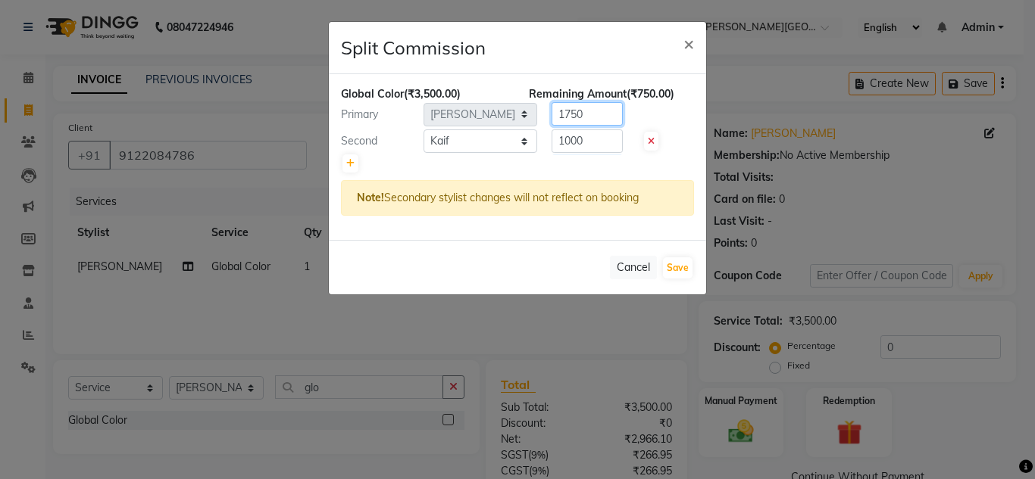
click at [599, 113] on input "1750" at bounding box center [586, 113] width 71 height 23
type input "1"
type input "2500"
click at [672, 268] on button "Save" at bounding box center [678, 268] width 30 height 21
select select "Select"
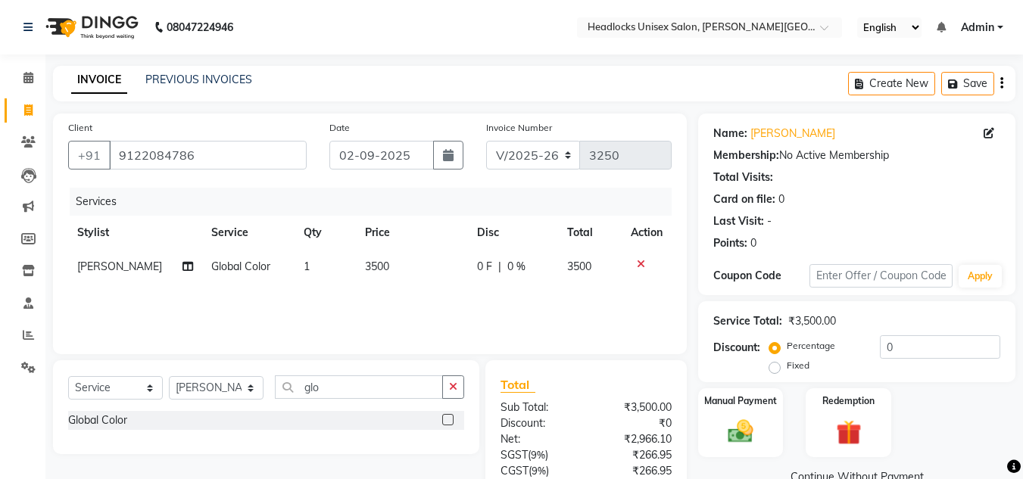
click at [684, 261] on div "Client +91 9122084786 Date 02-09-2025 Invoice Number V/2025 V/2025-26 3250 Serv…" at bounding box center [370, 234] width 634 height 241
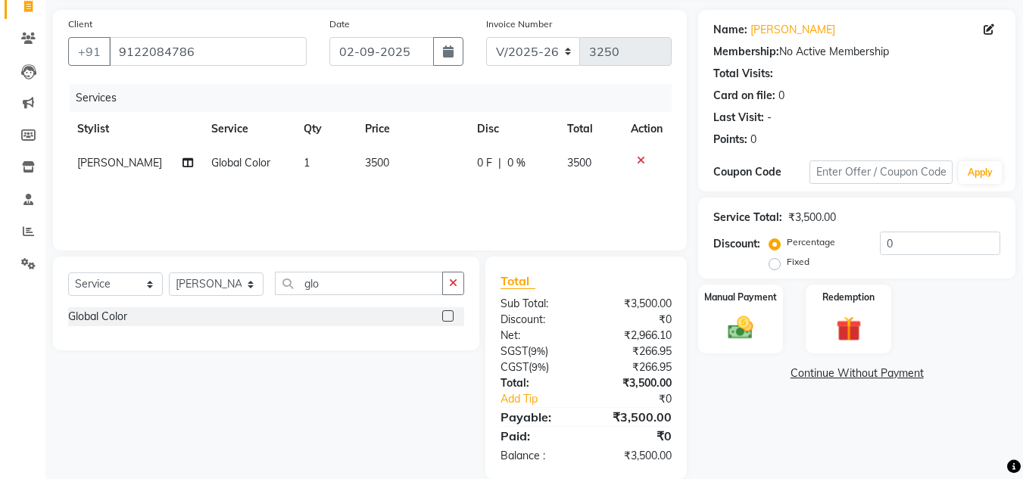
scroll to position [126, 0]
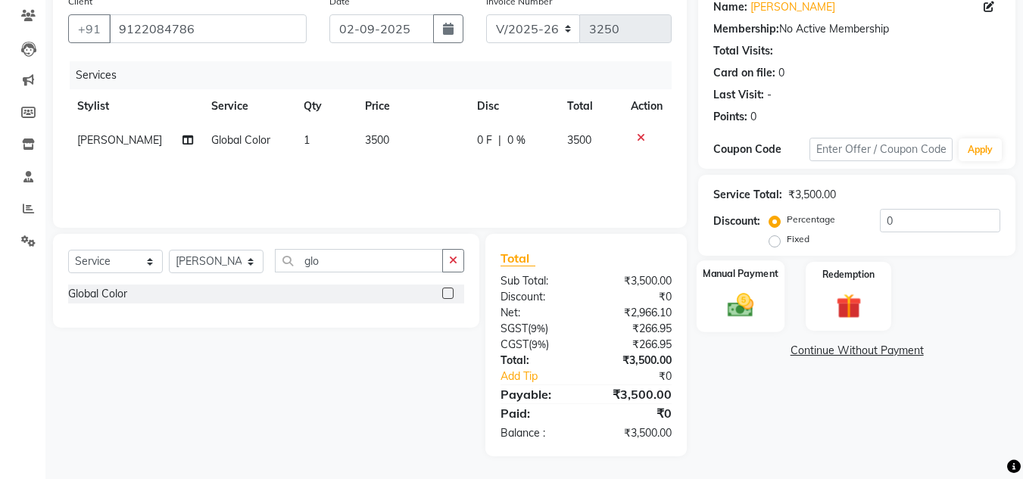
click at [730, 287] on div "Manual Payment" at bounding box center [741, 297] width 89 height 72
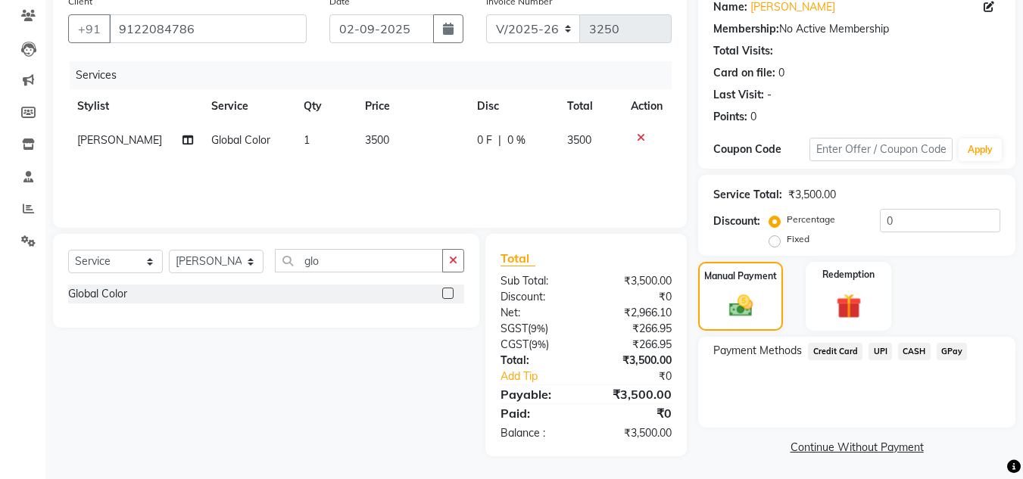
click at [879, 349] on span "UPI" at bounding box center [880, 351] width 23 height 17
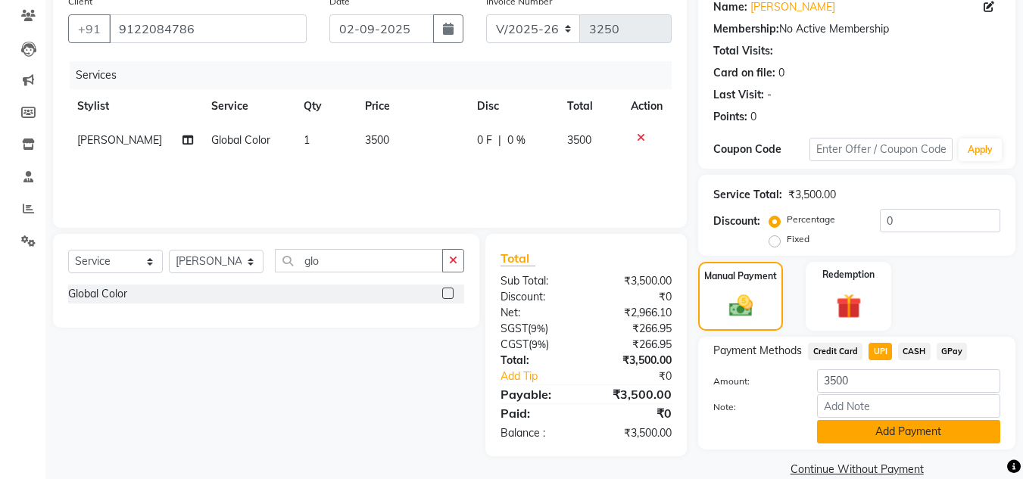
click at [875, 425] on button "Add Payment" at bounding box center [908, 431] width 183 height 23
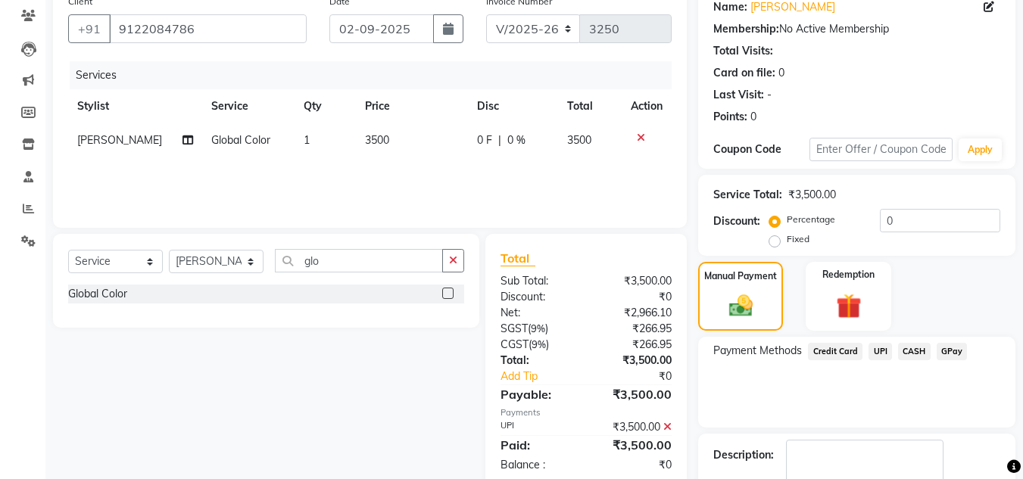
click at [862, 412] on div "Payment Methods Credit Card UPI CASH GPay" at bounding box center [856, 382] width 317 height 91
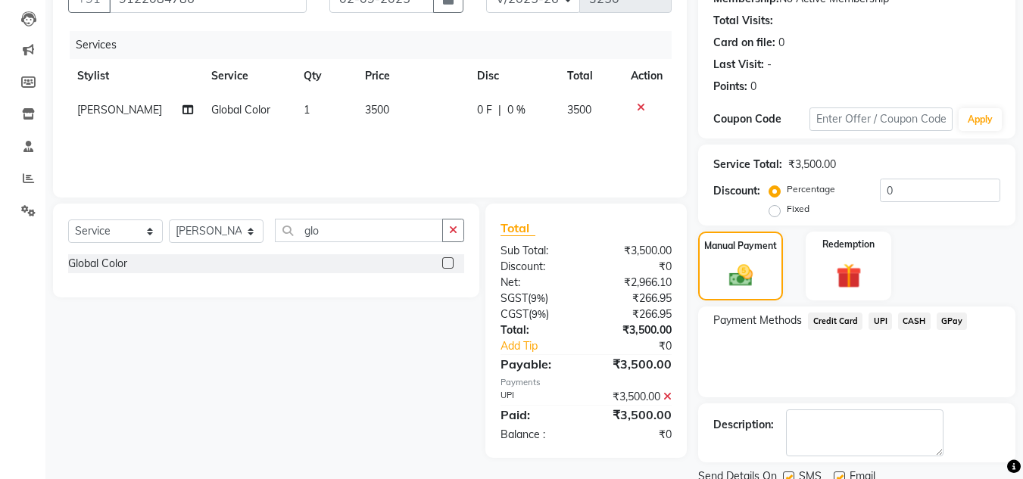
scroll to position [214, 0]
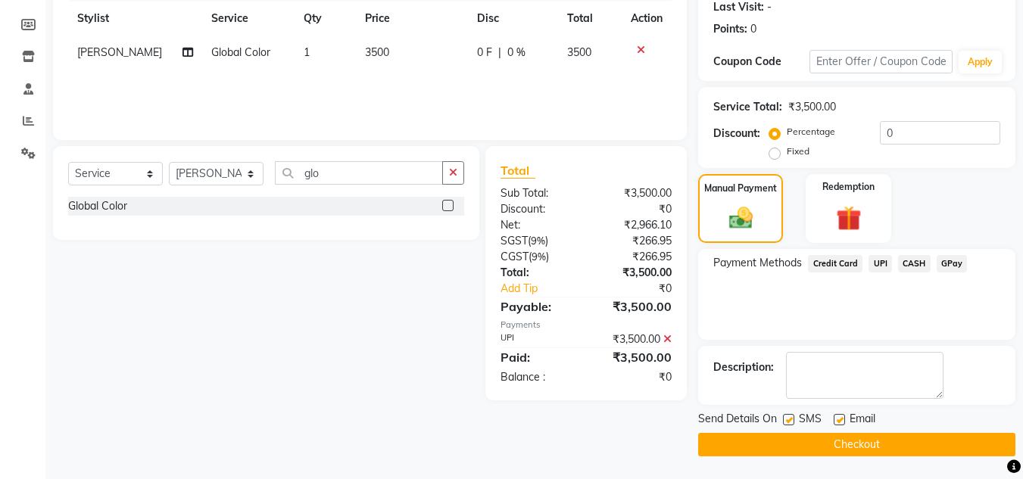
click at [853, 437] on button "Checkout" at bounding box center [856, 444] width 317 height 23
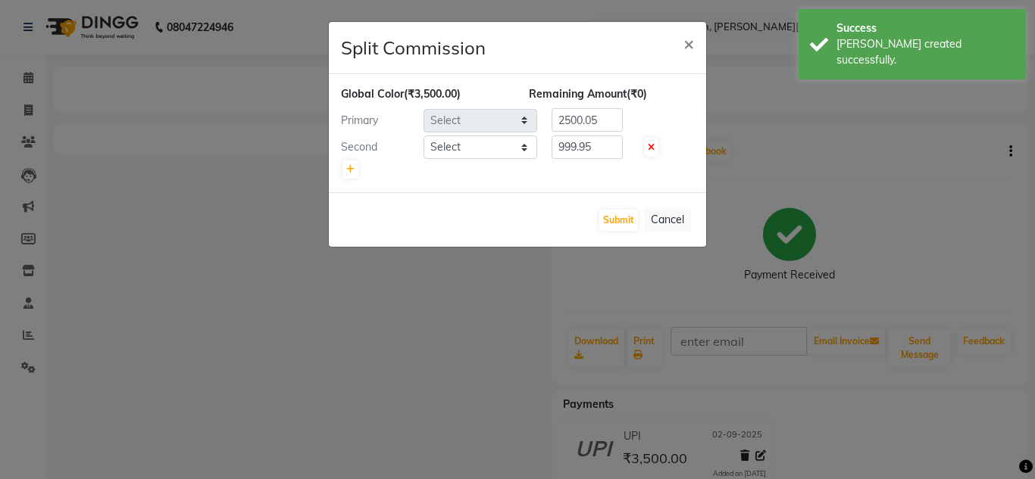
select select "66496"
select select "53614"
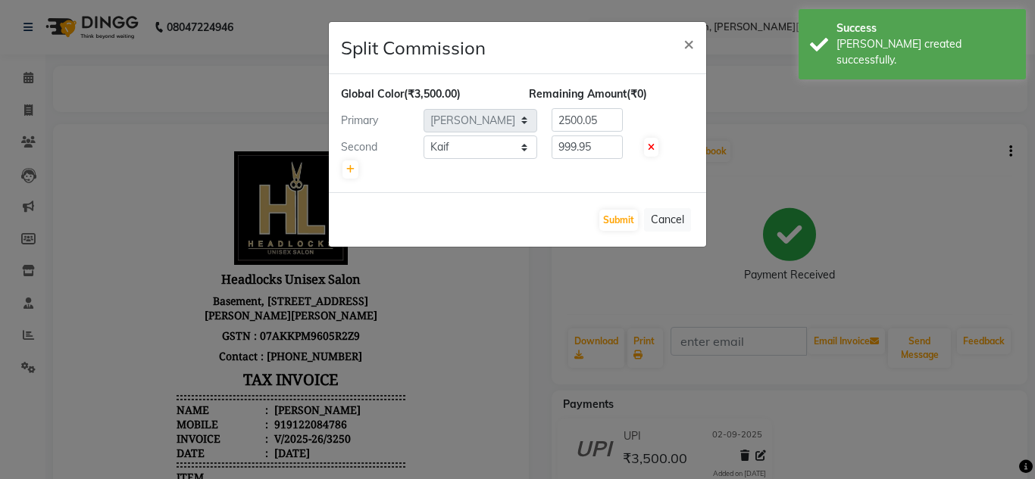
click at [26, 70] on ngb-modal-window "Split Commission × Global Color (₹3,500.00) Remaining Amount (₹0) Primary Selec…" at bounding box center [517, 239] width 1035 height 479
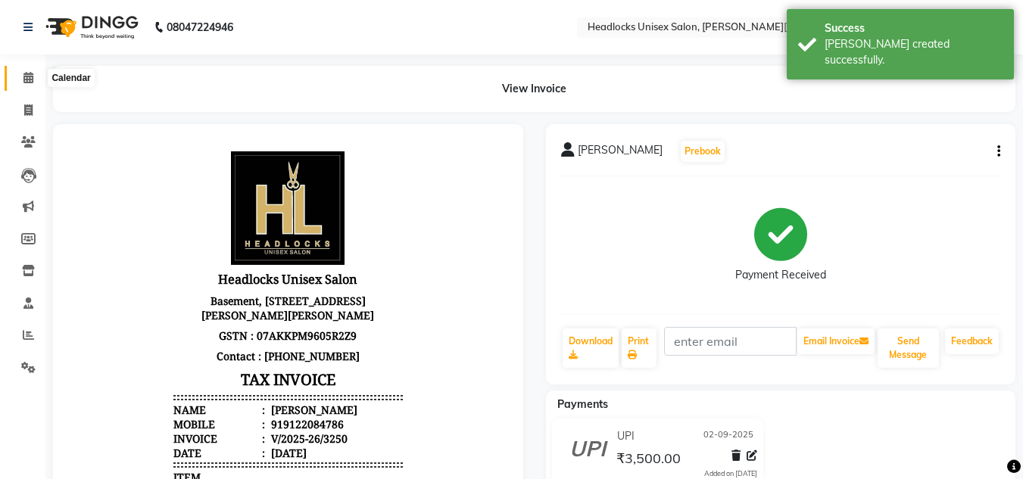
click at [31, 76] on icon at bounding box center [28, 77] width 10 height 11
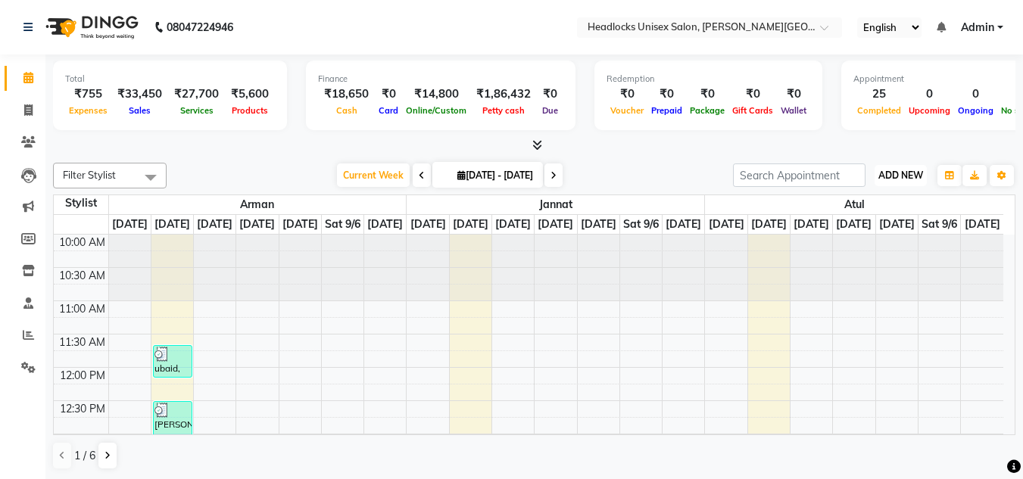
click at [919, 177] on span "ADD NEW" at bounding box center [901, 175] width 45 height 11
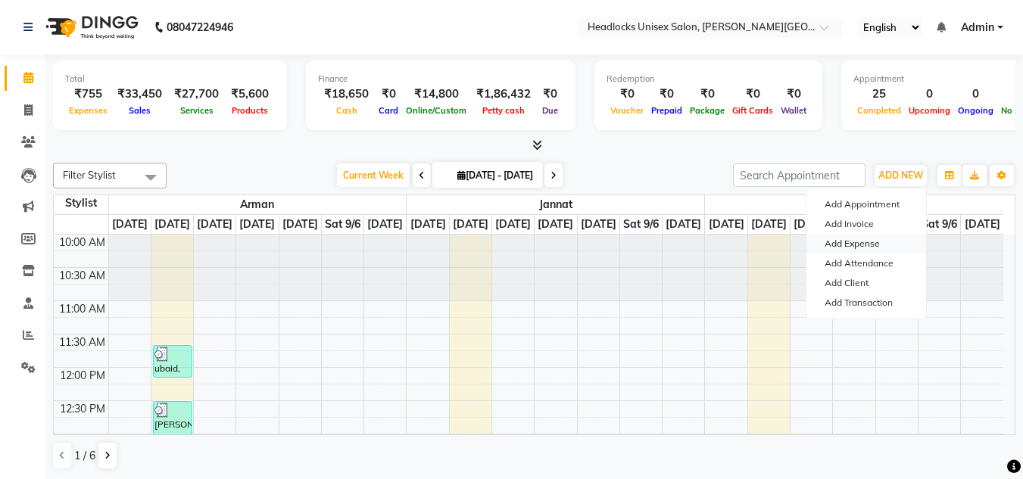
click at [857, 241] on link "Add Expense" at bounding box center [867, 244] width 120 height 20
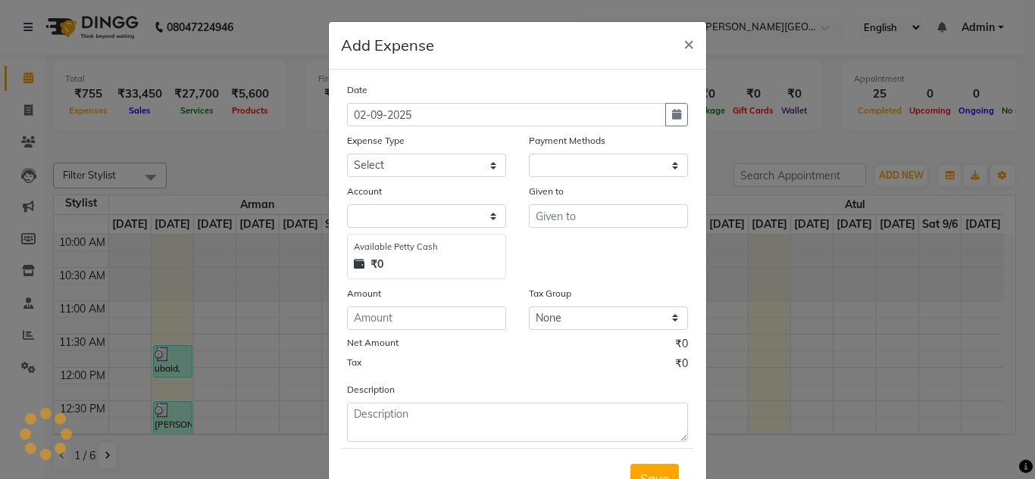
select select "1"
select select "5907"
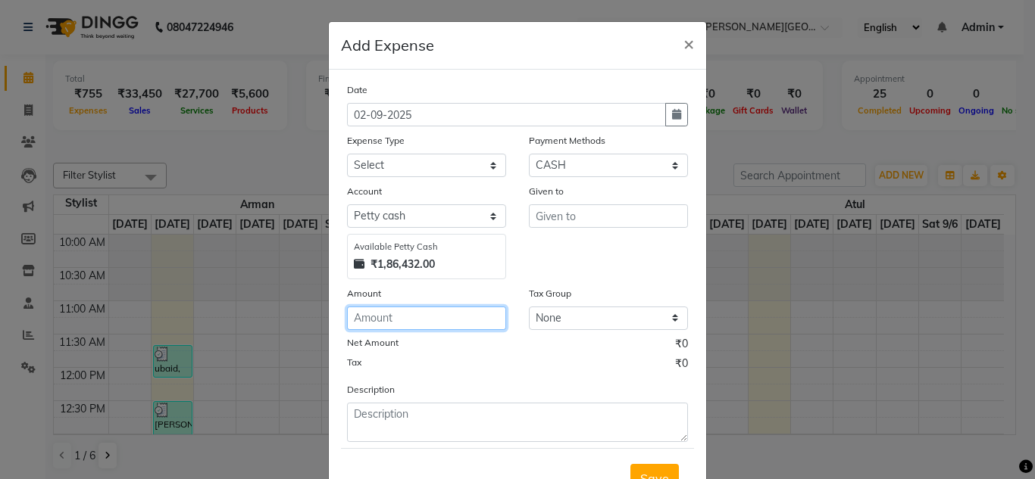
click at [370, 315] on input "number" at bounding box center [426, 318] width 159 height 23
type input "200"
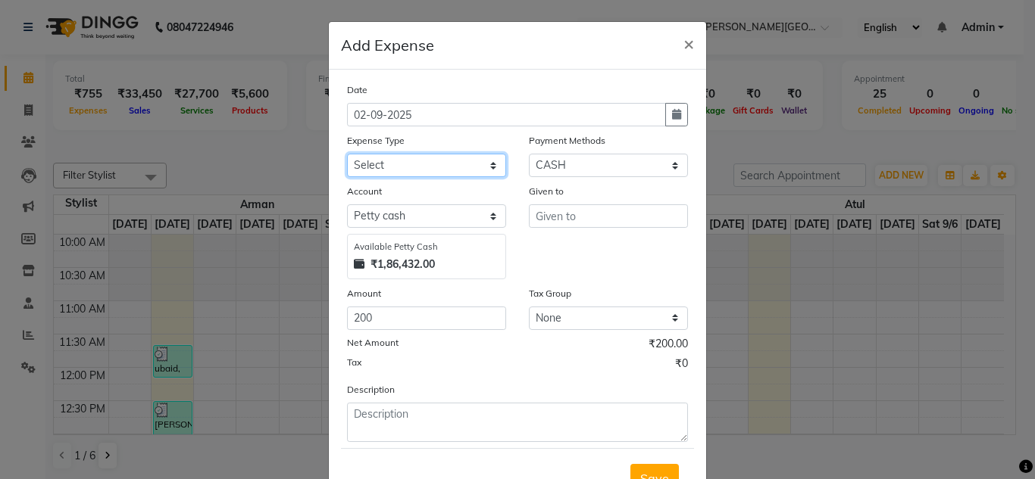
click at [389, 168] on select "Select Advance Salary Bank charges Car maintenance Cash transfer to bank Cash t…" at bounding box center [426, 165] width 159 height 23
select select "16776"
click at [389, 167] on select "Select Advance Salary Bank charges Car maintenance Cash transfer to bank Cash t…" at bounding box center [426, 165] width 159 height 23
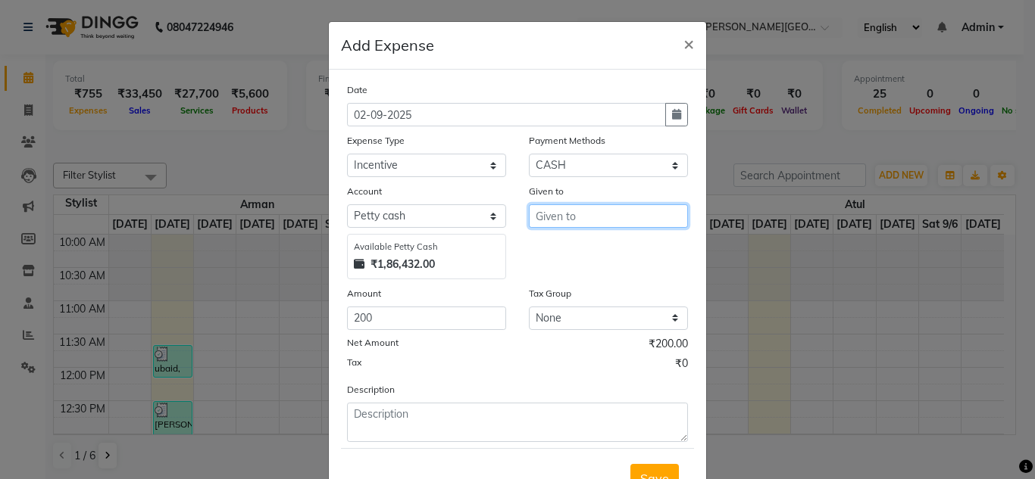
click at [555, 214] on input "text" at bounding box center [608, 215] width 159 height 23
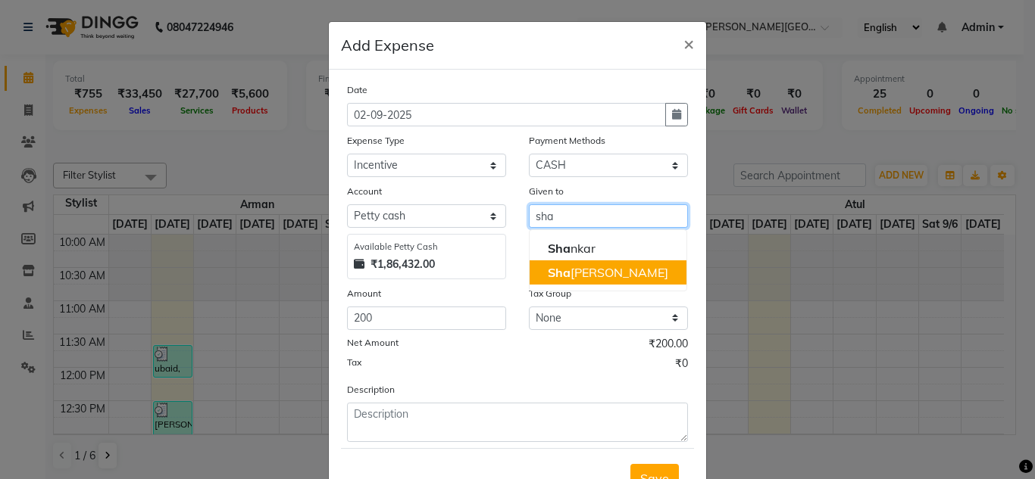
click at [563, 271] on span "Sha" at bounding box center [559, 272] width 23 height 15
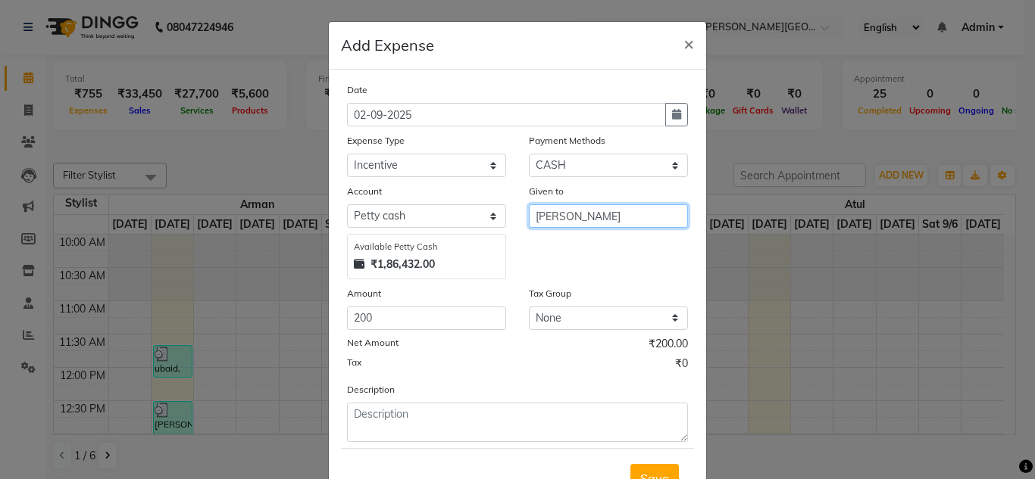
type input "[PERSON_NAME]"
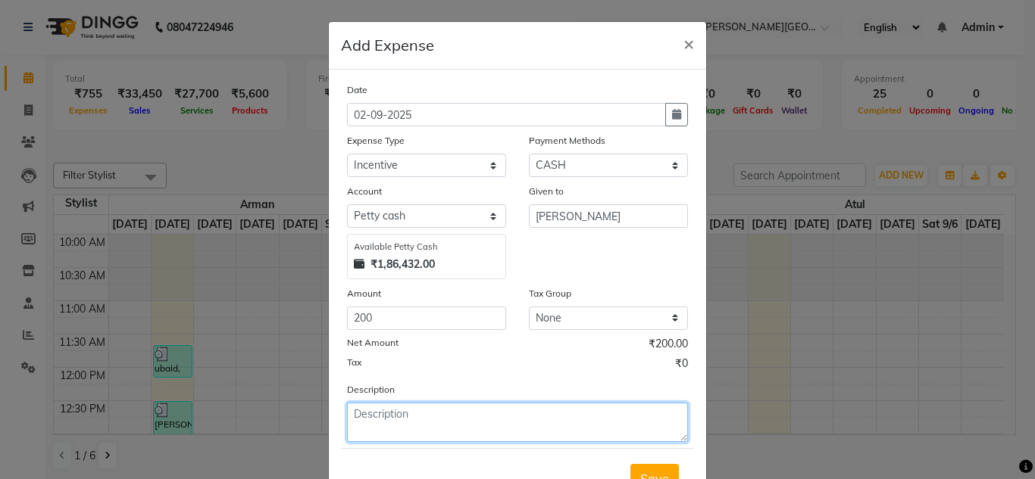
click at [396, 423] on textarea at bounding box center [517, 422] width 341 height 39
type textarea "shampoo + conditioner + masq 3tenx"
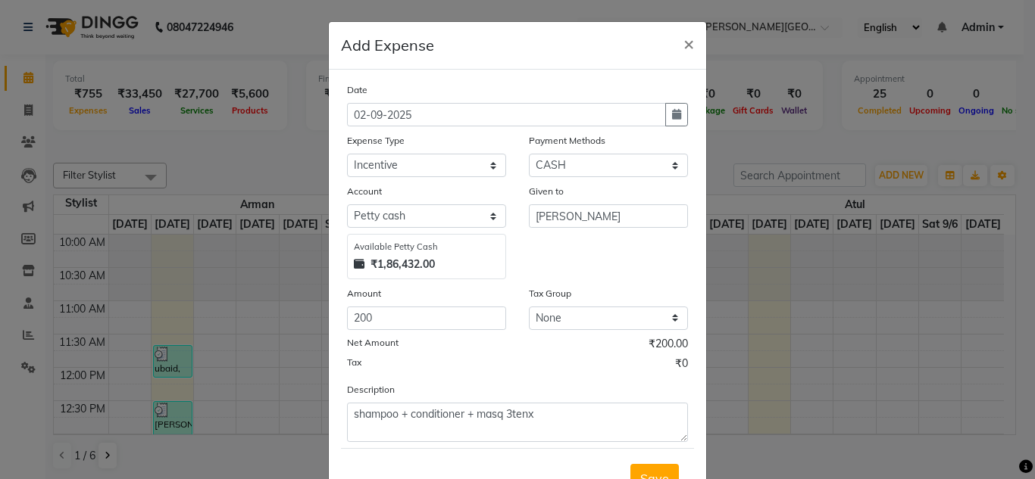
click at [535, 352] on div "Net Amount ₹200.00" at bounding box center [517, 346] width 341 height 20
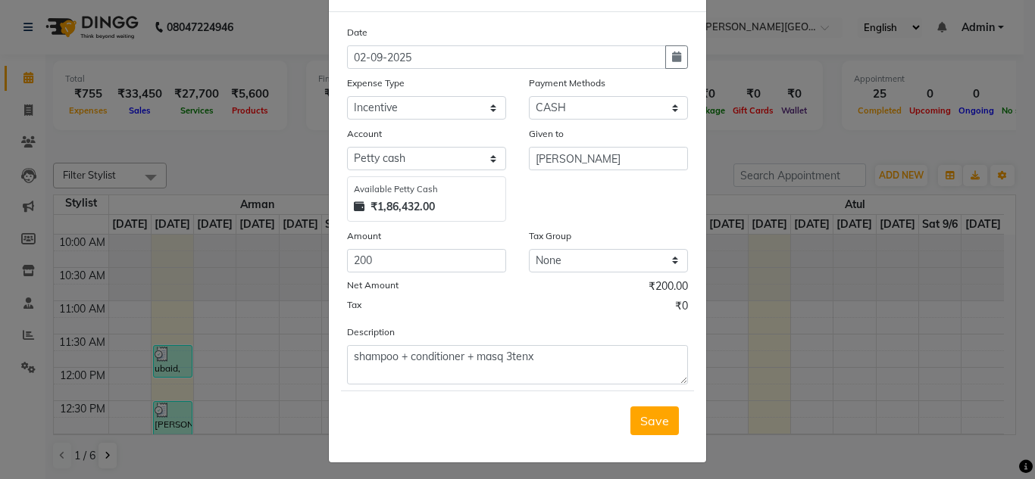
scroll to position [63, 0]
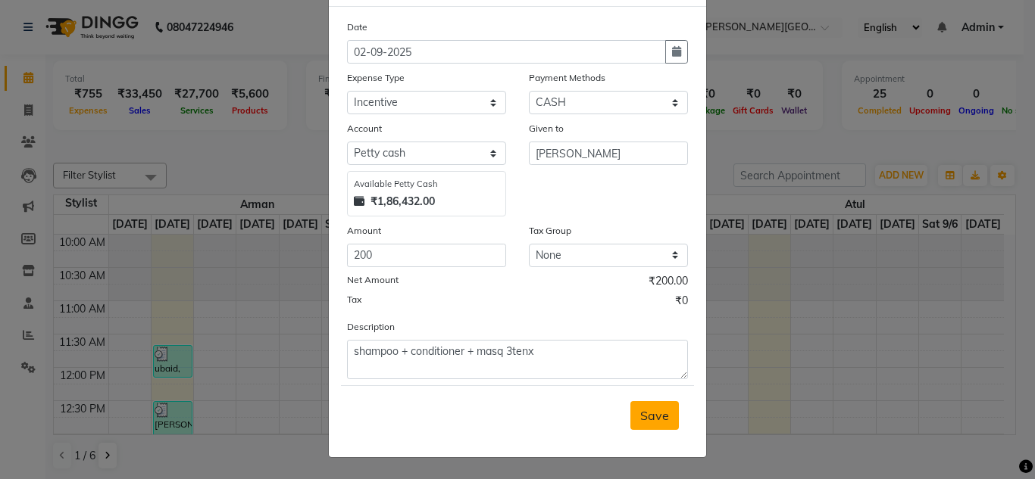
click at [654, 407] on button "Save" at bounding box center [654, 415] width 48 height 29
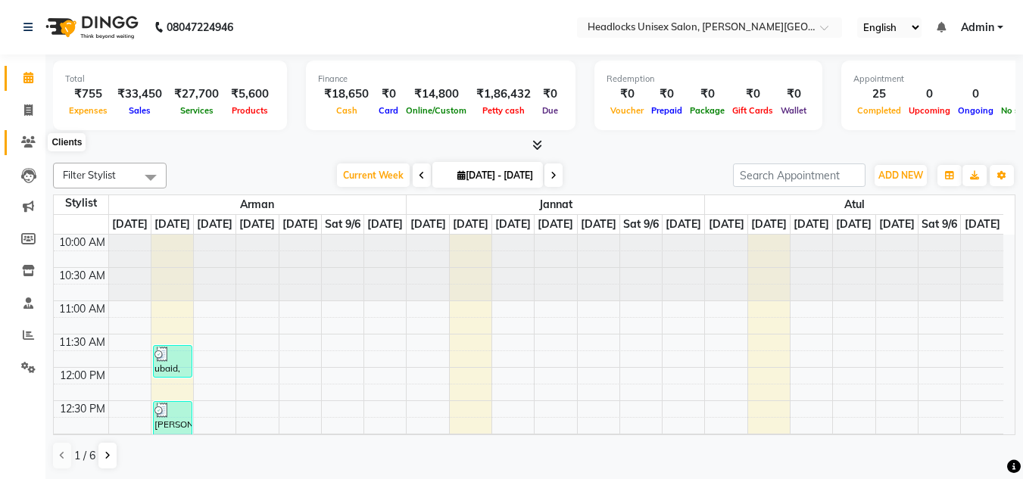
click at [27, 148] on span at bounding box center [28, 142] width 27 height 17
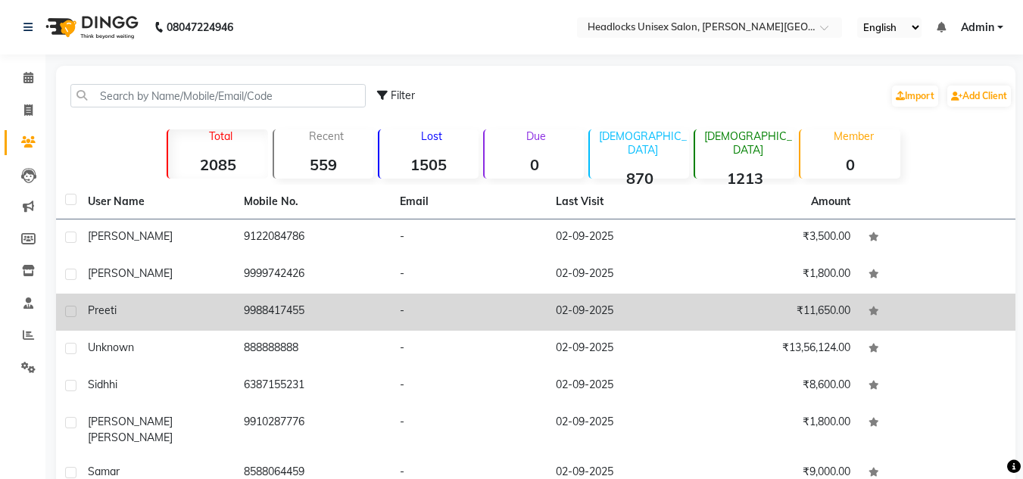
click at [239, 318] on td "9988417455" at bounding box center [313, 312] width 156 height 37
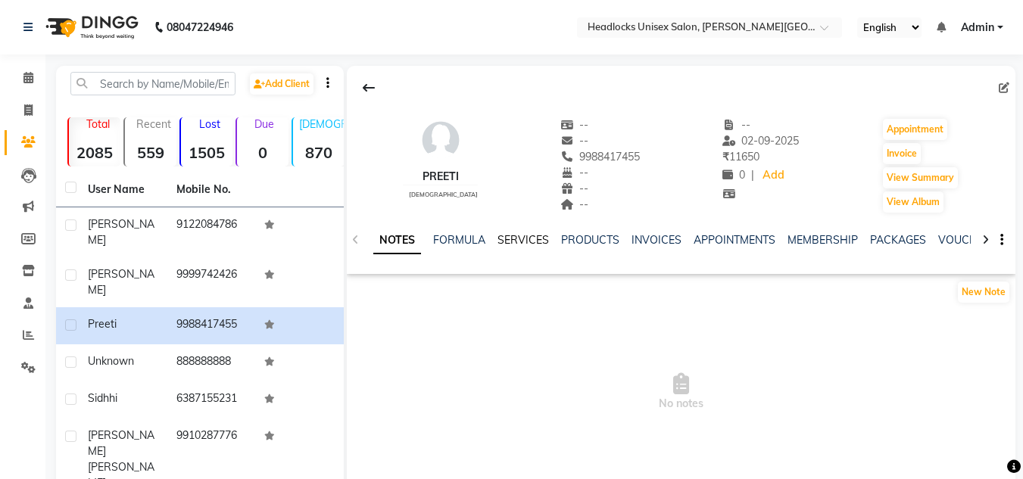
click at [527, 239] on link "SERVICES" at bounding box center [524, 240] width 52 height 14
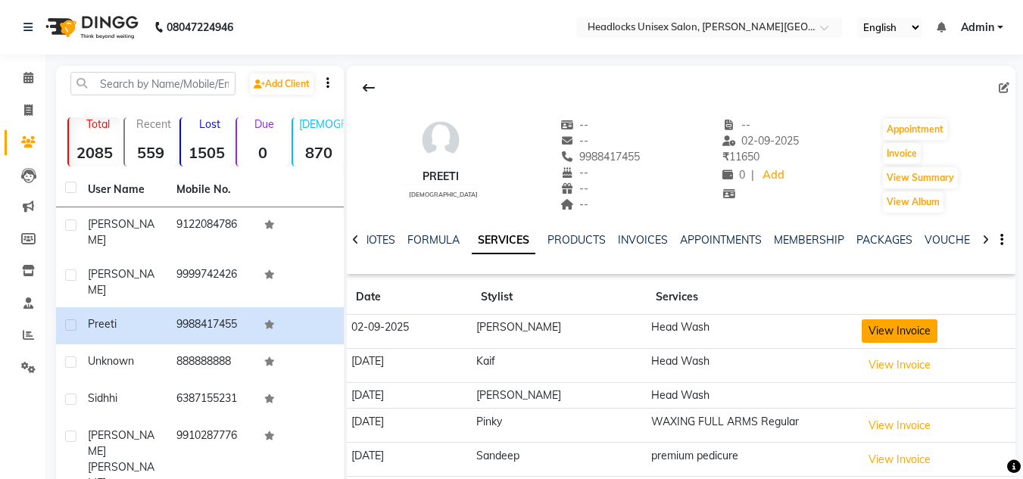
click at [889, 331] on button "View Invoice" at bounding box center [900, 331] width 76 height 23
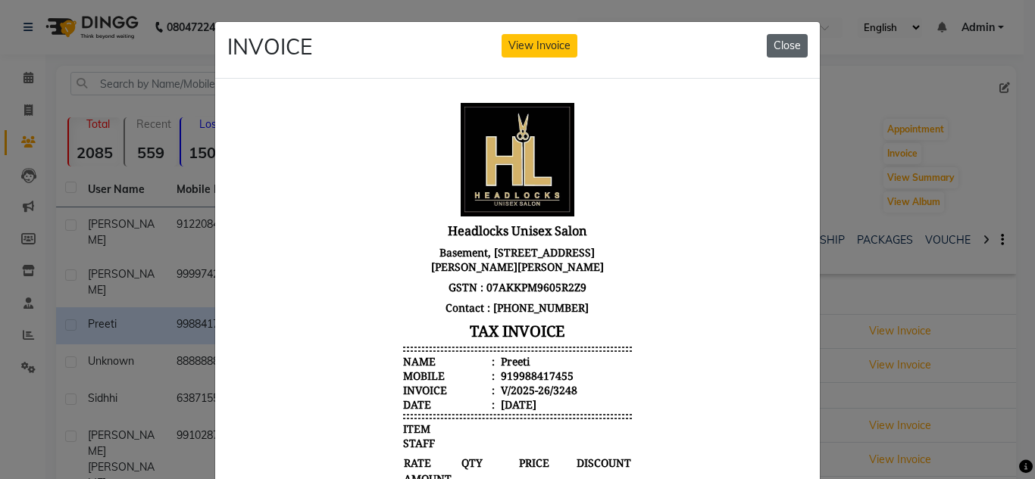
click at [766, 39] on button "Close" at bounding box center [786, 45] width 41 height 23
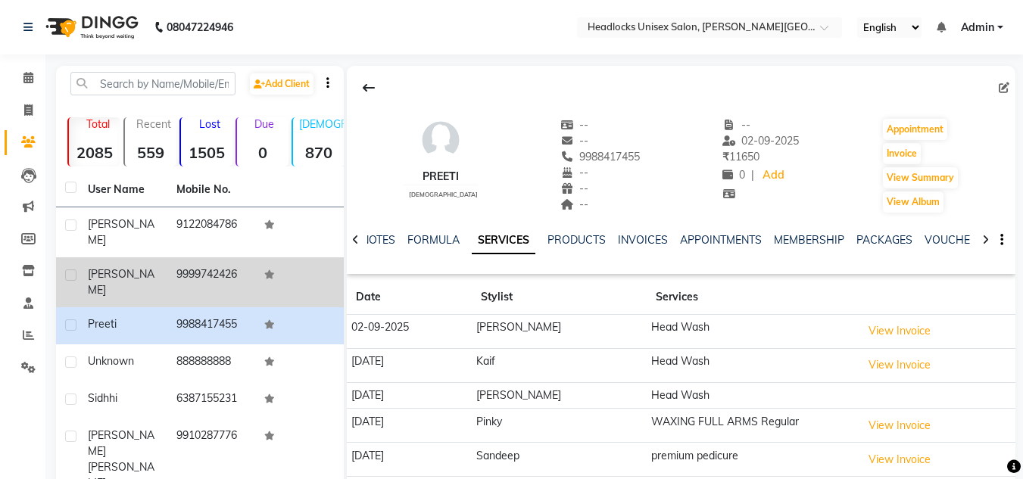
click at [194, 268] on td "9999742426" at bounding box center [211, 283] width 89 height 50
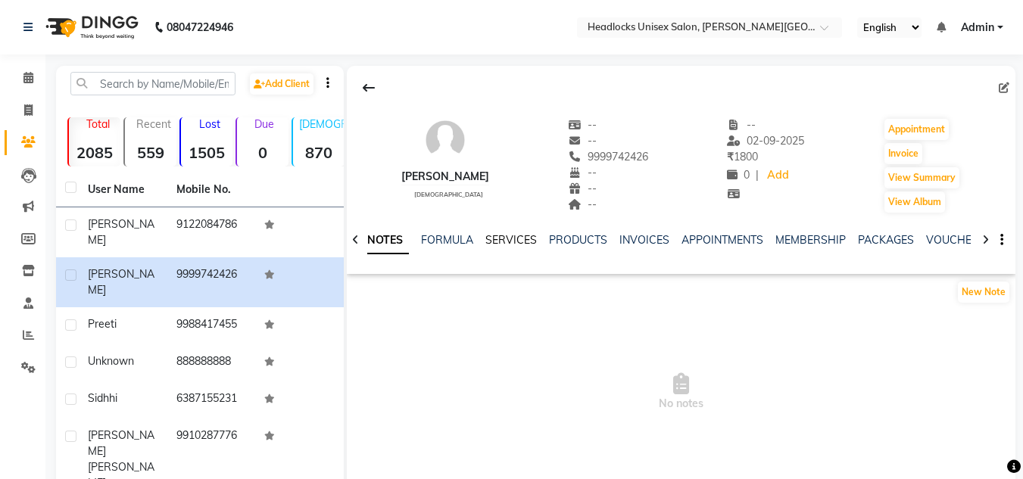
click at [505, 238] on link "SERVICES" at bounding box center [511, 240] width 52 height 14
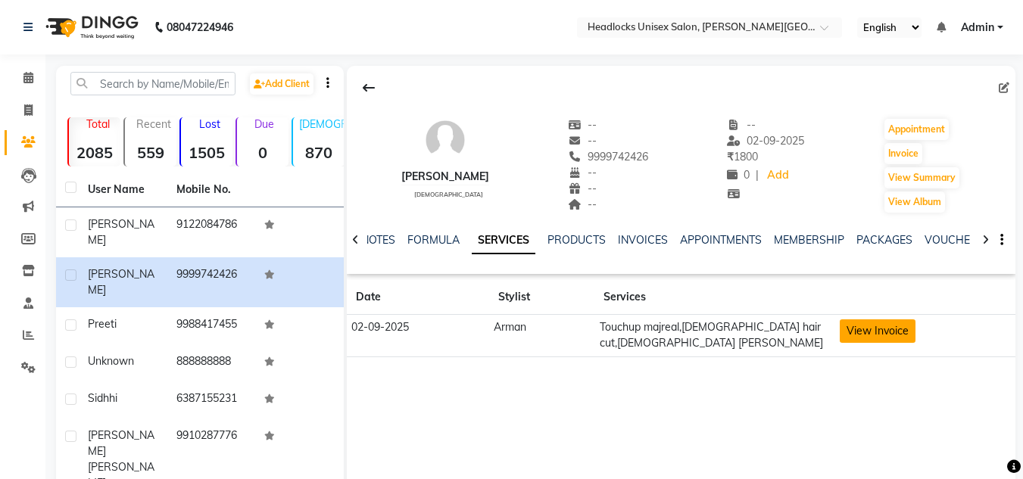
click at [878, 333] on button "View Invoice" at bounding box center [878, 331] width 76 height 23
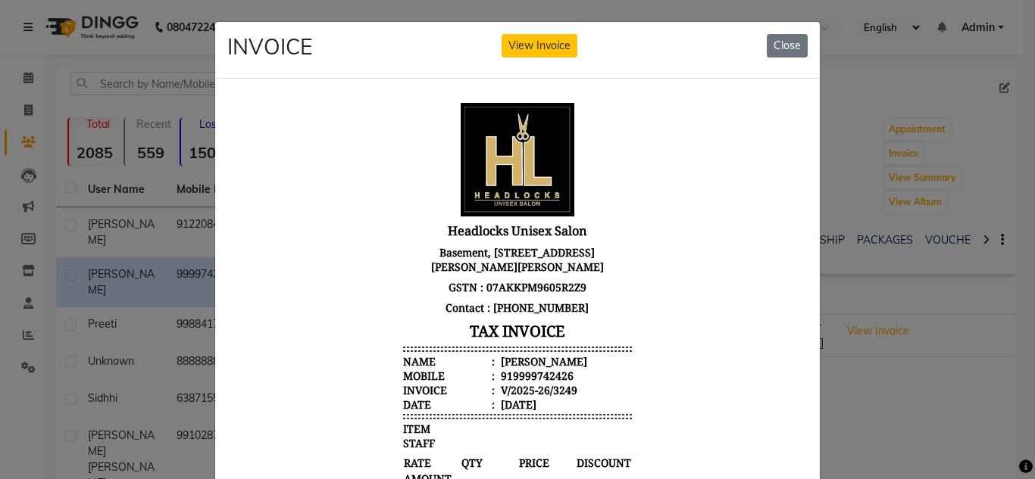
click at [804, 279] on div at bounding box center [517, 481] width 604 height 805
drag, startPoint x: 804, startPoint y: 276, endPoint x: 795, endPoint y: 116, distance: 160.8
click at [795, 116] on div at bounding box center [517, 481] width 604 height 805
click at [776, 51] on button "Close" at bounding box center [786, 45] width 41 height 23
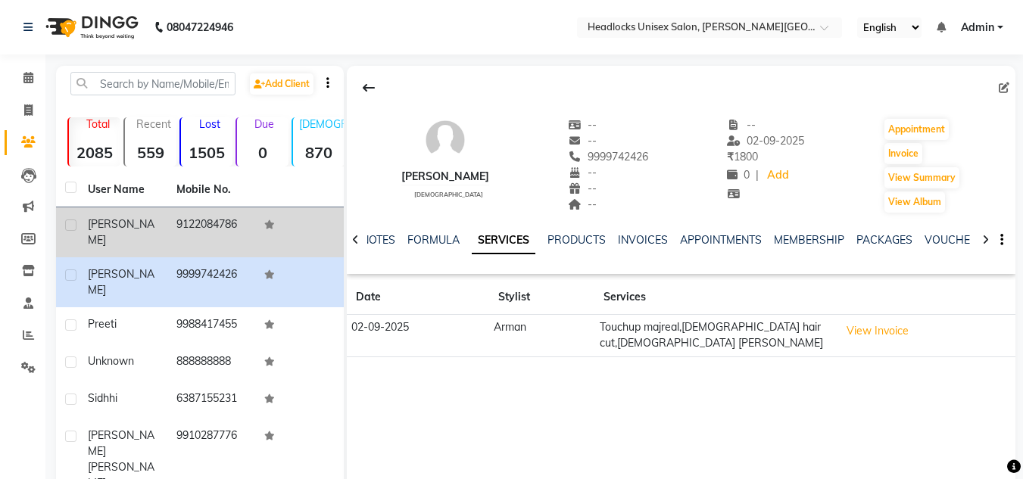
click at [192, 225] on td "9122084786" at bounding box center [211, 233] width 89 height 50
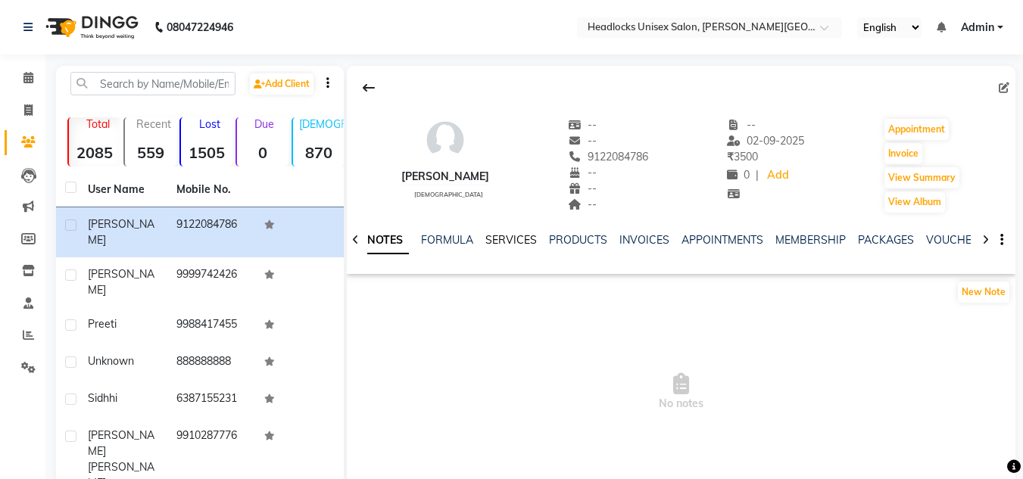
click at [504, 242] on link "SERVICES" at bounding box center [511, 240] width 52 height 14
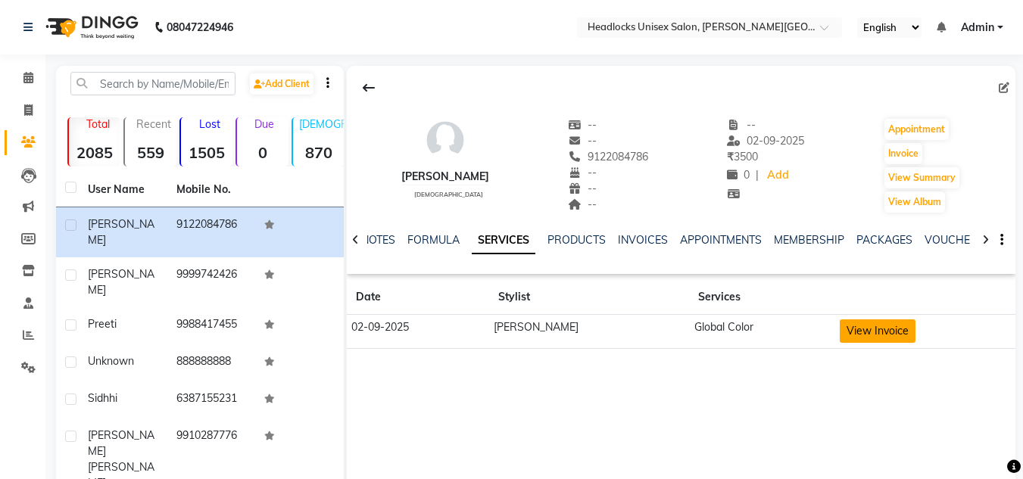
click at [841, 329] on button "View Invoice" at bounding box center [878, 331] width 76 height 23
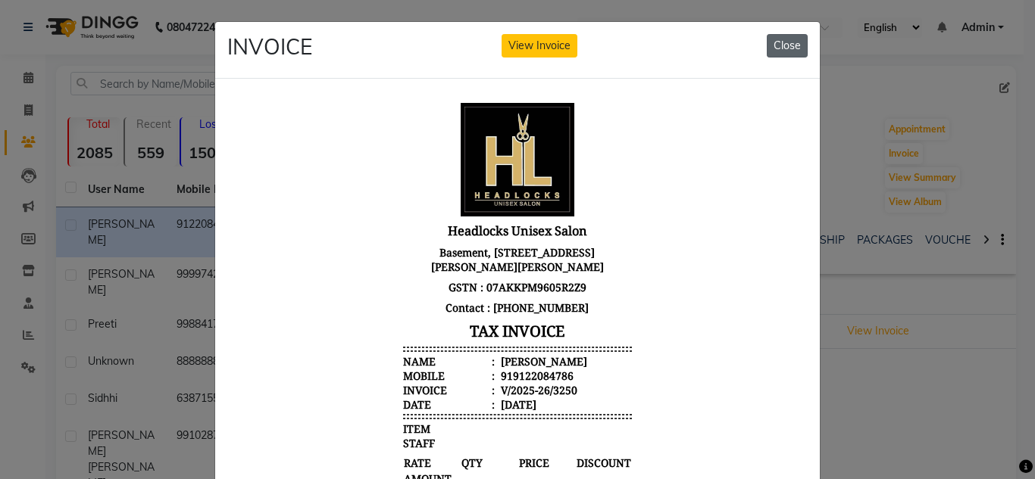
click at [791, 45] on button "Close" at bounding box center [786, 45] width 41 height 23
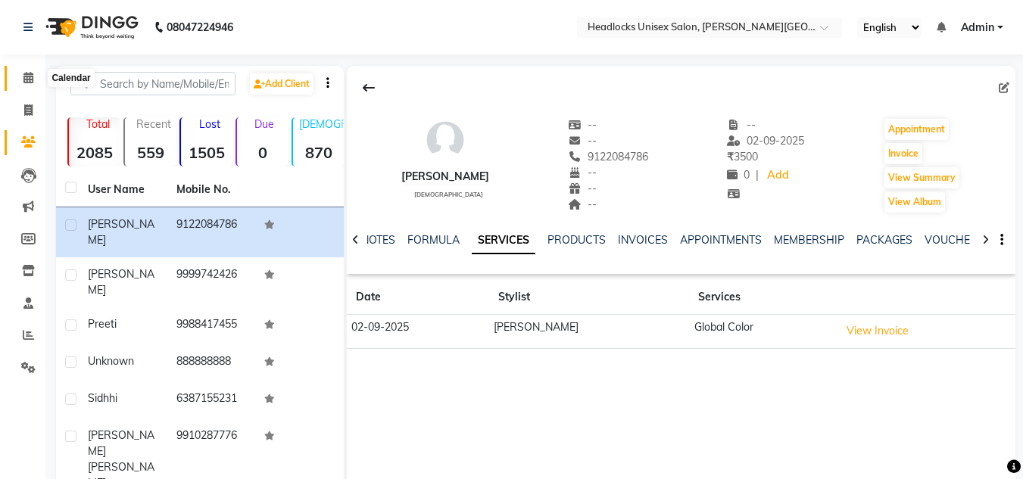
click at [26, 80] on icon at bounding box center [28, 77] width 10 height 11
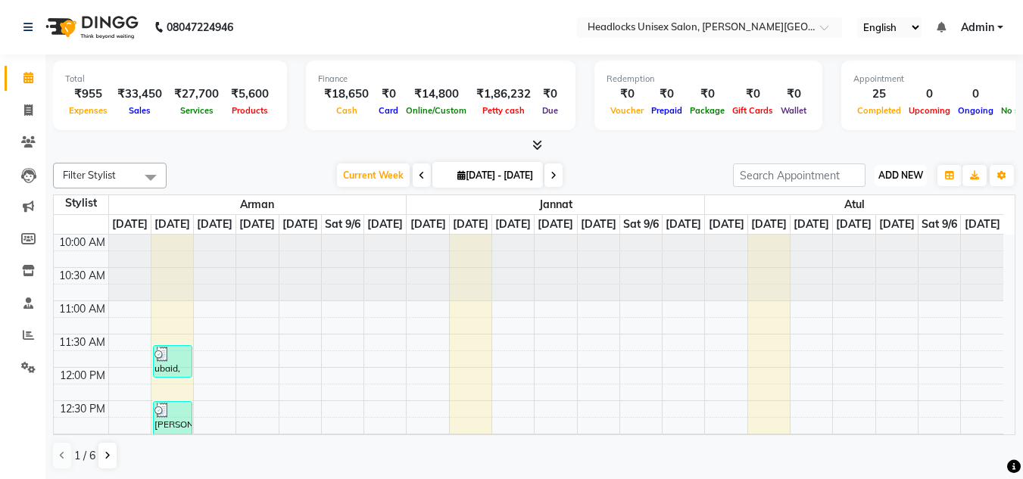
click at [911, 170] on span "ADD NEW" at bounding box center [901, 175] width 45 height 11
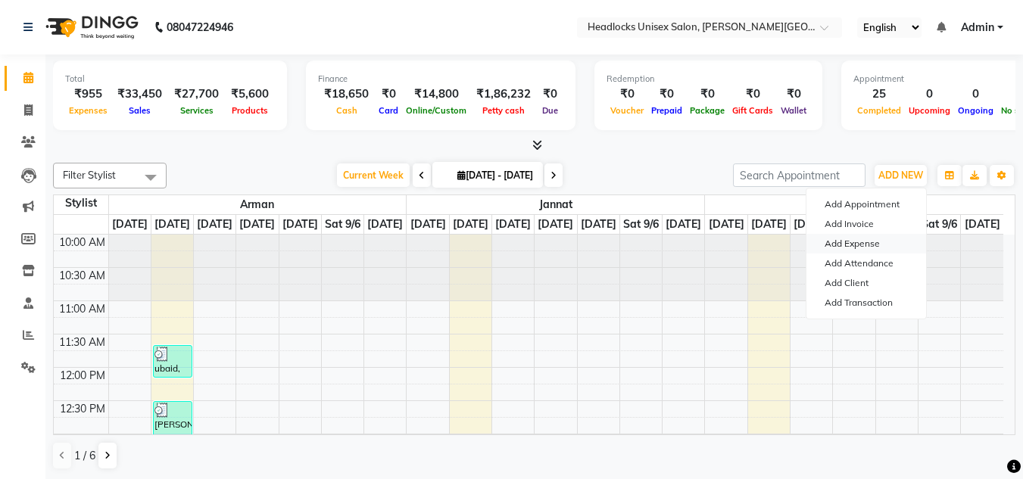
click at [857, 242] on link "Add Expense" at bounding box center [867, 244] width 120 height 20
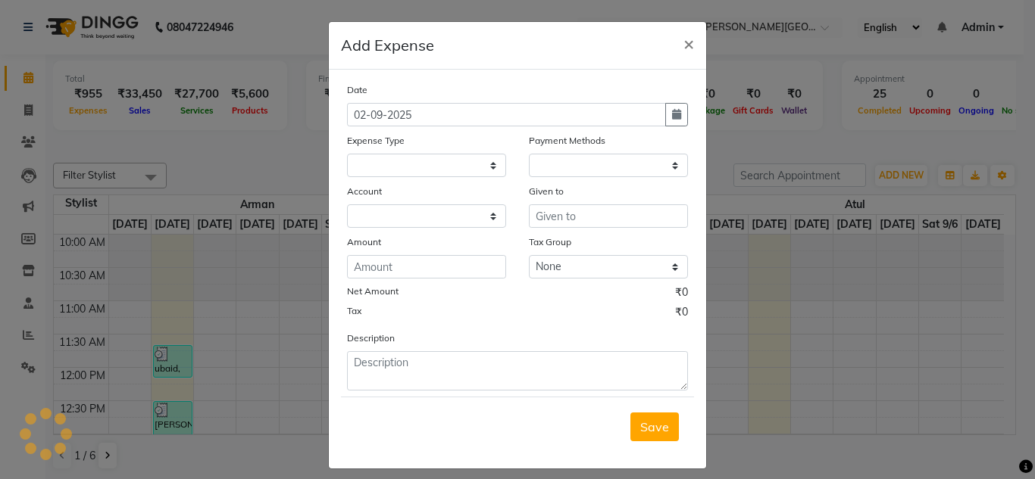
select select "5908"
select select "1"
select select "5907"
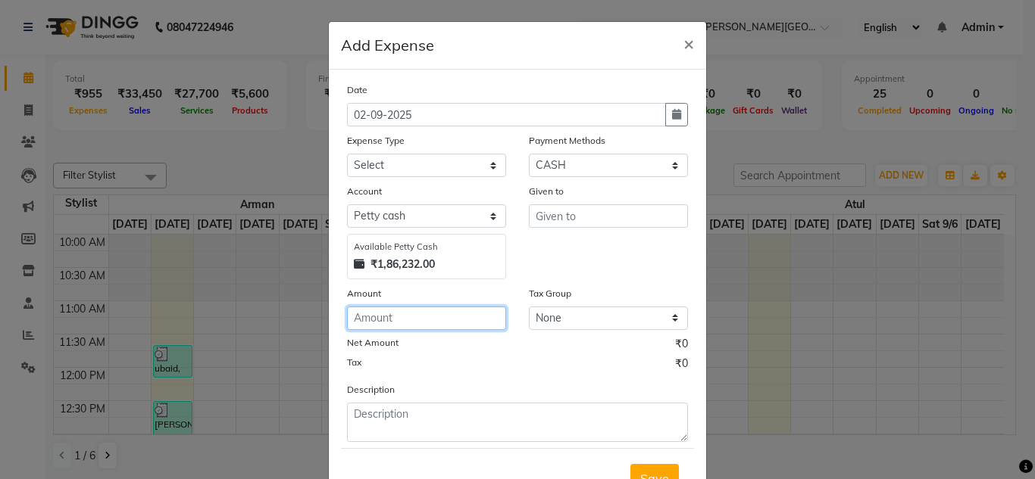
click at [407, 317] on input "number" at bounding box center [426, 318] width 159 height 23
type input "35"
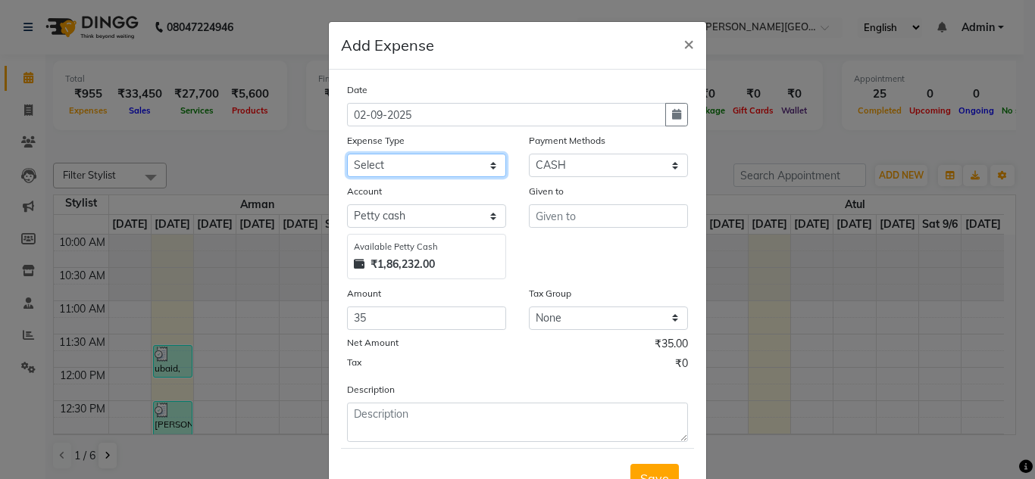
click at [398, 171] on select "Select Advance Salary Bank charges Car maintenance Cash transfer to bank Cash t…" at bounding box center [426, 165] width 159 height 23
select select "16790"
click at [398, 170] on select "Select Advance Salary Bank charges Car maintenance Cash transfer to bank Cash t…" at bounding box center [426, 165] width 159 height 23
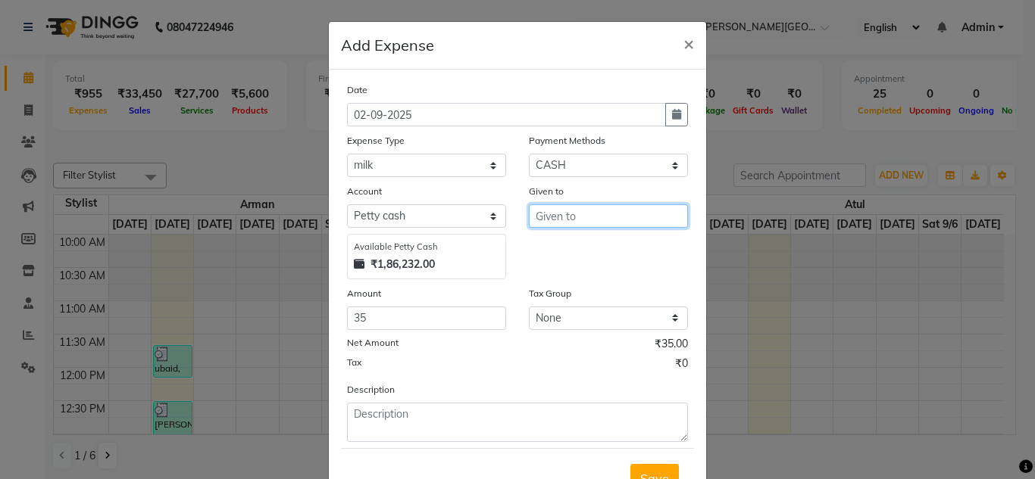
click at [556, 214] on input "text" at bounding box center [608, 215] width 159 height 23
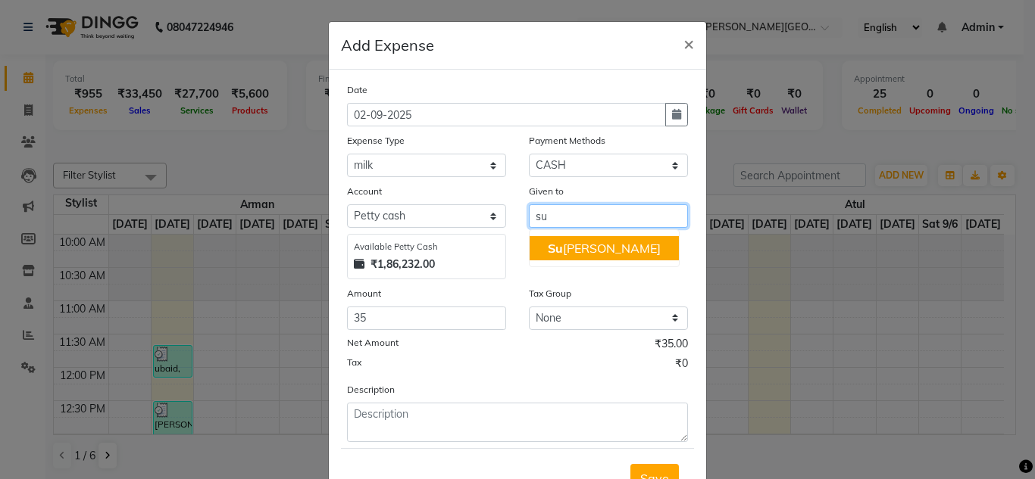
click at [562, 243] on ngb-highlight "[PERSON_NAME]" at bounding box center [604, 248] width 113 height 15
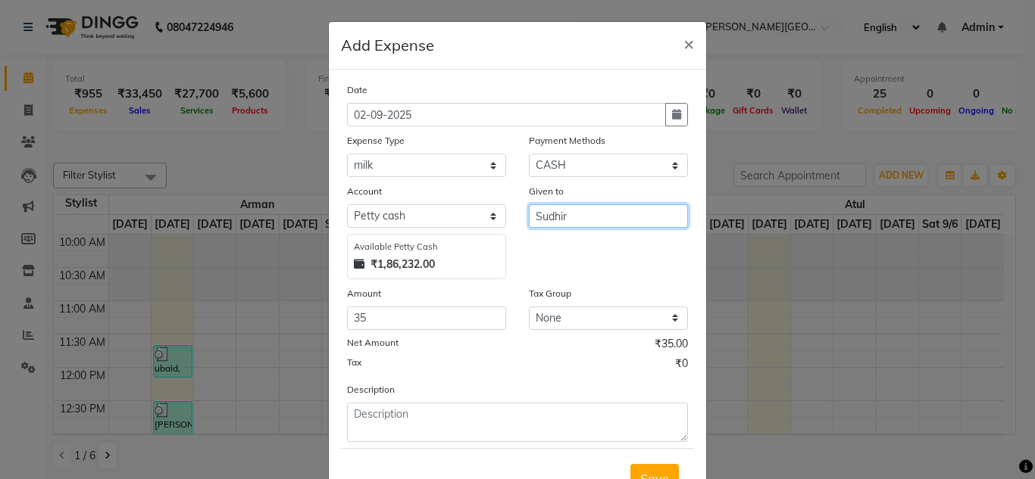
type input "Sudhir"
click at [547, 356] on div "Tax ₹0" at bounding box center [517, 366] width 341 height 20
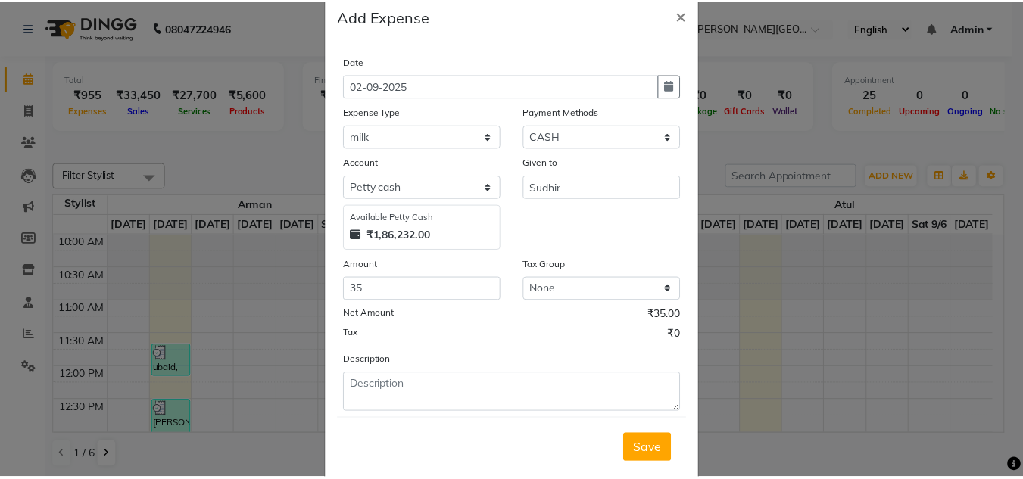
scroll to position [30, 0]
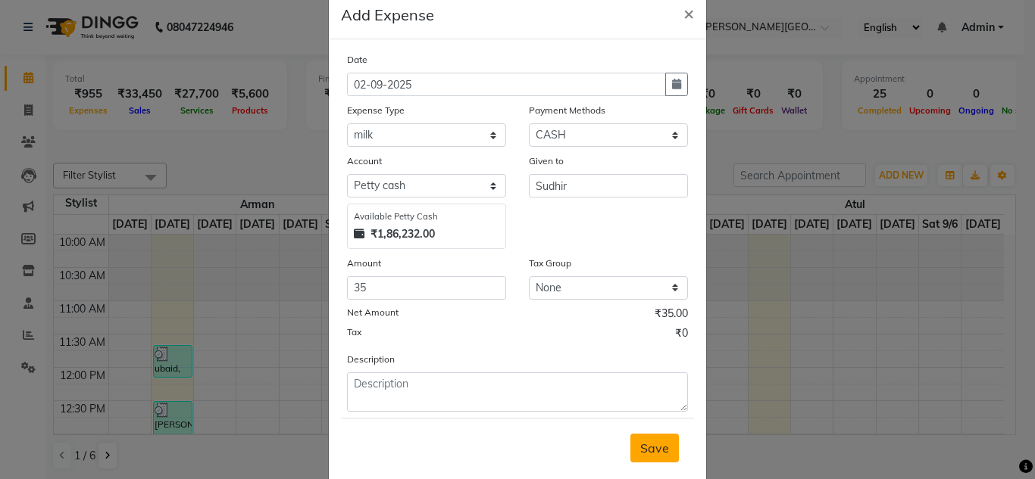
click at [641, 442] on span "Save" at bounding box center [654, 448] width 29 height 15
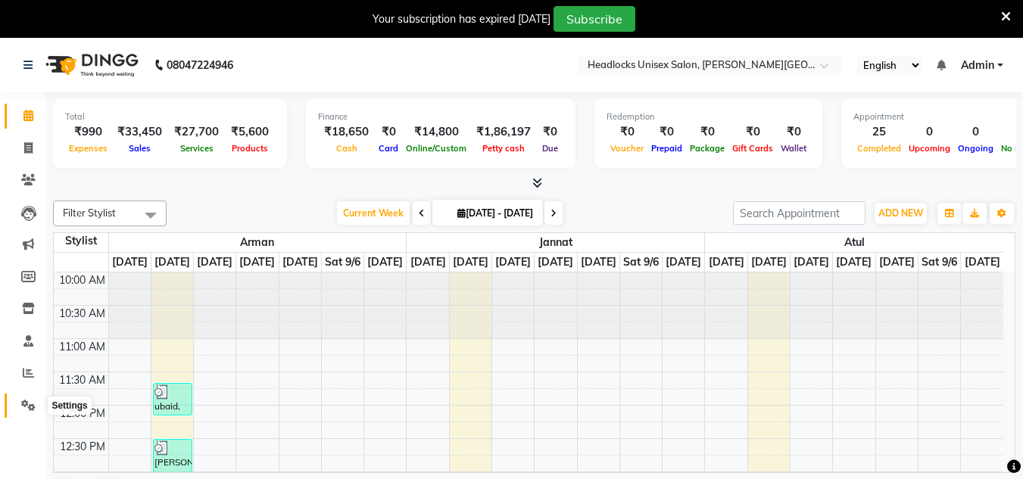
click at [25, 403] on icon at bounding box center [28, 405] width 14 height 11
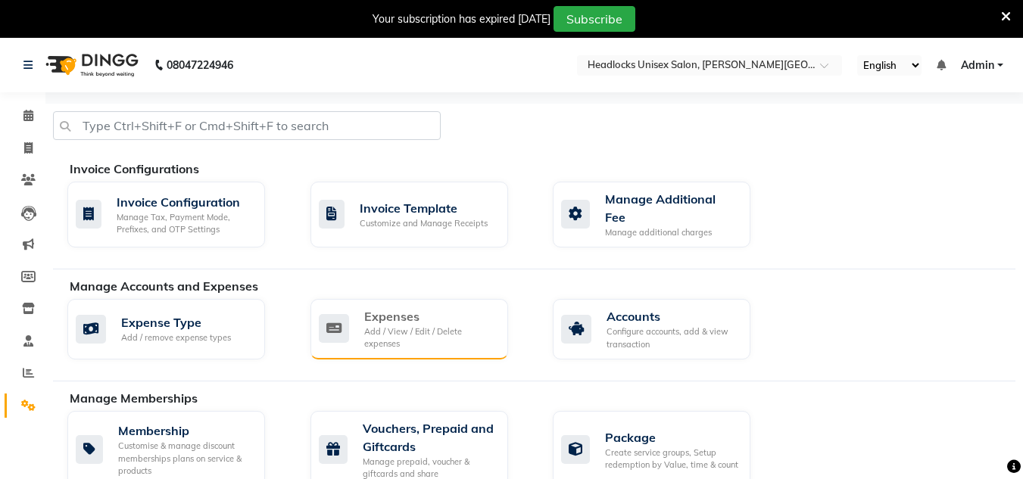
click at [404, 317] on div "Expenses" at bounding box center [430, 316] width 132 height 18
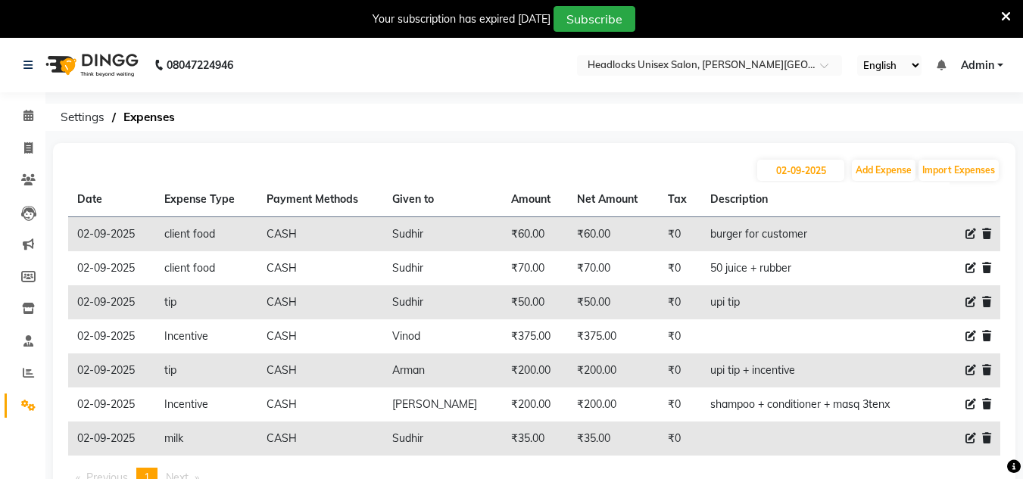
click at [449, 155] on div "[DATE] Add Expense Import Expenses Date Expense Type Payment Methods Given to A…" at bounding box center [534, 329] width 963 height 373
click at [31, 119] on icon at bounding box center [28, 115] width 10 height 11
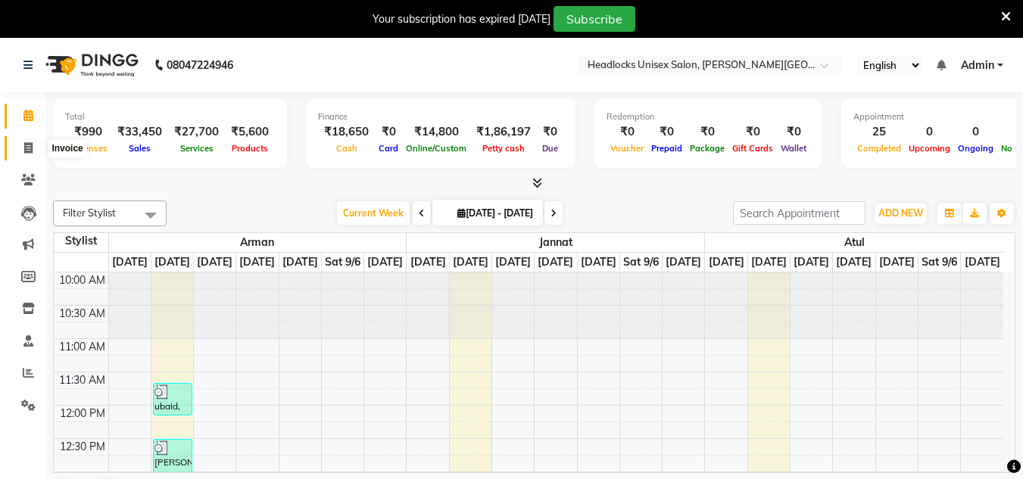
click at [24, 148] on icon at bounding box center [28, 147] width 8 height 11
select select "service"
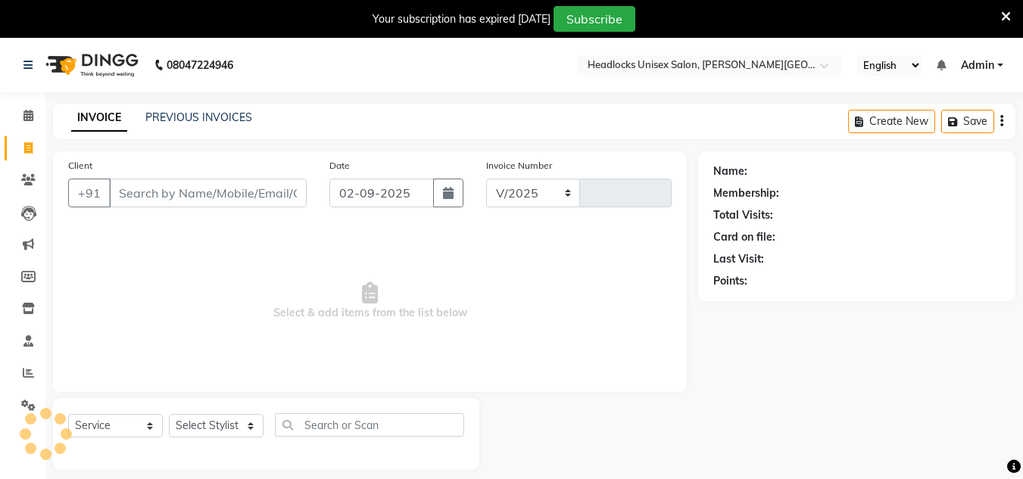
select select "6850"
type input "3251"
click at [27, 114] on icon at bounding box center [28, 115] width 10 height 11
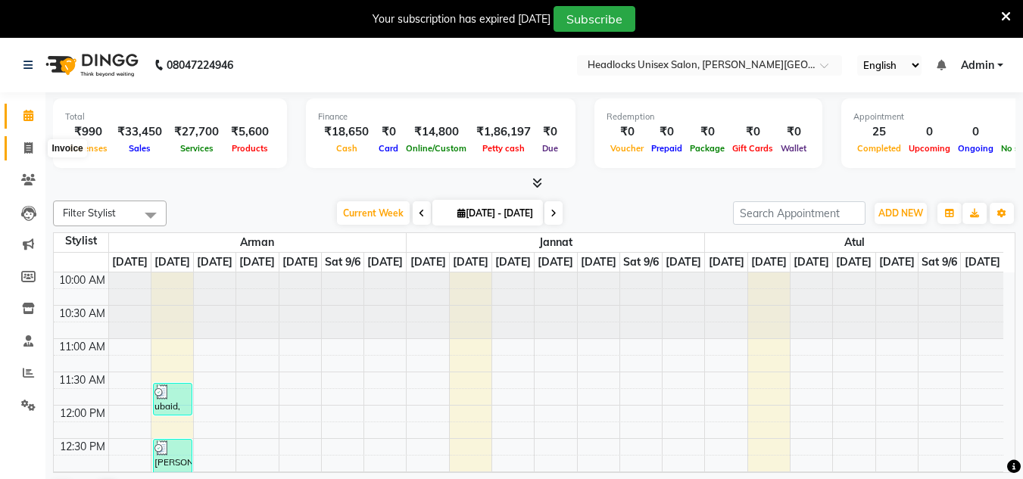
click at [26, 149] on icon at bounding box center [28, 147] width 8 height 11
select select "service"
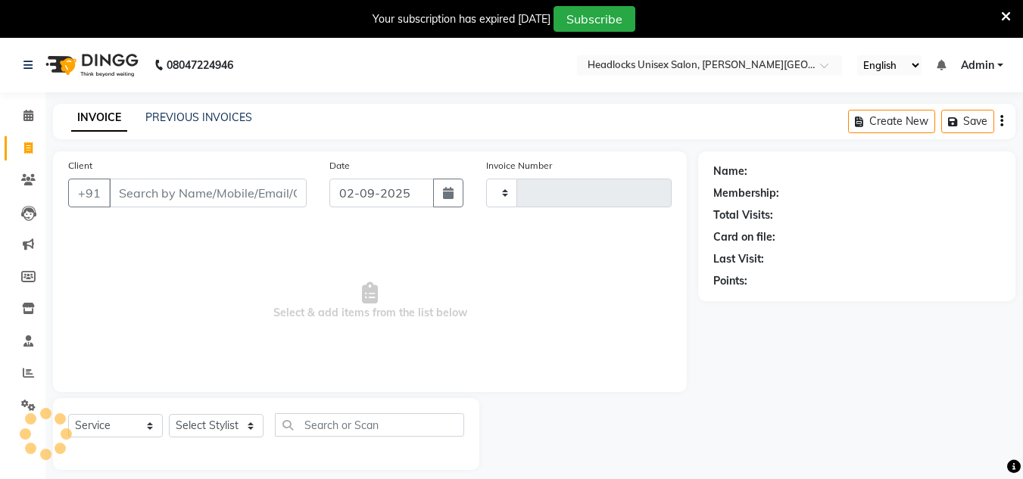
type input "3251"
select select "6850"
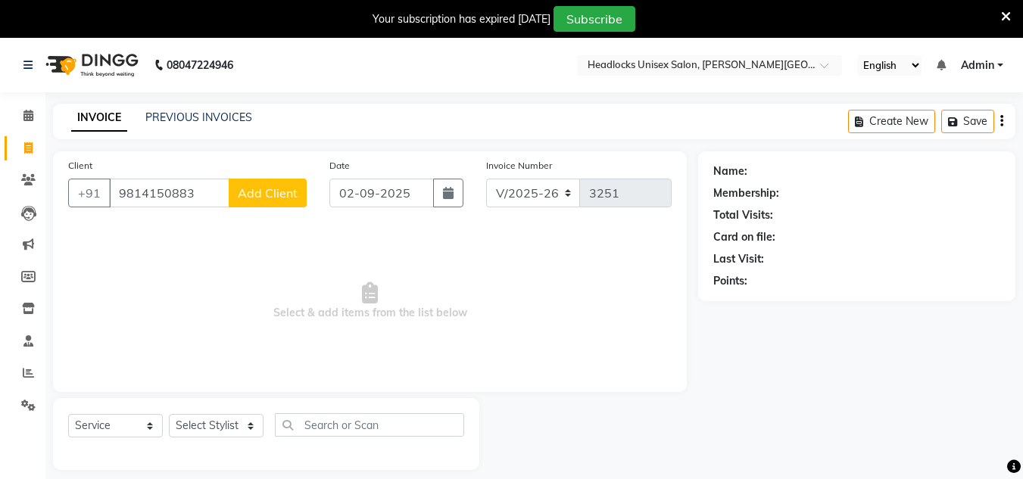
type input "9814150883"
click at [265, 194] on span "Add Client" at bounding box center [268, 193] width 60 height 15
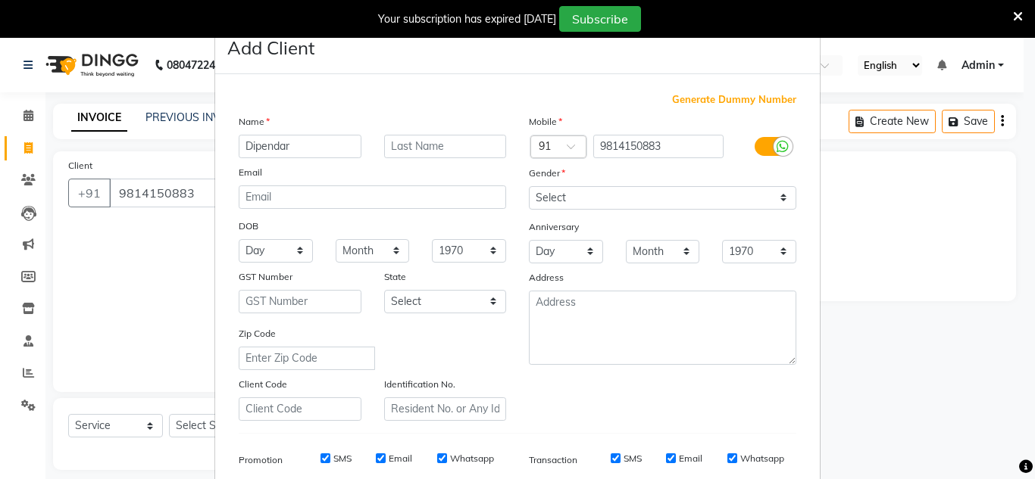
type input "Dipendar"
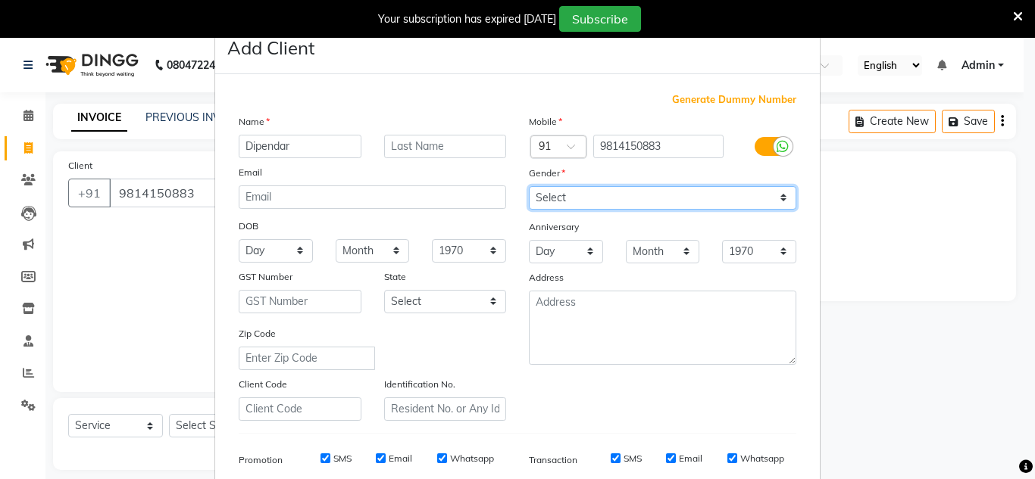
click at [555, 195] on select "Select [DEMOGRAPHIC_DATA] [DEMOGRAPHIC_DATA] Other Prefer Not To Say" at bounding box center [662, 197] width 267 height 23
select select "[DEMOGRAPHIC_DATA]"
click at [529, 186] on select "Select [DEMOGRAPHIC_DATA] [DEMOGRAPHIC_DATA] Other Prefer Not To Say" at bounding box center [662, 197] width 267 height 23
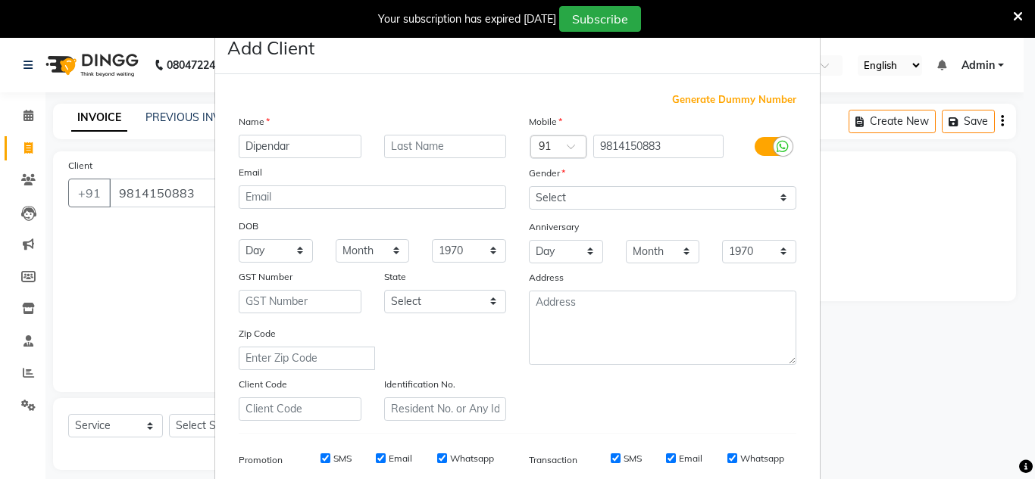
click at [864, 271] on ngb-modal-window "Add Client Generate Dummy Number Name Dipendar Email DOB Day 01 02 03 04 05 06 …" at bounding box center [517, 239] width 1035 height 479
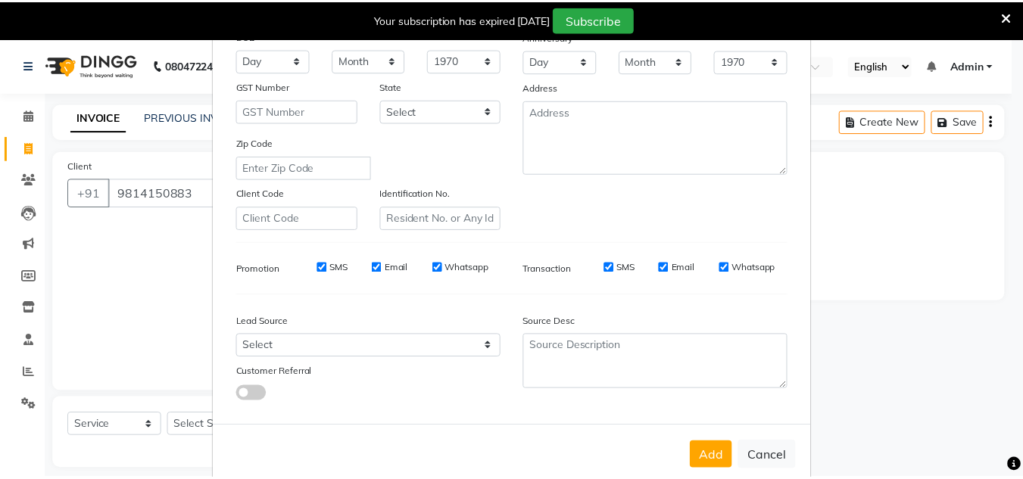
scroll to position [220, 0]
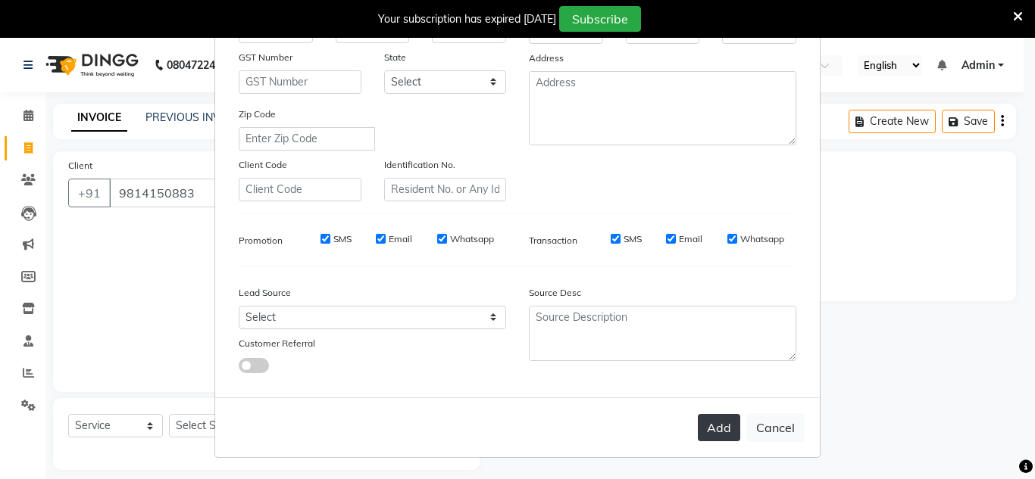
click at [705, 432] on button "Add" at bounding box center [719, 427] width 42 height 27
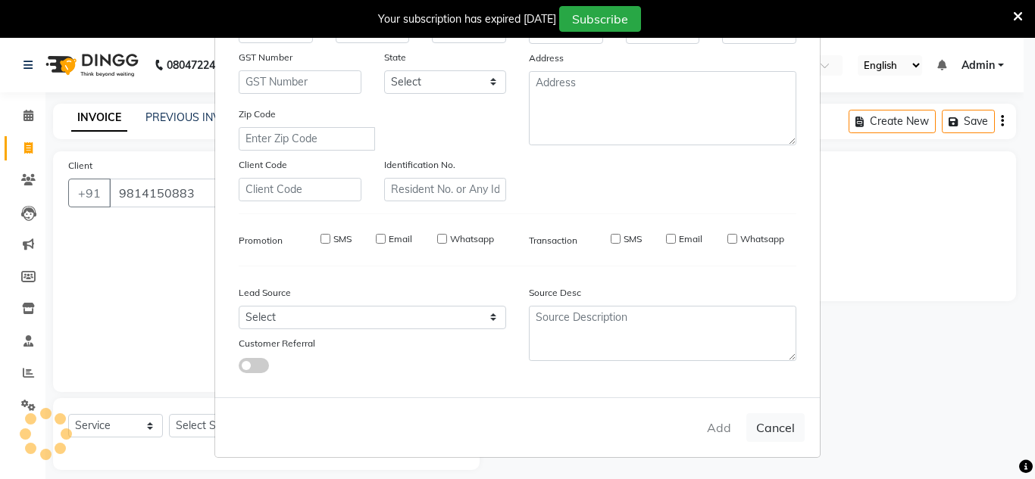
select select
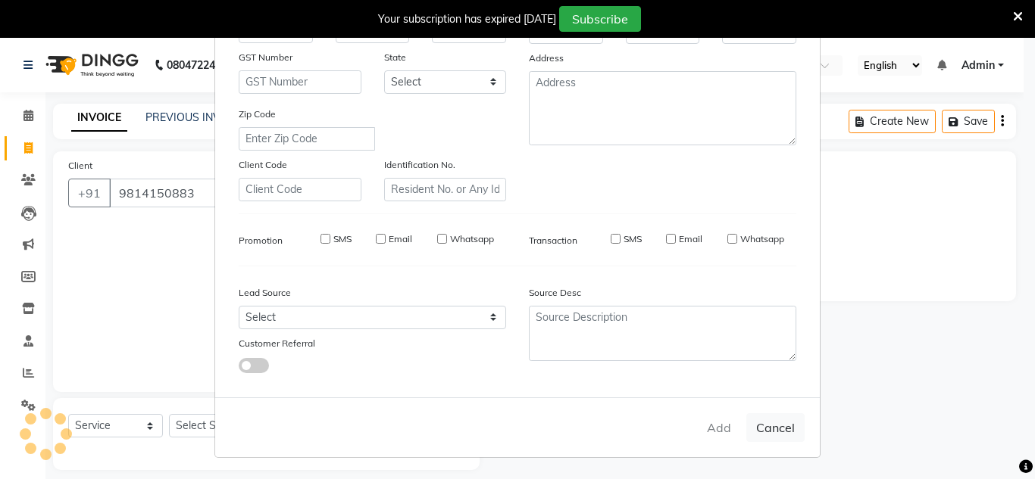
select select
checkbox input "false"
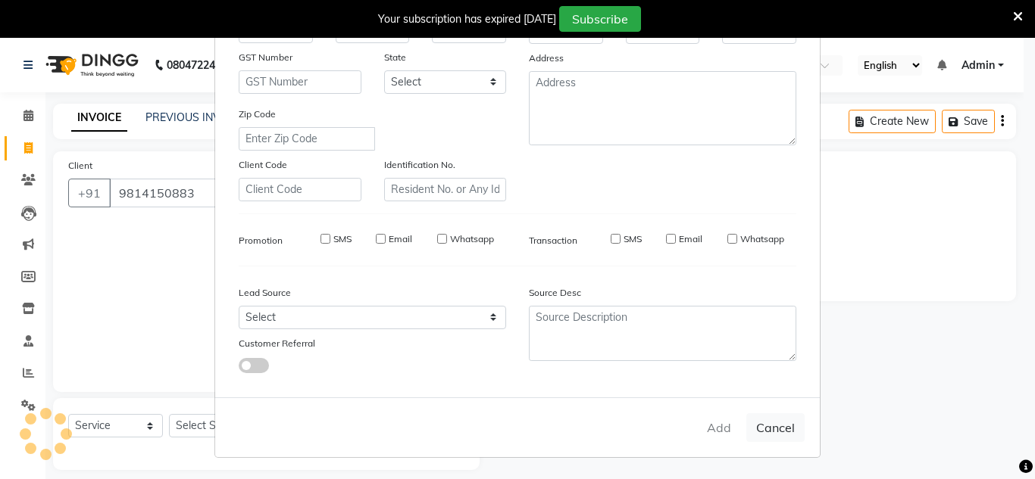
checkbox input "false"
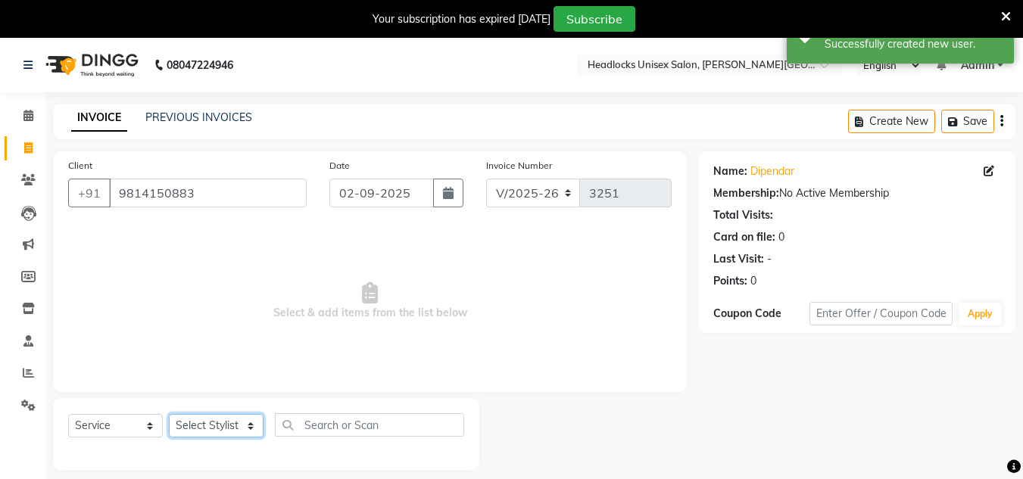
click at [217, 425] on select "Select Stylist [PERSON_NAME] Jannat Kaif [DATE] [PERSON_NAME] [PERSON_NAME] [PE…" at bounding box center [216, 425] width 95 height 23
select select "61138"
click at [169, 414] on select "Select Stylist [PERSON_NAME] Jannat Kaif [DATE] [PERSON_NAME] [PERSON_NAME] [PE…" at bounding box center [216, 425] width 95 height 23
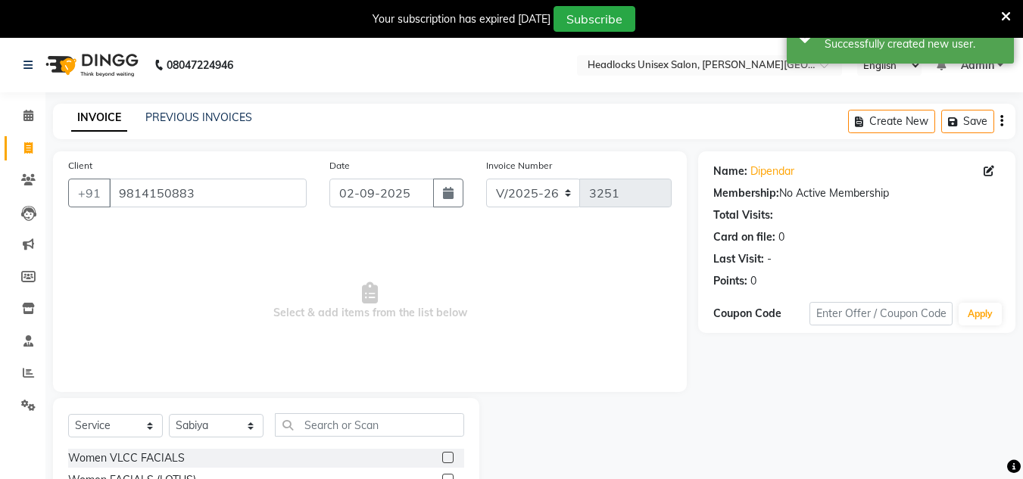
click at [610, 282] on span "Select & add items from the list below" at bounding box center [370, 301] width 604 height 151
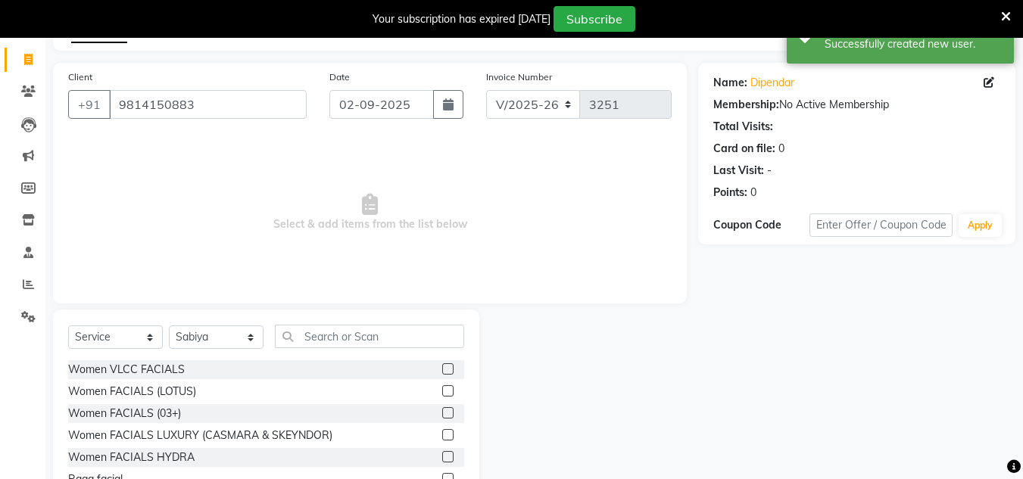
scroll to position [165, 0]
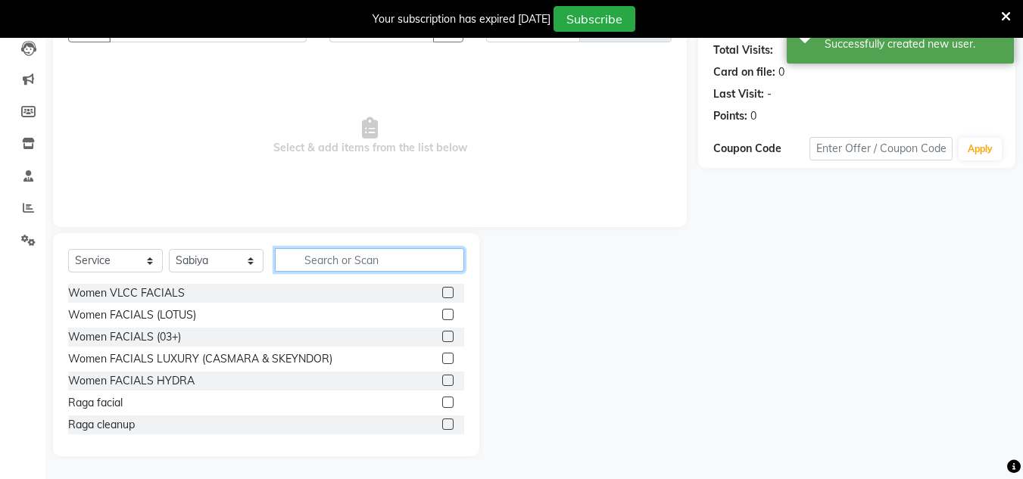
click at [380, 261] on input "text" at bounding box center [369, 259] width 189 height 23
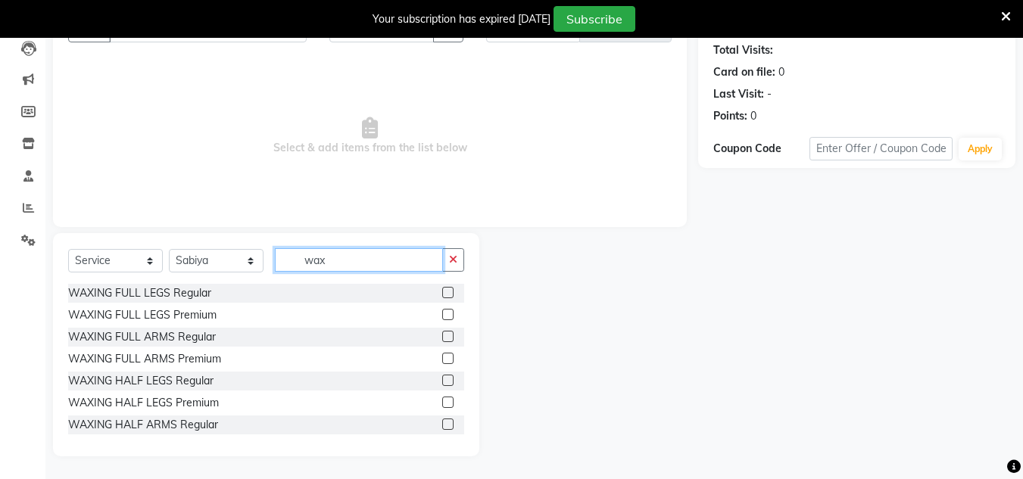
type input "wax"
click at [442, 292] on label at bounding box center [447, 292] width 11 height 11
click at [442, 292] on input "checkbox" at bounding box center [447, 294] width 10 height 10
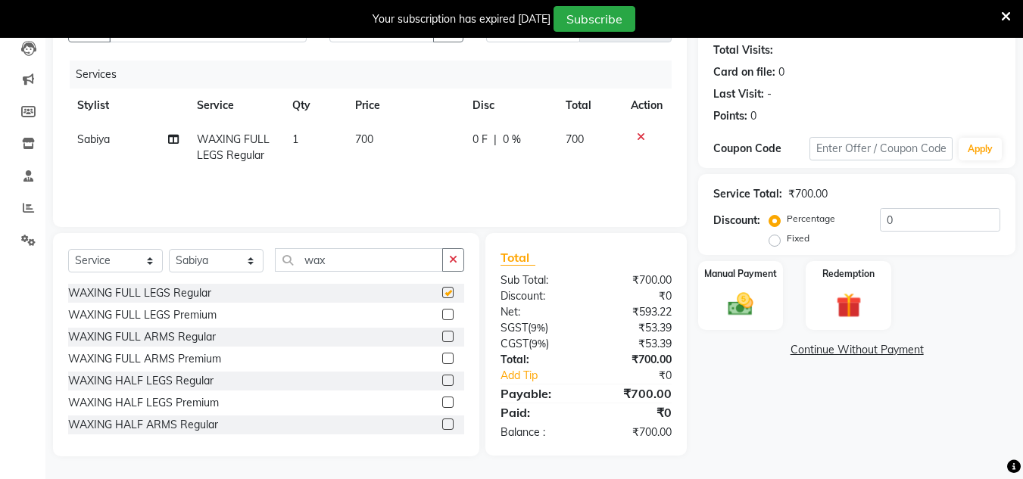
checkbox input "false"
click at [217, 258] on select "Select Stylist [PERSON_NAME] Jannat Kaif [DATE] [PERSON_NAME] [PERSON_NAME] [PE…" at bounding box center [216, 260] width 95 height 23
select select "53614"
click at [169, 249] on select "Select Stylist [PERSON_NAME] Jannat Kaif [DATE] [PERSON_NAME] [PERSON_NAME] [PE…" at bounding box center [216, 260] width 95 height 23
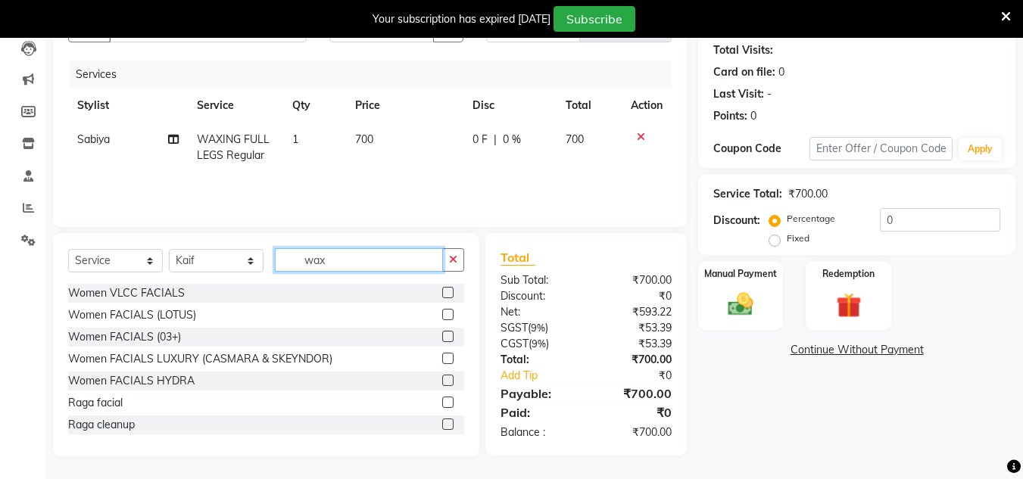
click at [339, 260] on input "wax" at bounding box center [359, 259] width 168 height 23
type input "w"
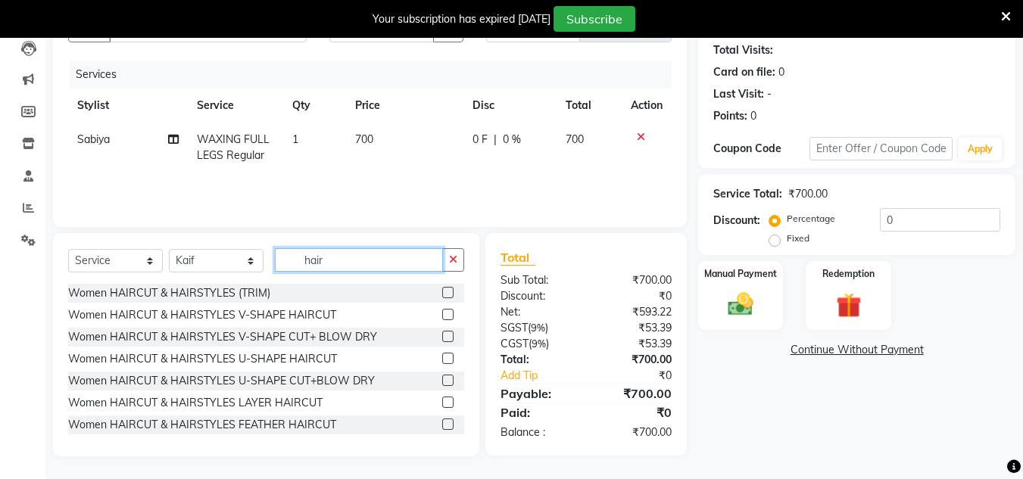
type input "hair"
click at [442, 314] on label at bounding box center [447, 314] width 11 height 11
click at [442, 314] on input "checkbox" at bounding box center [447, 316] width 10 height 10
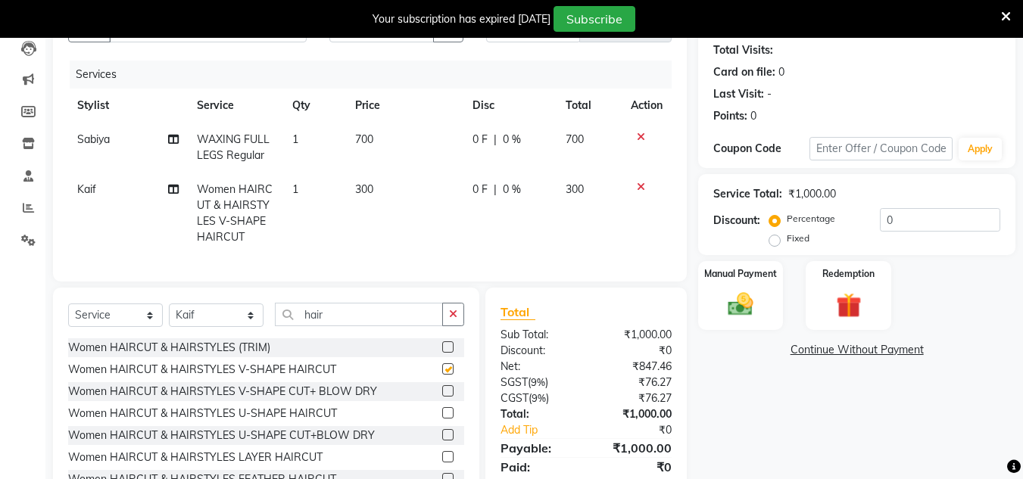
checkbox input "false"
click at [382, 168] on td "700" at bounding box center [404, 148] width 117 height 50
select select "61138"
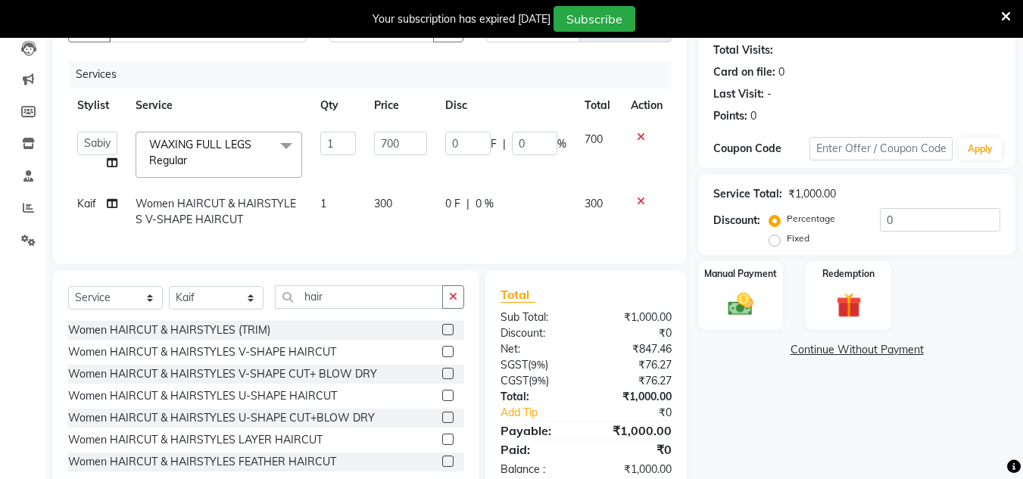
click at [400, 195] on td "300" at bounding box center [400, 212] width 70 height 50
select select "53614"
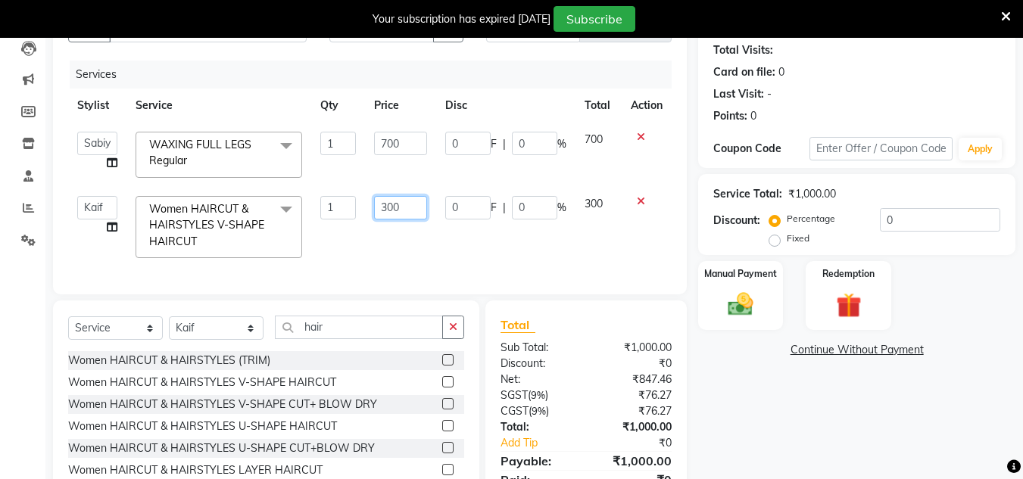
click at [412, 205] on input "300" at bounding box center [400, 207] width 52 height 23
type input "3"
type input "700"
click at [404, 140] on input "700" at bounding box center [400, 143] width 52 height 23
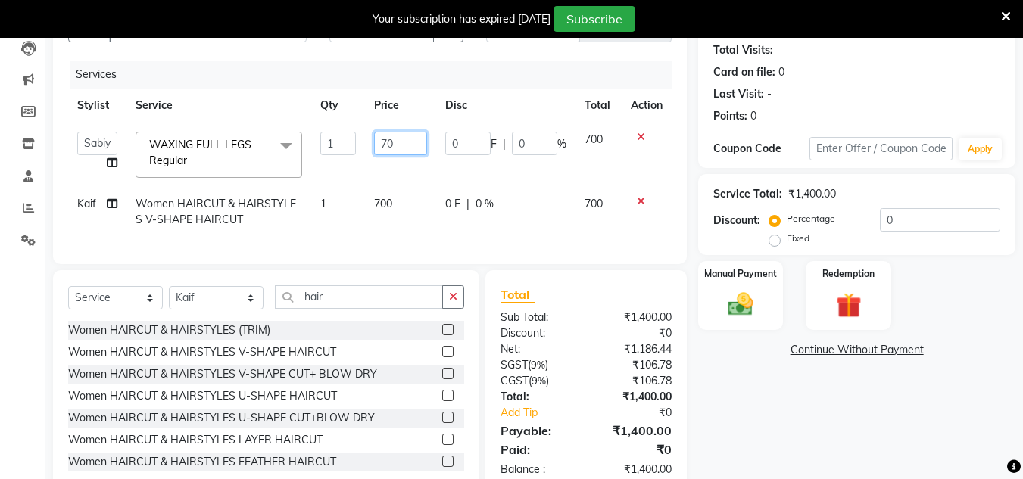
type input "7"
type input "800"
click at [410, 192] on td "700" at bounding box center [400, 212] width 70 height 50
select select "53614"
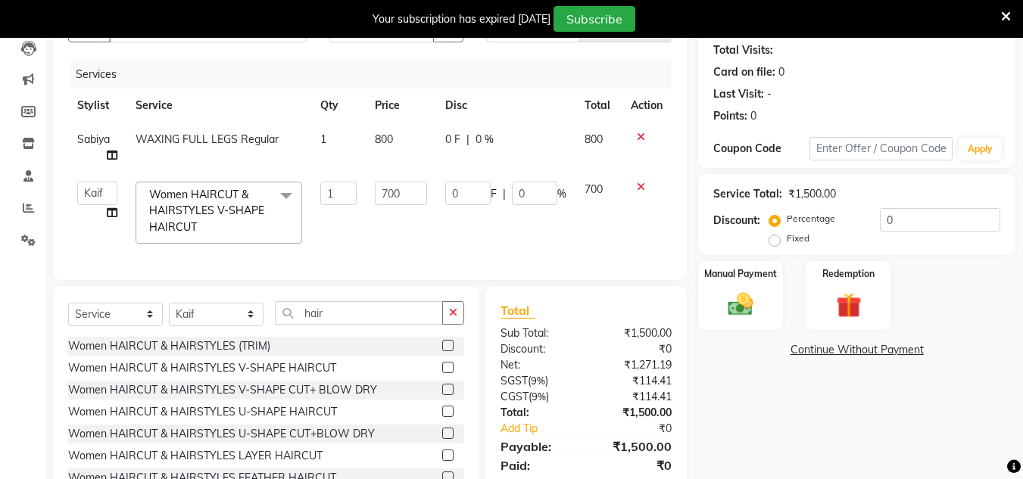
click at [592, 342] on div "₹1,500.00" at bounding box center [634, 334] width 97 height 16
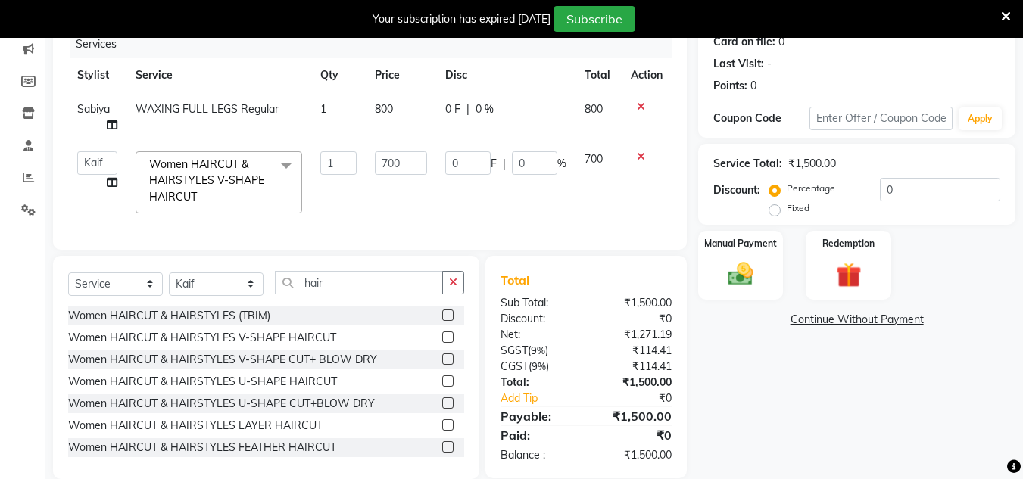
scroll to position [229, 0]
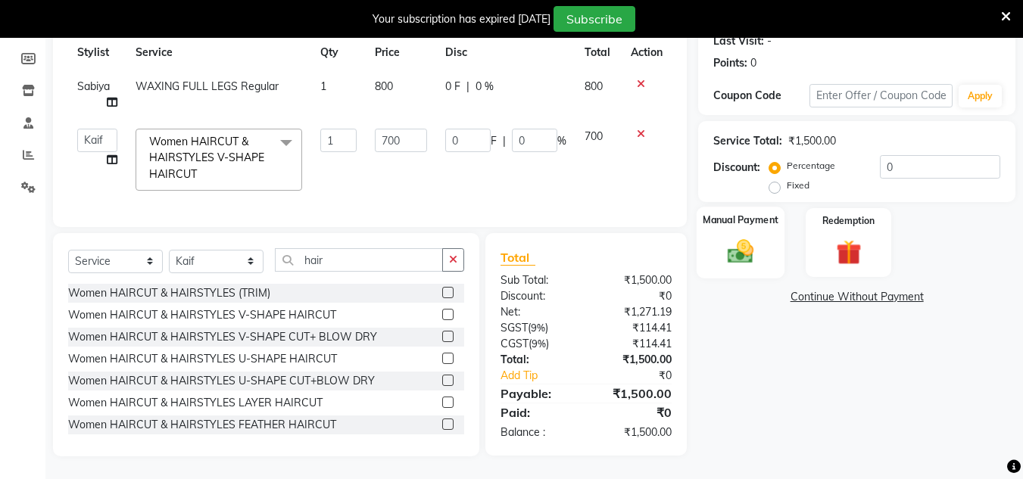
click at [750, 244] on img at bounding box center [740, 251] width 42 height 30
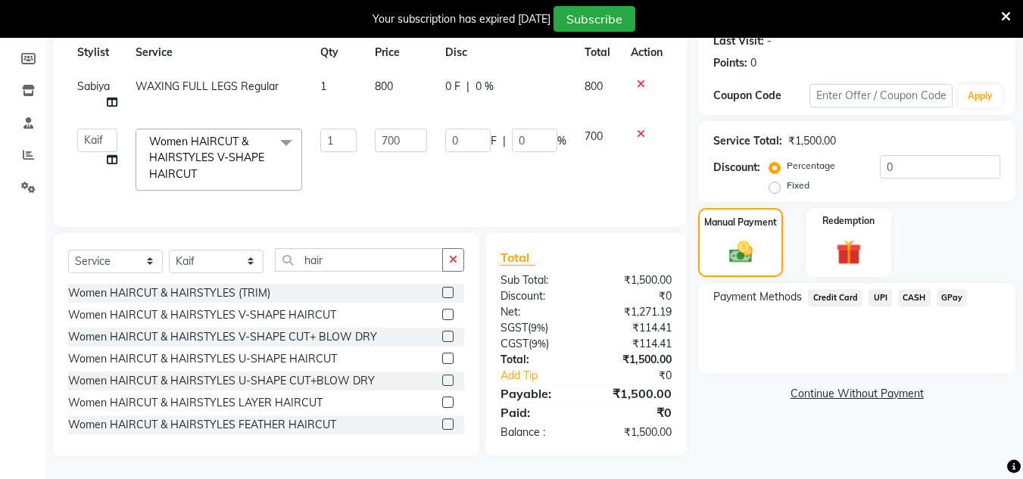
click at [882, 289] on span "UPI" at bounding box center [880, 297] width 23 height 17
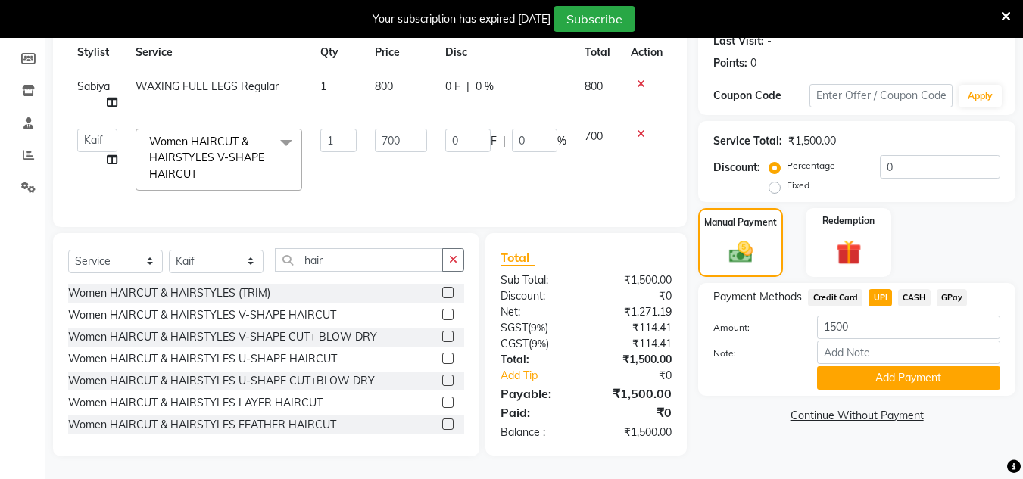
click at [829, 289] on span "Credit Card" at bounding box center [835, 297] width 55 height 17
click at [881, 367] on button "Add Payment" at bounding box center [908, 378] width 183 height 23
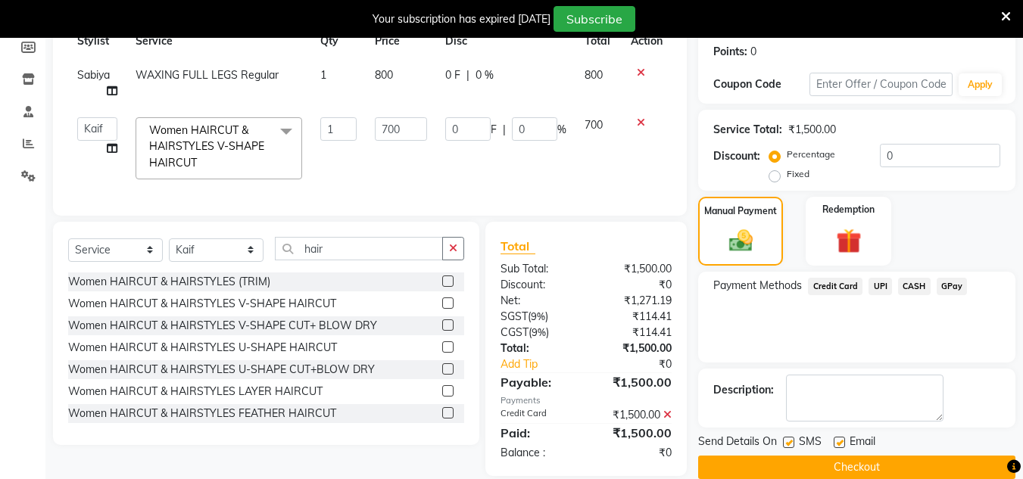
click at [869, 337] on div "Payment Methods Credit Card UPI CASH GPay" at bounding box center [856, 317] width 317 height 91
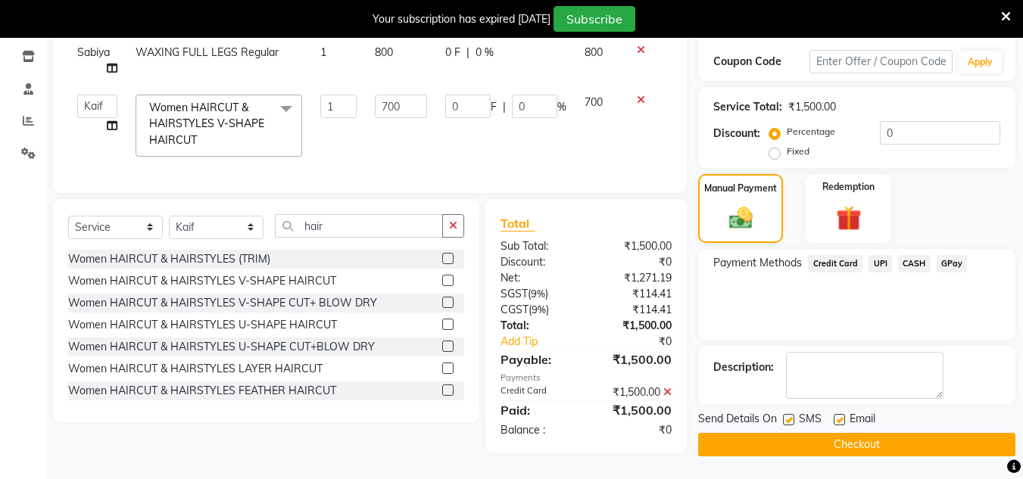
scroll to position [261, 0]
click at [869, 433] on button "Checkout" at bounding box center [856, 444] width 317 height 23
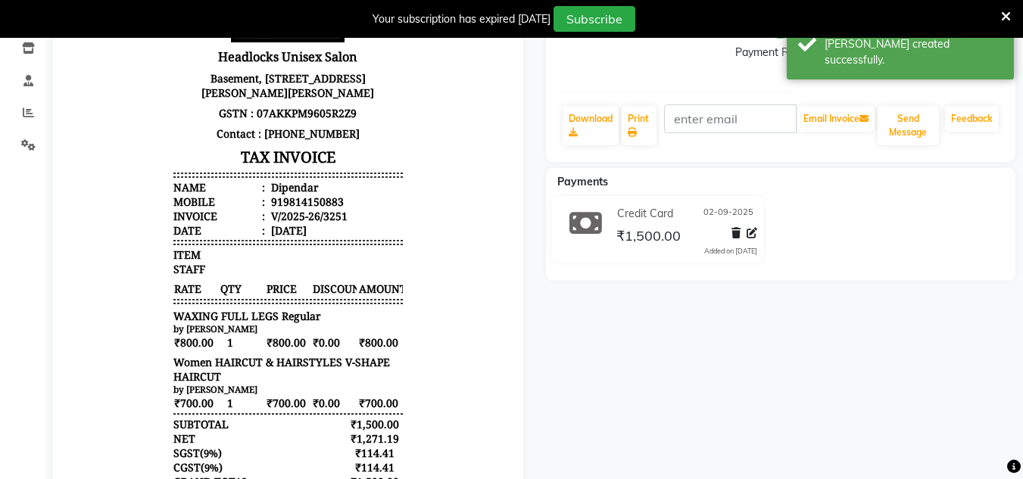
click at [121, 105] on body "Headlocks Unisex Salon [STREET_ADDRESS][PERSON_NAME][PERSON_NAME] GSTN : 07AKKP…" at bounding box center [288, 256] width 428 height 666
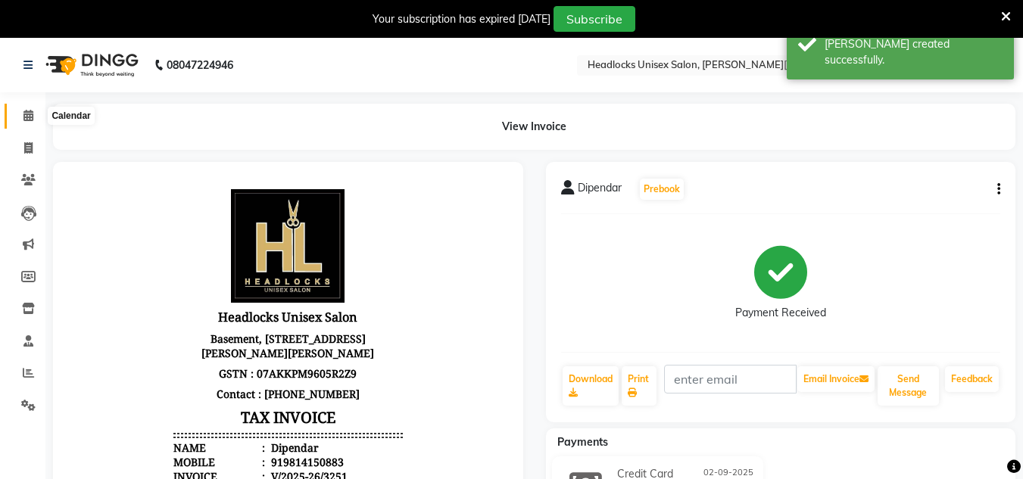
click at [30, 117] on icon at bounding box center [28, 115] width 10 height 11
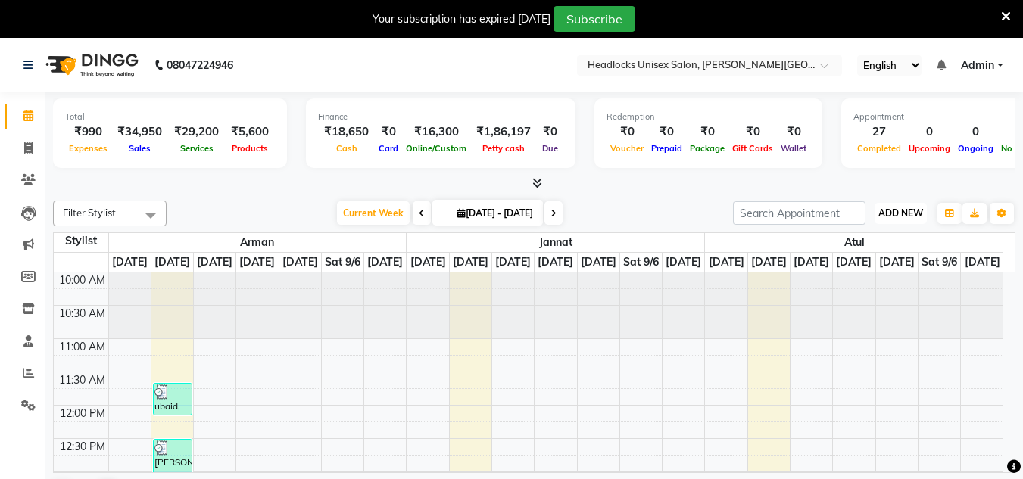
click at [891, 211] on span "ADD NEW" at bounding box center [901, 213] width 45 height 11
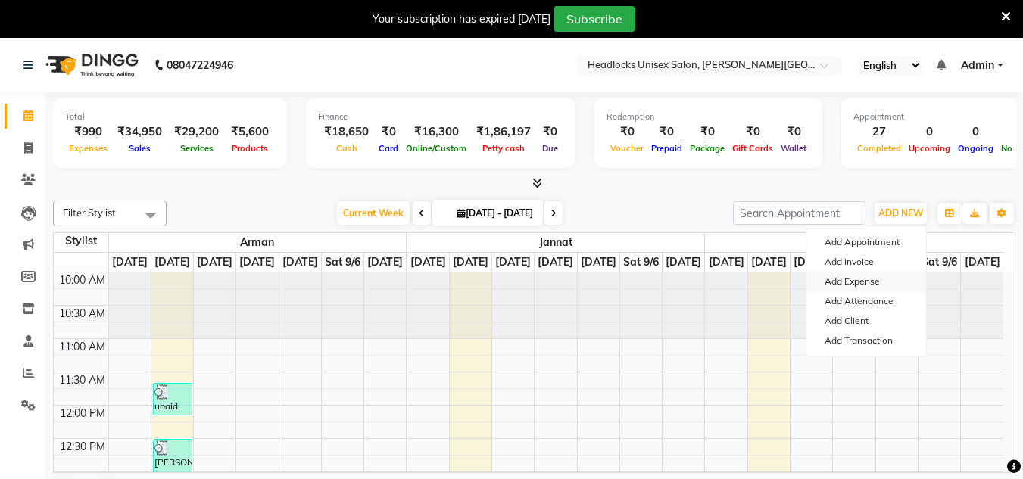
click at [844, 279] on link "Add Expense" at bounding box center [867, 282] width 120 height 20
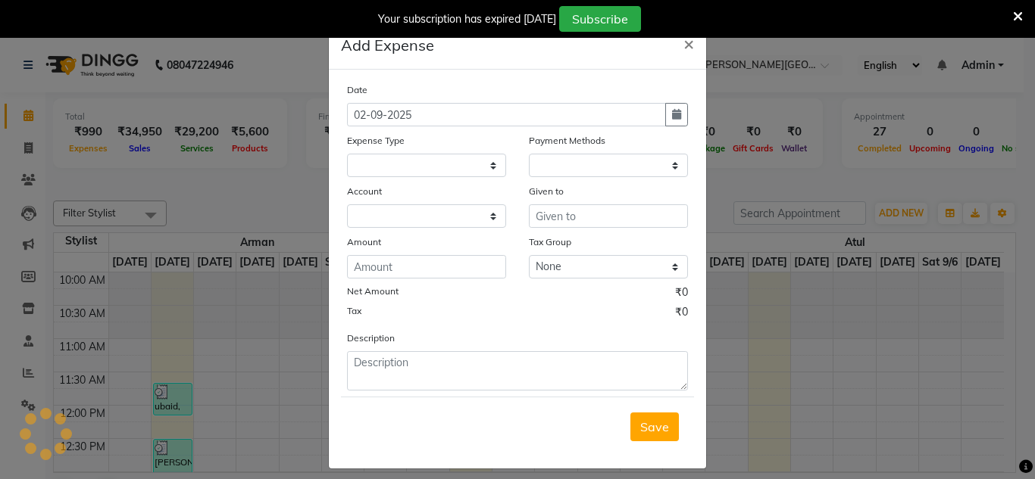
select select
select select "1"
select select "5907"
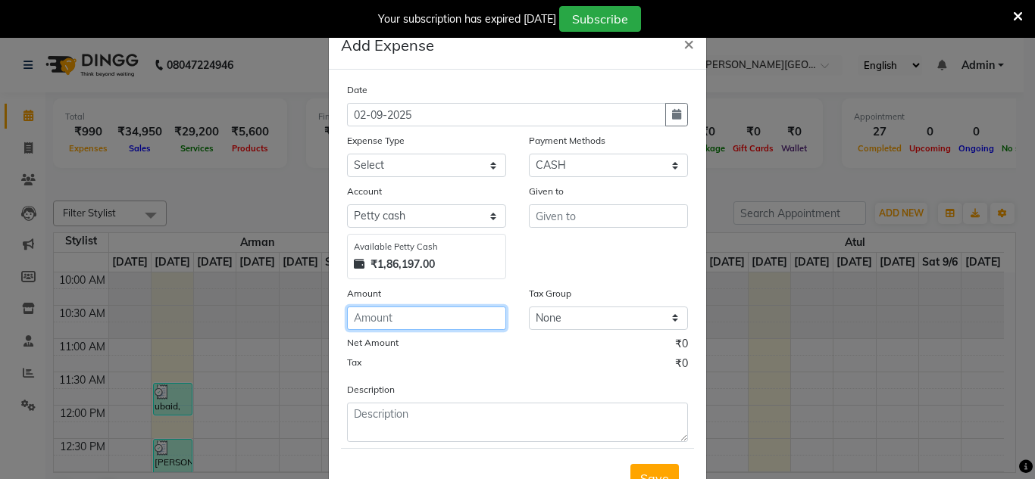
click at [382, 323] on input "number" at bounding box center [426, 318] width 159 height 23
type input "100"
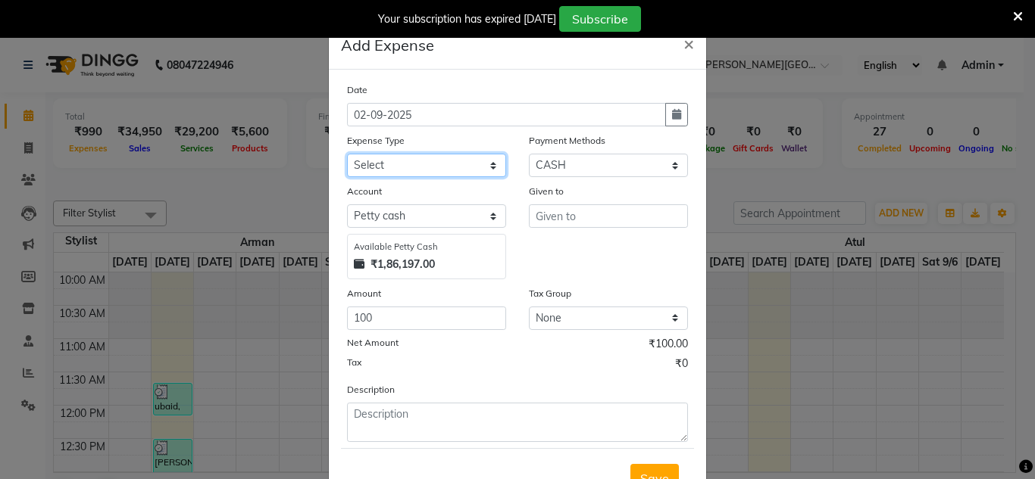
click at [409, 168] on select "Select Advance Salary Bank charges Car maintenance Cash transfer to bank Cash t…" at bounding box center [426, 165] width 159 height 23
select select "16802"
click at [409, 168] on select "Select Advance Salary Bank charges Car maintenance Cash transfer to bank Cash t…" at bounding box center [426, 165] width 159 height 23
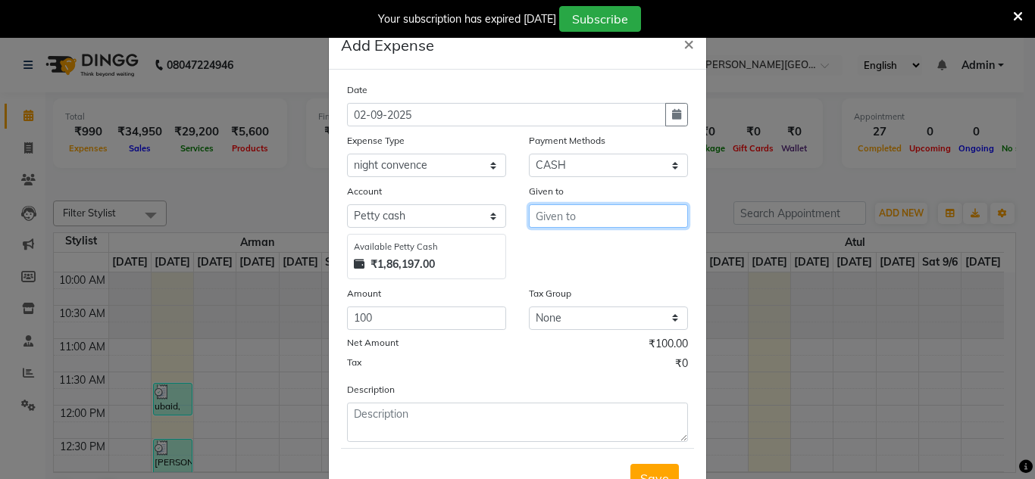
click at [572, 217] on input "text" at bounding box center [608, 215] width 159 height 23
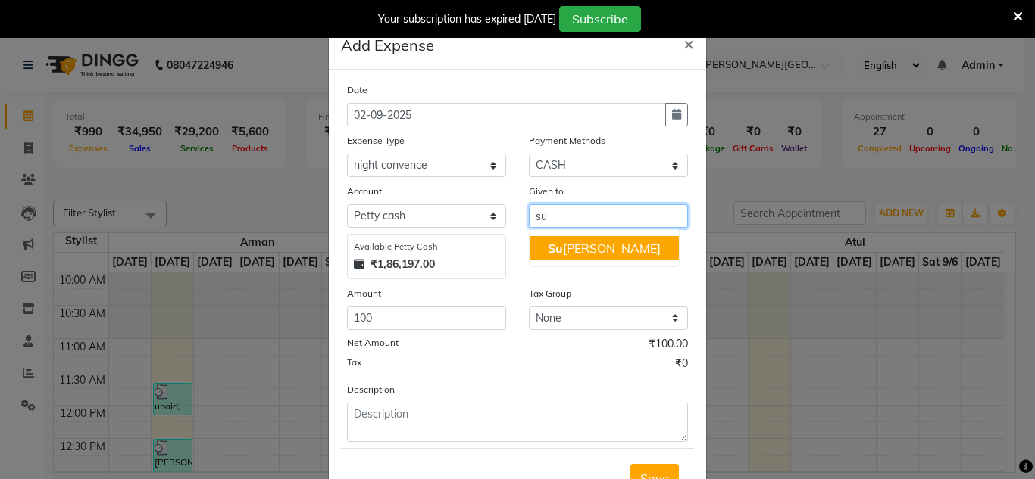
click at [576, 243] on ngb-highlight "[PERSON_NAME]" at bounding box center [604, 248] width 113 height 15
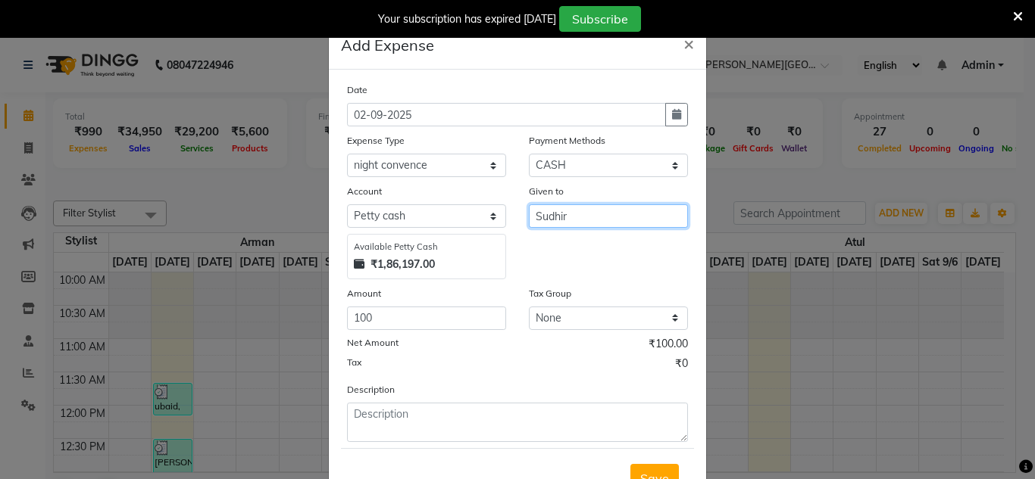
type input "Sudhir"
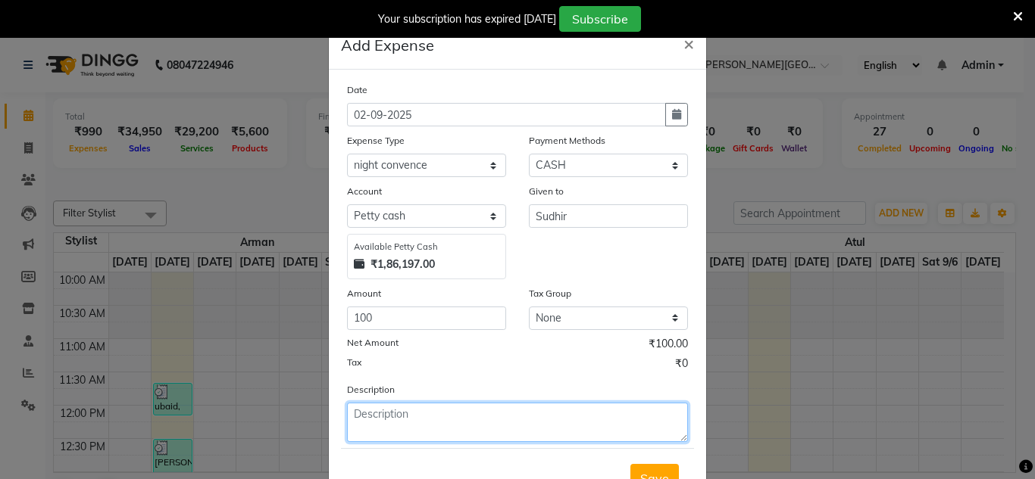
click at [413, 410] on textarea at bounding box center [517, 422] width 341 height 39
type textarea "night convence"
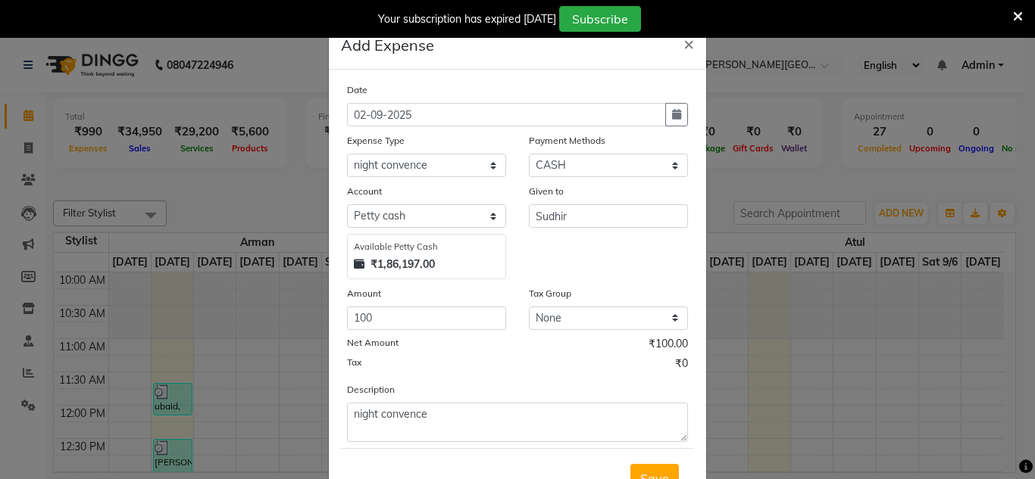
click at [449, 383] on div "Description night convence" at bounding box center [518, 412] width 364 height 61
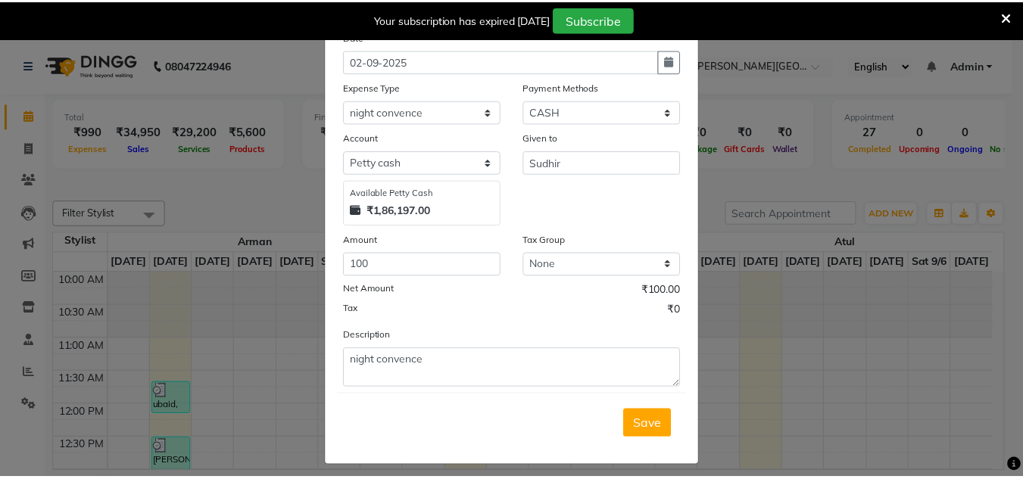
scroll to position [63, 0]
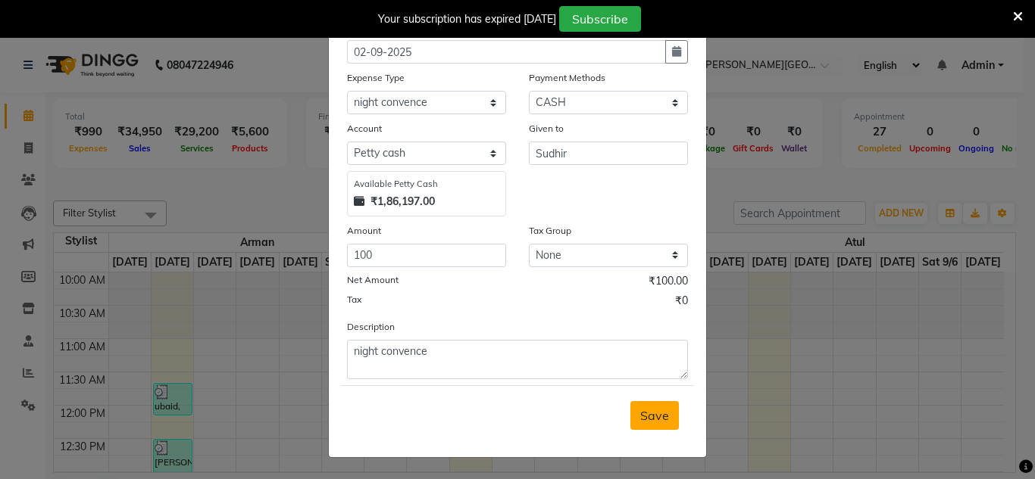
click at [648, 422] on span "Save" at bounding box center [654, 415] width 29 height 15
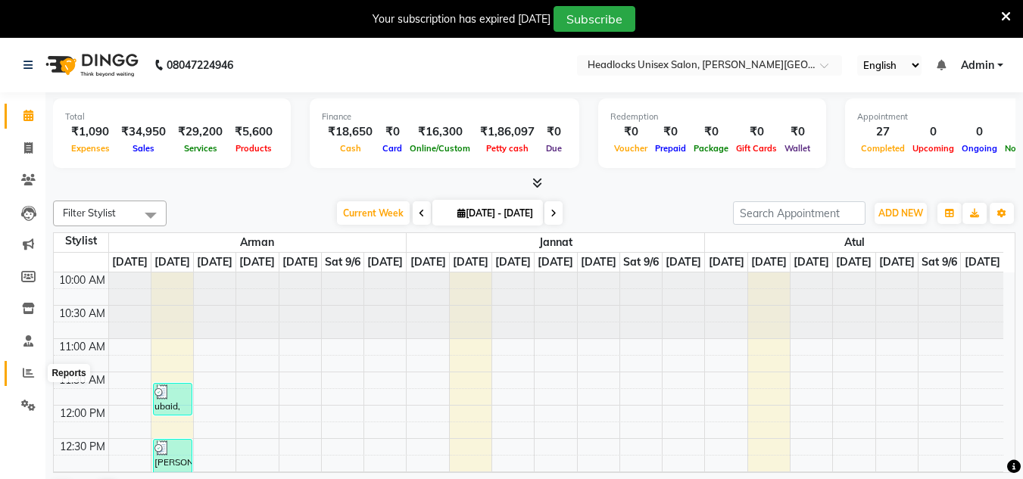
click at [26, 375] on icon at bounding box center [28, 372] width 11 height 11
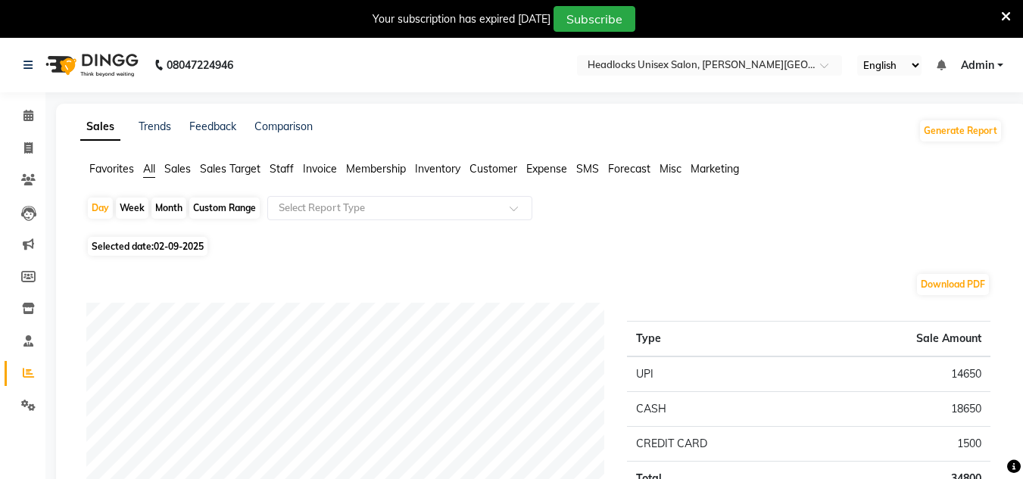
click at [289, 282] on div "Download PDF" at bounding box center [538, 285] width 904 height 24
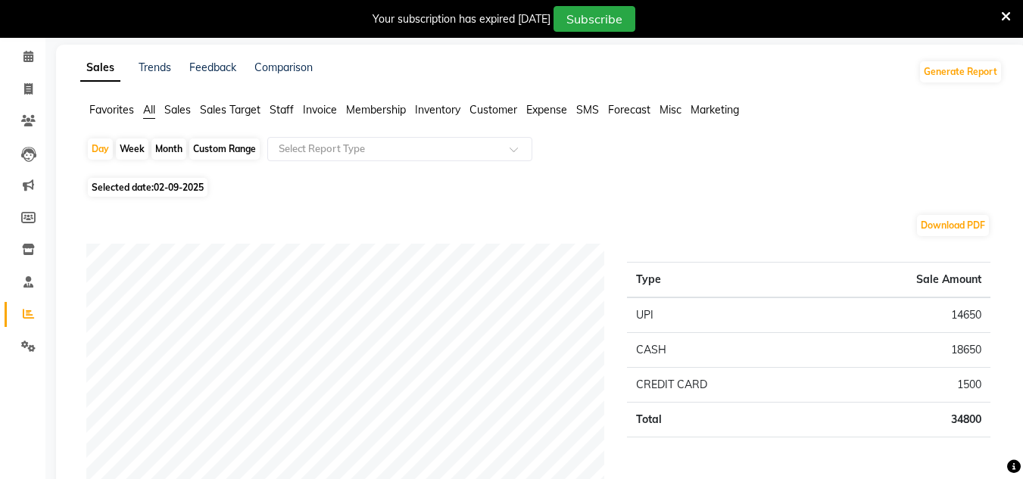
scroll to position [61, 0]
click at [29, 49] on icon at bounding box center [28, 54] width 10 height 11
